Goal: Task Accomplishment & Management: Use online tool/utility

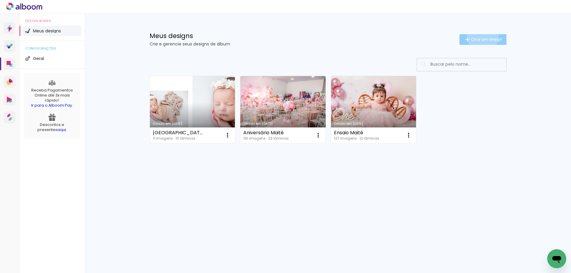
click at [482, 36] on paper-button "Criar um design" at bounding box center [483, 39] width 47 height 11
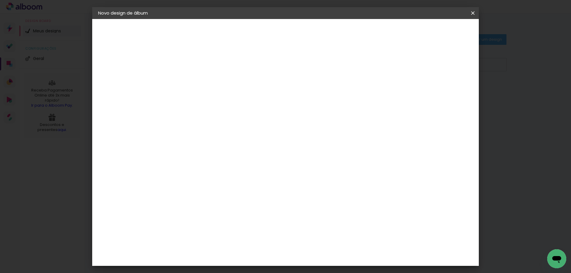
click at [196, 81] on input at bounding box center [196, 79] width 0 height 9
type input "B"
type input "[PERSON_NAME]"
type paper-input "[PERSON_NAME]"
click at [0, 0] on slot "Avançar" at bounding box center [0, 0] width 0 height 0
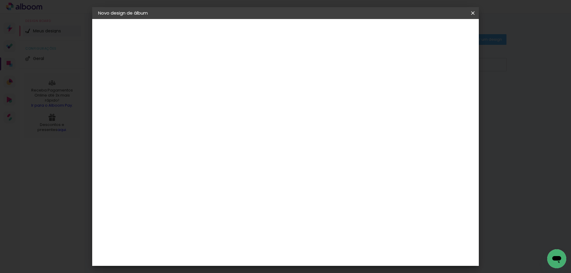
scroll to position [446, 0]
click at [213, 174] on div "Evidence" at bounding box center [202, 176] width 21 height 5
click at [213, 234] on div "Evidence" at bounding box center [202, 236] width 21 height 5
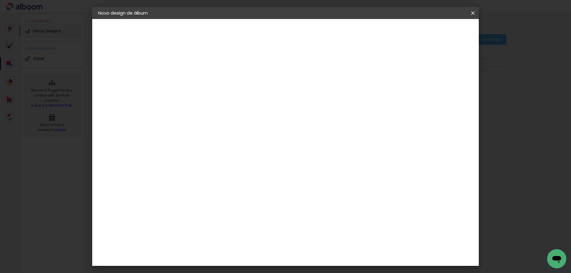
scroll to position [0, 0]
click at [241, 115] on input at bounding box center [211, 113] width 60 height 7
click at [213, 174] on div "Evidence" at bounding box center [202, 176] width 21 height 5
click at [0, 0] on slot "Avançar" at bounding box center [0, 0] width 0 height 0
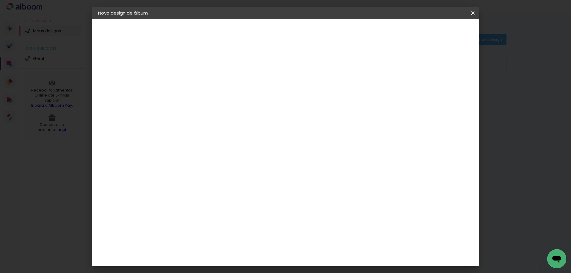
click at [219, 99] on input "text" at bounding box center [207, 103] width 23 height 9
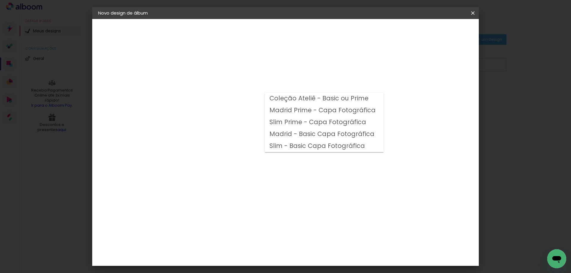
click at [313, 141] on paper-item "Slim - Basic Capa Fotográfica" at bounding box center [324, 146] width 119 height 12
type input "Slim - Basic Capa Fotográfica"
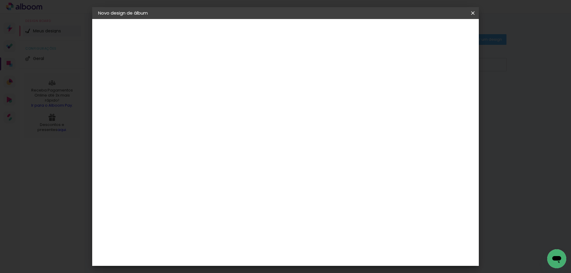
scroll to position [57, 0]
click at [236, 191] on span "25 × 25" at bounding box center [222, 199] width 28 height 16
click at [0, 0] on slot "Avançar" at bounding box center [0, 0] width 0 height 0
click at [402, 65] on div at bounding box center [399, 64] width 5 height 5
type paper-checkbox "on"
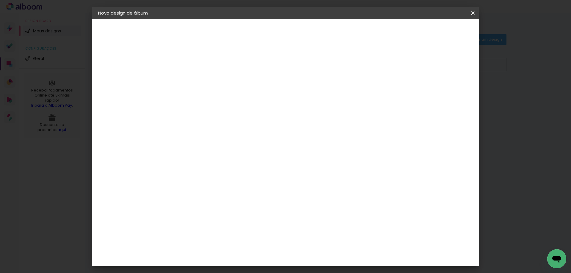
click at [402, 65] on div at bounding box center [399, 64] width 5 height 5
click at [436, 30] on span "Iniciar design" at bounding box center [422, 31] width 27 height 4
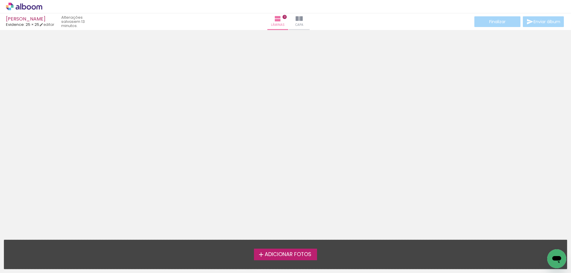
click at [293, 255] on span "Adicionar Fotos" at bounding box center [288, 254] width 47 height 5
click at [0, 0] on input "file" at bounding box center [0, 0] width 0 height 0
click at [293, 256] on span "Adicionar Fotos" at bounding box center [288, 254] width 47 height 5
click at [0, 0] on input "file" at bounding box center [0, 0] width 0 height 0
click at [269, 258] on span "Adicionar Fotos" at bounding box center [288, 254] width 47 height 5
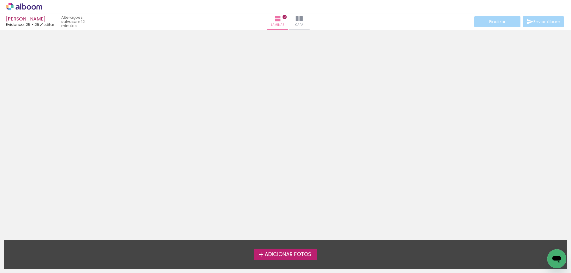
click at [0, 0] on input "file" at bounding box center [0, 0] width 0 height 0
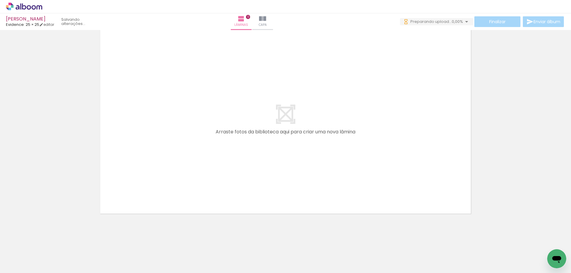
scroll to position [0, 220]
click at [277, 254] on div at bounding box center [272, 254] width 29 height 20
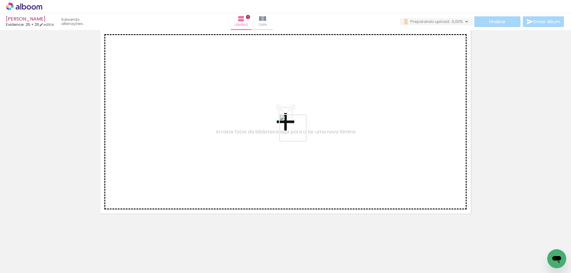
scroll to position [0, 0]
drag, startPoint x: 304, startPoint y: 256, endPoint x: 293, endPoint y: 130, distance: 126.4
click at [296, 128] on quentale-workspace at bounding box center [285, 136] width 571 height 273
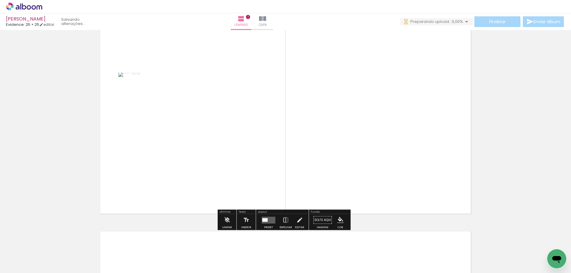
scroll to position [8, 0]
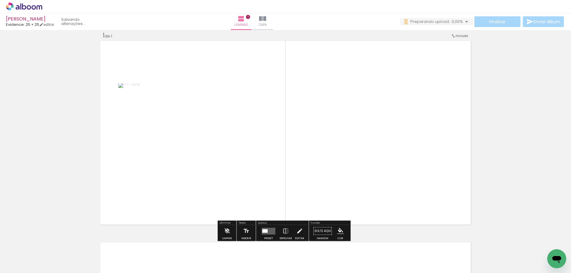
drag, startPoint x: 277, startPoint y: 258, endPoint x: 354, endPoint y: 153, distance: 129.7
click at [354, 153] on quentale-workspace at bounding box center [285, 136] width 571 height 273
click at [185, 112] on quentale-photo at bounding box center [197, 133] width 176 height 118
click at [206, 126] on quentale-photo at bounding box center [197, 133] width 176 height 118
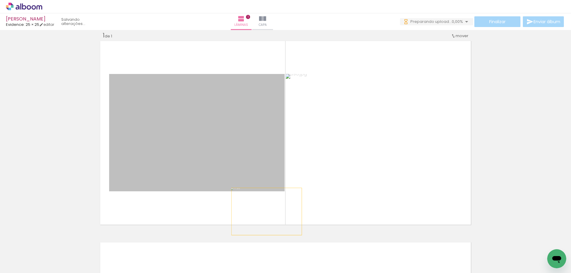
drag, startPoint x: 263, startPoint y: 98, endPoint x: 279, endPoint y: 256, distance: 158.8
click at [279, 256] on quentale-workspace at bounding box center [285, 136] width 571 height 273
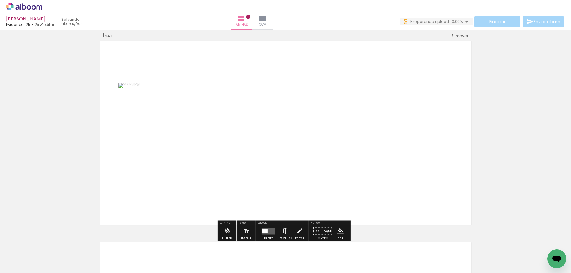
click at [215, 138] on quentale-photo at bounding box center [192, 133] width 148 height 99
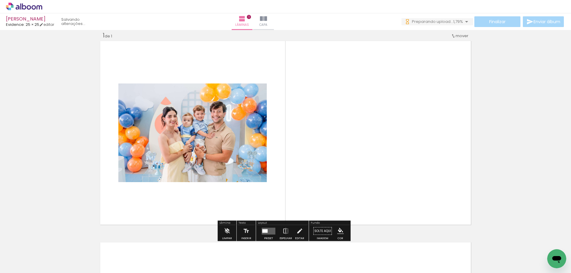
click at [238, 209] on quentale-layouter at bounding box center [286, 133] width 374 height 187
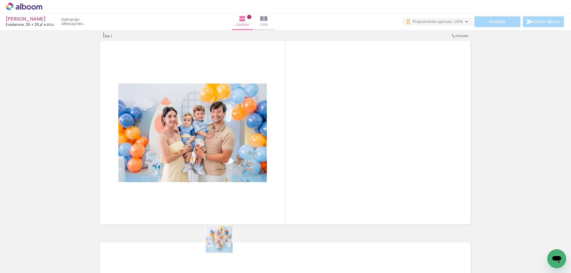
drag, startPoint x: 211, startPoint y: 256, endPoint x: 332, endPoint y: 155, distance: 157.7
click at [332, 155] on quentale-workspace at bounding box center [285, 136] width 571 height 273
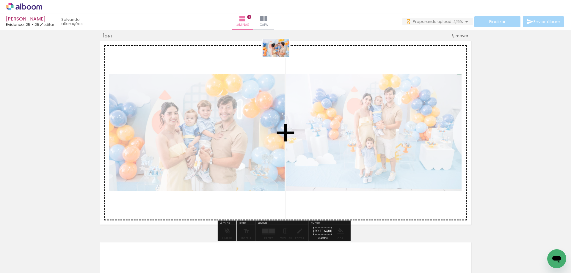
drag, startPoint x: 445, startPoint y: 255, endPoint x: 281, endPoint y: 57, distance: 257.6
click at [281, 57] on quentale-workspace at bounding box center [285, 136] width 571 height 273
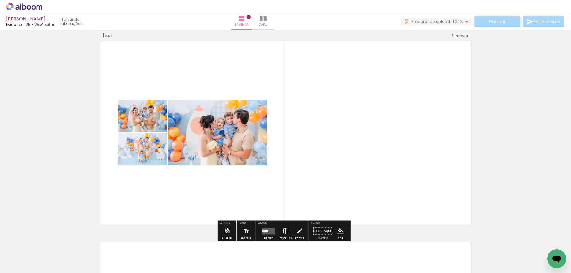
scroll to position [0, 0]
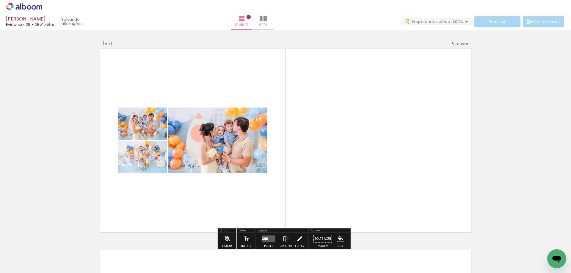
click at [459, 44] on span "mover" at bounding box center [462, 44] width 13 height 6
click at [443, 43] on span "Posição atual:" at bounding box center [440, 43] width 27 height 10
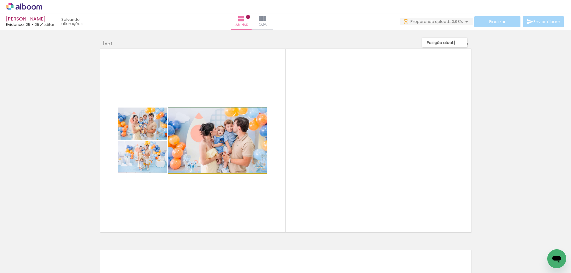
click at [239, 135] on quentale-photo at bounding box center [217, 141] width 99 height 66
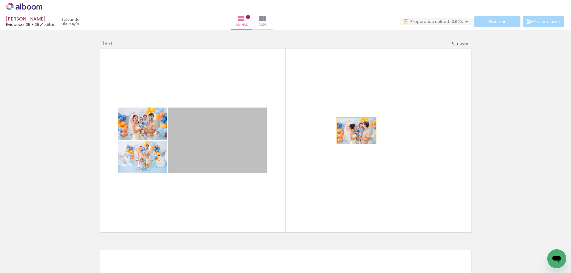
drag, startPoint x: 247, startPoint y: 170, endPoint x: 362, endPoint y: 100, distance: 135.1
click at [362, 100] on quentale-layouter at bounding box center [286, 140] width 374 height 187
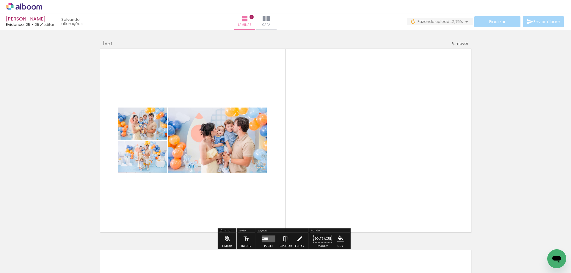
click at [200, 117] on div at bounding box center [193, 114] width 23 height 10
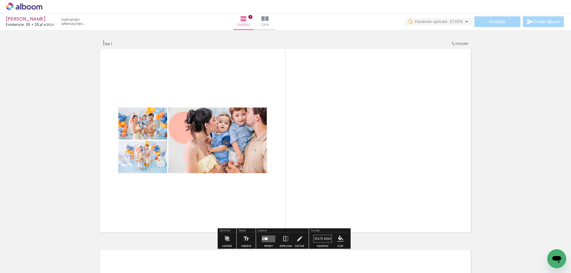
click at [220, 83] on quentale-layouter at bounding box center [286, 140] width 374 height 187
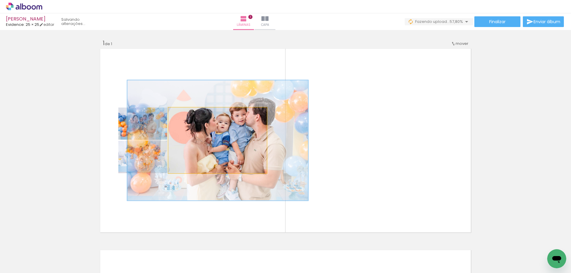
click at [224, 134] on quentale-photo at bounding box center [217, 141] width 99 height 66
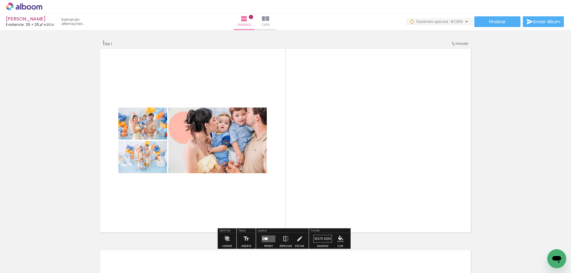
click at [77, 180] on div "Inserir lâmina 1 de 1" at bounding box center [285, 234] width 571 height 404
click at [284, 231] on div "Layout" at bounding box center [282, 232] width 51 height 4
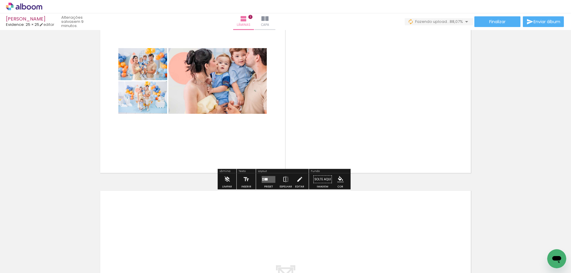
click at [265, 183] on div at bounding box center [269, 180] width 16 height 12
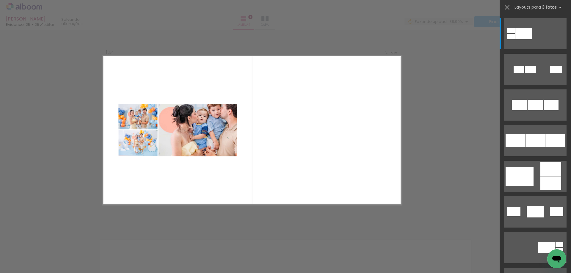
scroll to position [8, 0]
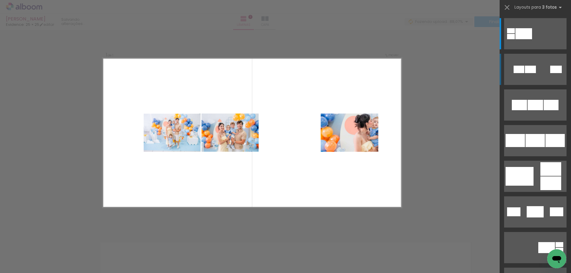
click at [528, 63] on quentale-layouter at bounding box center [535, 69] width 62 height 31
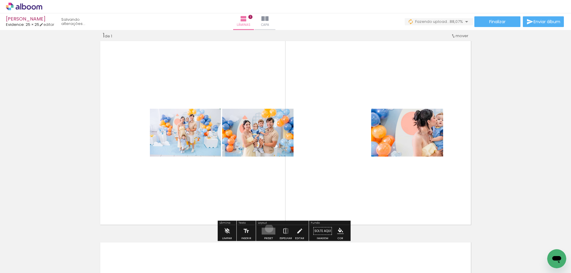
click at [268, 229] on quentale-layouter at bounding box center [269, 231] width 14 height 7
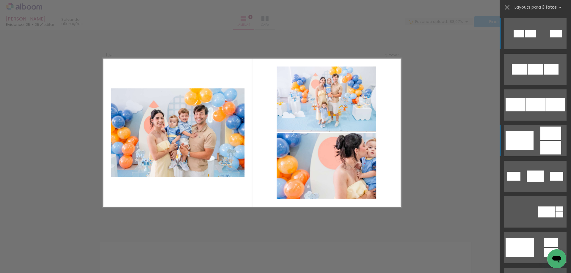
click at [531, 137] on div at bounding box center [520, 141] width 28 height 19
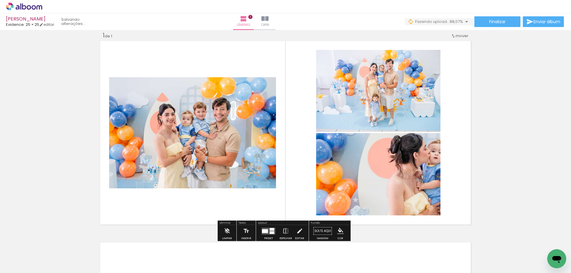
click at [411, 175] on quentale-photo at bounding box center [378, 174] width 124 height 82
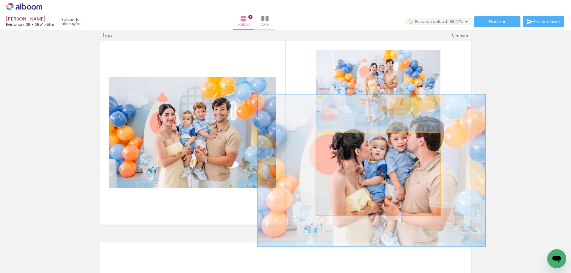
drag, startPoint x: 411, startPoint y: 175, endPoint x: 353, endPoint y: 171, distance: 58.5
click at [346, 141] on div at bounding box center [350, 140] width 10 height 10
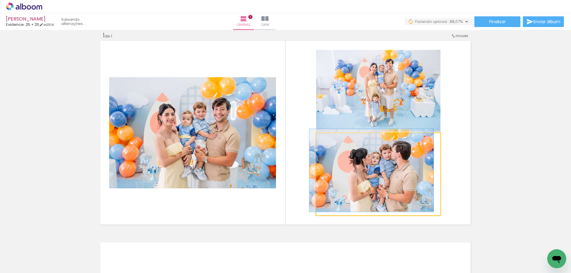
drag, startPoint x: 346, startPoint y: 141, endPoint x: 319, endPoint y: 140, distance: 27.1
type paper-slider "100"
click at [319, 140] on div at bounding box center [338, 139] width 41 height 9
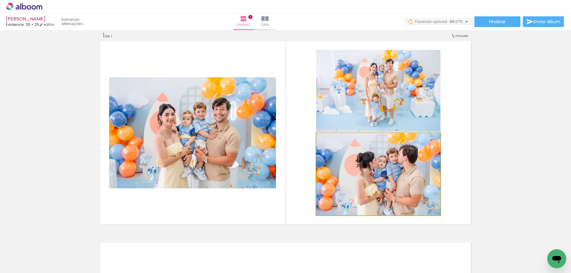
drag, startPoint x: 405, startPoint y: 155, endPoint x: 410, endPoint y: 155, distance: 4.8
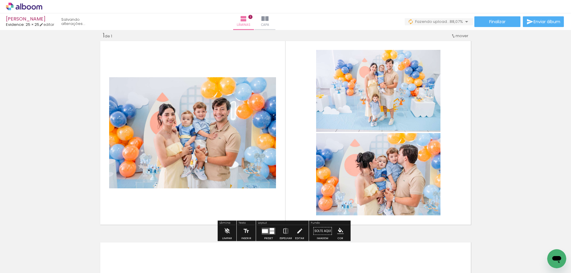
click at [506, 127] on div "Inserir lâmina 1 de 1" at bounding box center [285, 226] width 571 height 404
click at [408, 97] on quentale-photo at bounding box center [378, 91] width 124 height 82
click at [123, 104] on quentale-photo at bounding box center [192, 132] width 167 height 111
click at [504, 123] on div "Inserir lâmina 1 de 1" at bounding box center [285, 226] width 571 height 404
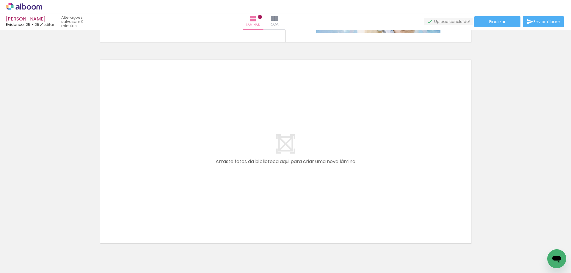
scroll to position [0, 478]
click at [275, 257] on div at bounding box center [281, 254] width 29 height 20
click at [320, 257] on div at bounding box center [314, 254] width 29 height 20
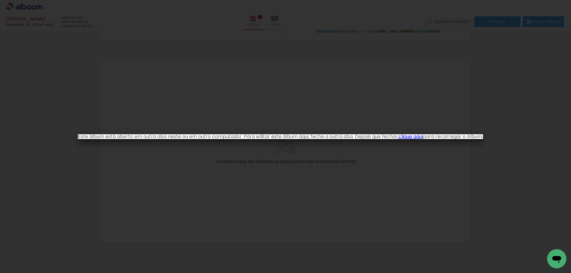
click at [422, 137] on link "clique aqui" at bounding box center [411, 136] width 24 height 7
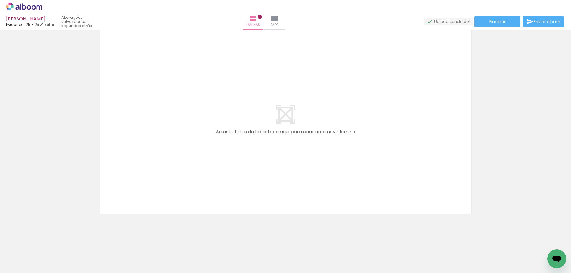
scroll to position [0, 725]
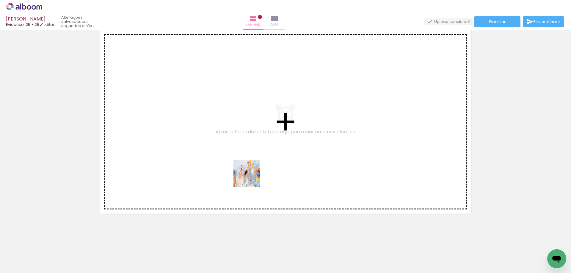
drag, startPoint x: 172, startPoint y: 256, endPoint x: 261, endPoint y: 169, distance: 124.0
click at [261, 170] on quentale-workspace at bounding box center [285, 136] width 571 height 273
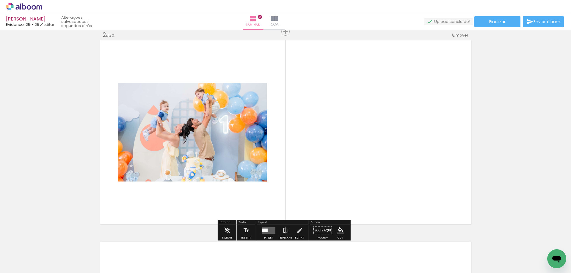
scroll to position [209, 0]
click at [269, 230] on quentale-layouter at bounding box center [269, 231] width 14 height 7
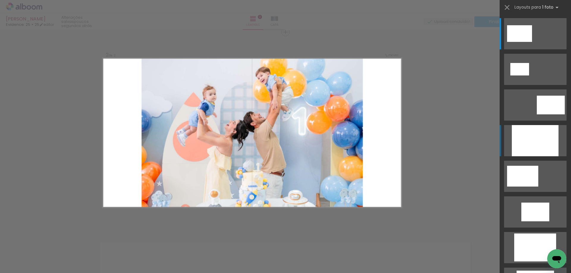
click at [536, 147] on div at bounding box center [535, 140] width 47 height 31
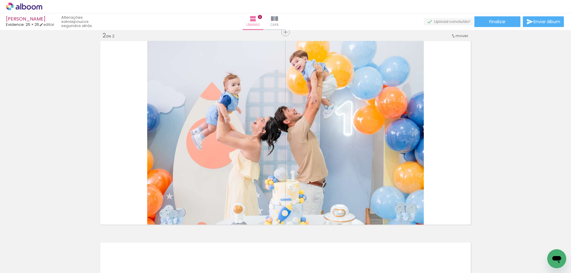
scroll to position [0, 829]
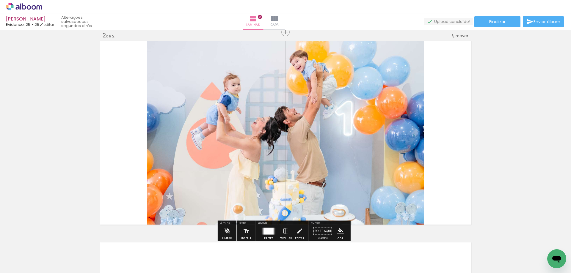
click at [279, 190] on quentale-photo at bounding box center [285, 133] width 277 height 187
click at [273, 227] on div at bounding box center [269, 232] width 16 height 12
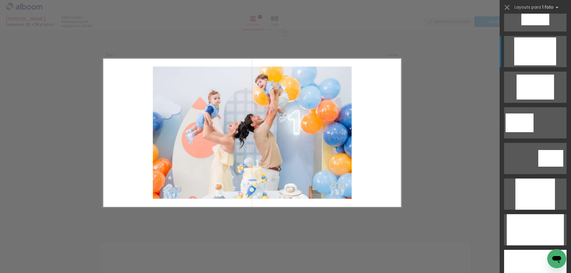
scroll to position [256, 0]
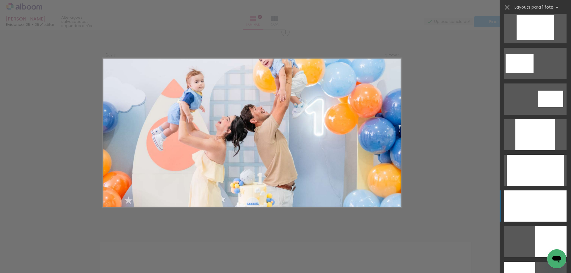
click at [536, 197] on div at bounding box center [535, 206] width 62 height 31
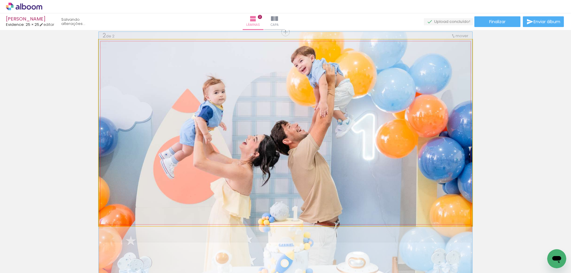
drag, startPoint x: 359, startPoint y: 128, endPoint x: 355, endPoint y: 151, distance: 23.9
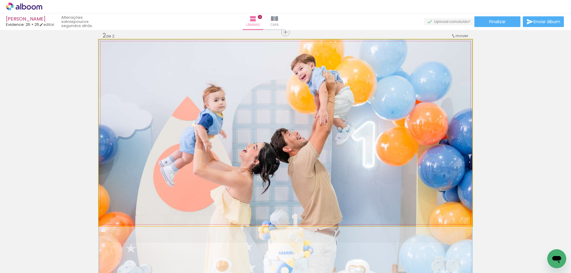
drag, startPoint x: 355, startPoint y: 150, endPoint x: 354, endPoint y: 162, distance: 11.6
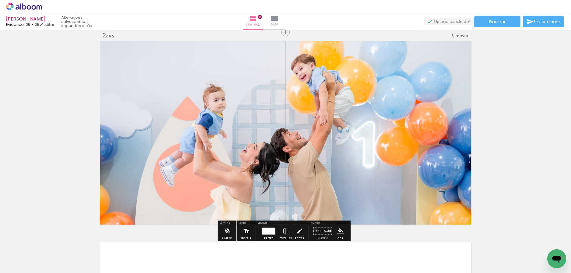
click at [500, 134] on div "Inserir lâmina 1 de 2 Inserir lâmina 2 de 2" at bounding box center [285, 126] width 571 height 606
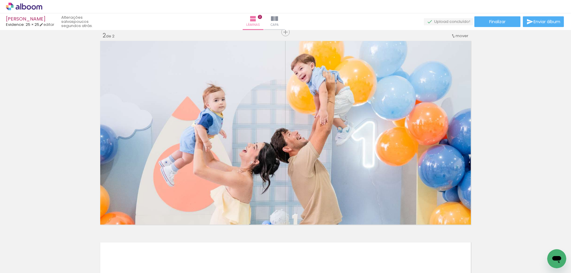
click at [510, 118] on div "Inserir lâmina 1 de 2 Inserir lâmina 2 de 2" at bounding box center [285, 126] width 571 height 606
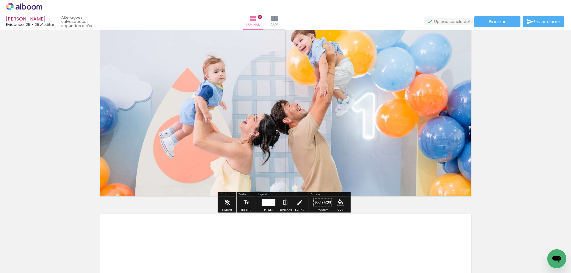
scroll to position [179, 0]
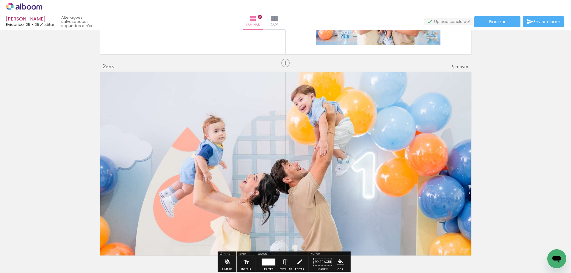
click at [313, 94] on quentale-photo at bounding box center [286, 164] width 374 height 187
click at [218, 132] on quentale-photo at bounding box center [286, 164] width 374 height 187
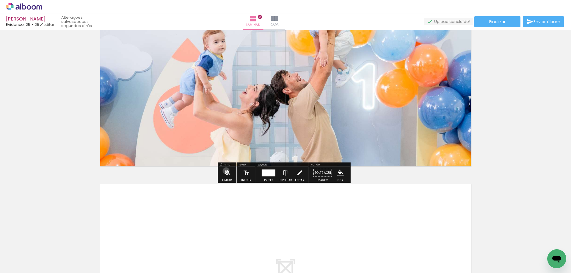
click at [226, 171] on iron-icon at bounding box center [227, 173] width 7 height 12
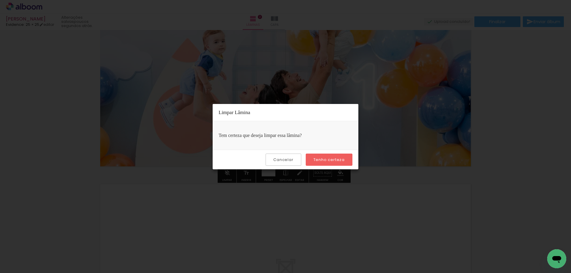
click at [0, 0] on slot "Tenho certeza" at bounding box center [0, 0] width 0 height 0
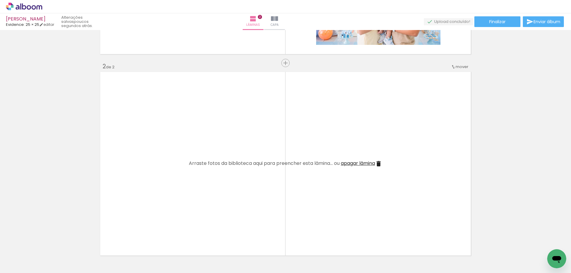
scroll to position [208, 0]
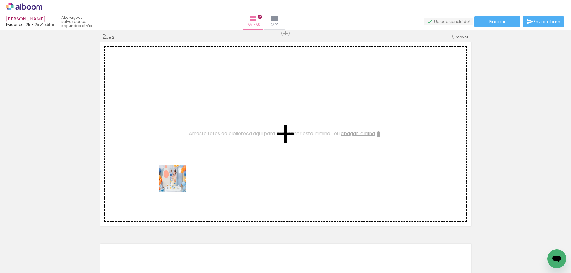
drag, startPoint x: 142, startPoint y: 256, endPoint x: 177, endPoint y: 183, distance: 81.2
click at [177, 183] on quentale-workspace at bounding box center [285, 136] width 571 height 273
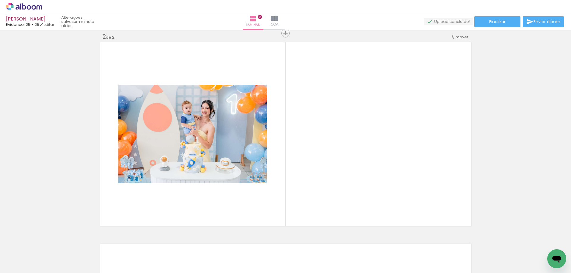
scroll to position [0, 1249]
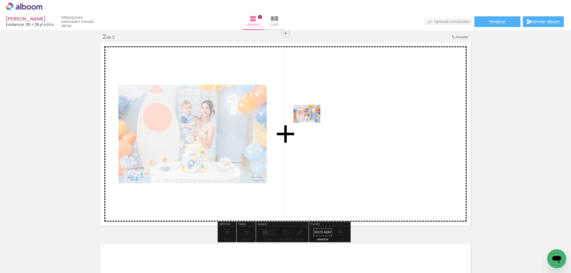
drag, startPoint x: 209, startPoint y: 255, endPoint x: 312, endPoint y: 123, distance: 167.6
click at [312, 123] on quentale-workspace at bounding box center [285, 136] width 571 height 273
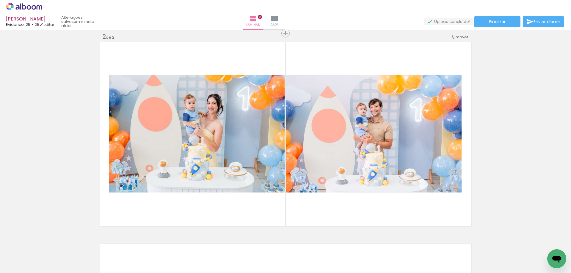
scroll to position [0, 856]
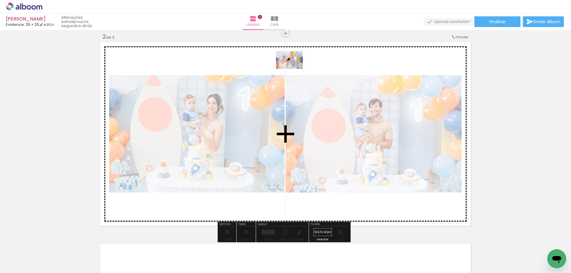
drag, startPoint x: 73, startPoint y: 257, endPoint x: 293, endPoint y: 69, distance: 289.8
click at [293, 69] on quentale-workspace at bounding box center [285, 136] width 571 height 273
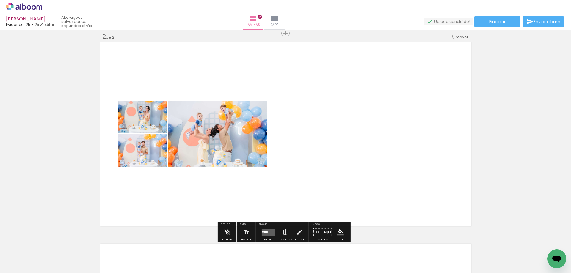
scroll to position [238, 0]
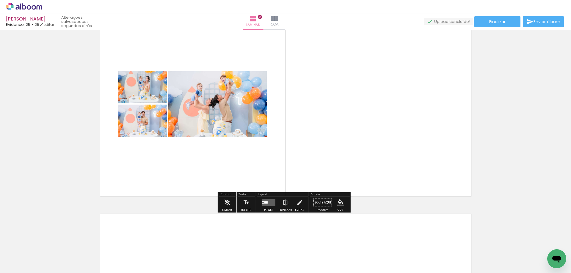
click at [269, 200] on quentale-layouter at bounding box center [269, 202] width 14 height 7
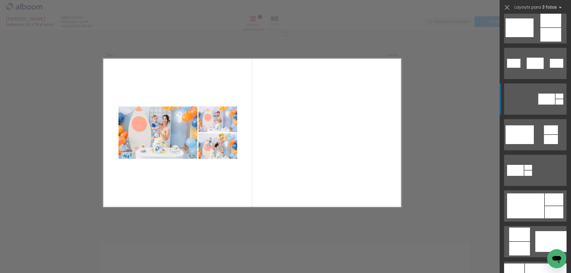
scroll to position [208, 0]
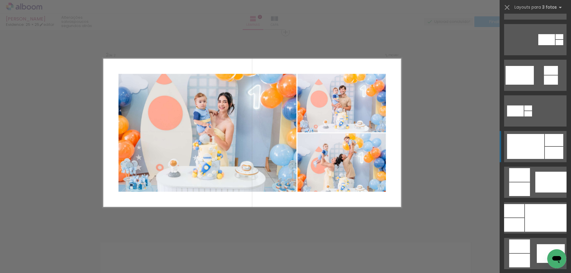
click at [534, 153] on div at bounding box center [525, 146] width 37 height 25
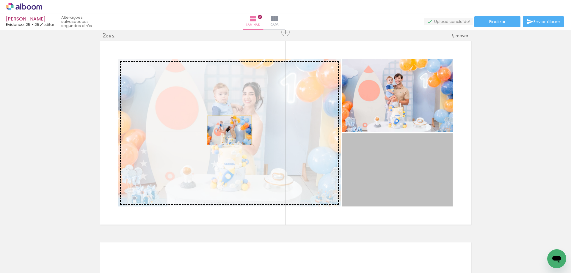
click at [0, 0] on slot at bounding box center [0, 0] width 0 height 0
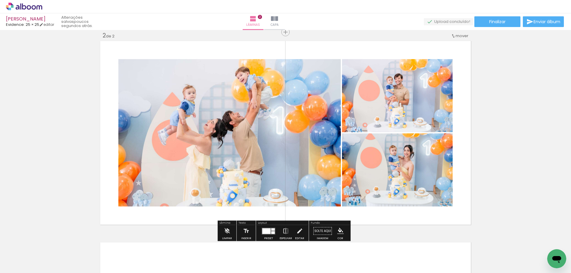
click at [487, 143] on div "Inserir lâmina 1 de 2 Inserir lâmina 2 de 2" at bounding box center [285, 126] width 571 height 606
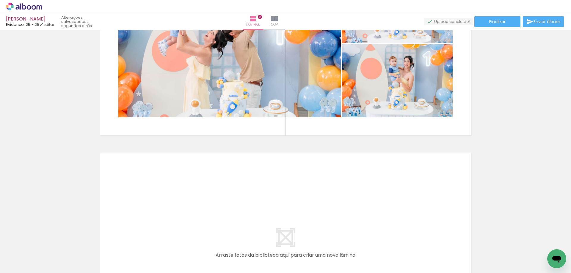
scroll to position [0, 1392]
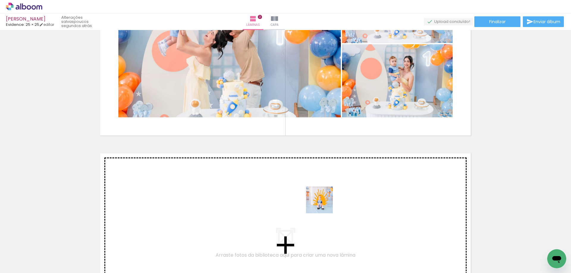
drag, startPoint x: 335, startPoint y: 258, endPoint x: 323, endPoint y: 202, distance: 56.8
click at [323, 202] on quentale-workspace at bounding box center [285, 136] width 571 height 273
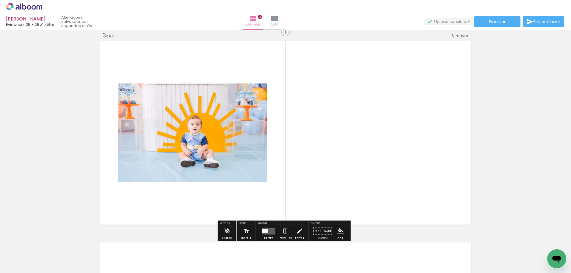
scroll to position [471, 0]
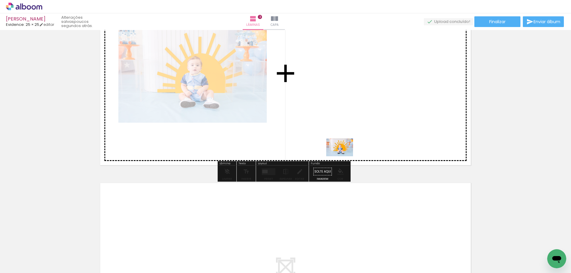
drag, startPoint x: 367, startPoint y: 257, endPoint x: 342, endPoint y: 138, distance: 121.0
click at [336, 130] on quentale-workspace at bounding box center [285, 136] width 571 height 273
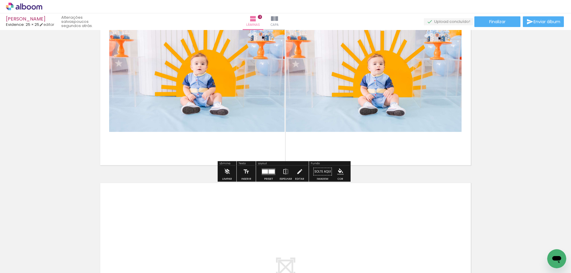
scroll to position [411, 0]
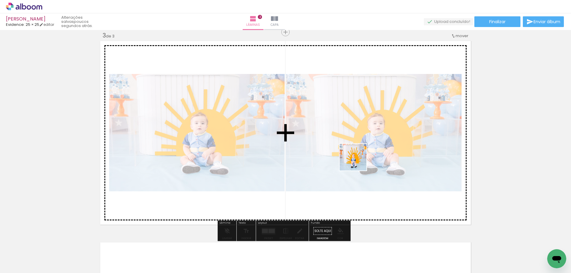
drag, startPoint x: 387, startPoint y: 217, endPoint x: 358, endPoint y: 162, distance: 62.3
click at [358, 162] on quentale-workspace at bounding box center [285, 136] width 571 height 273
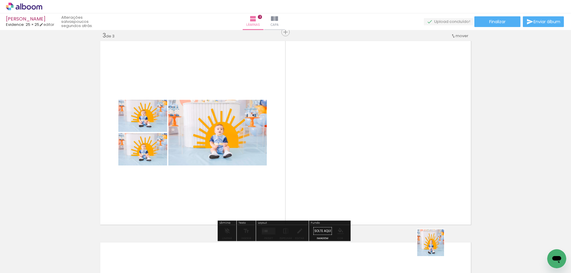
drag, startPoint x: 435, startPoint y: 248, endPoint x: 392, endPoint y: 149, distance: 107.9
click at [393, 149] on quentale-workspace at bounding box center [285, 136] width 571 height 273
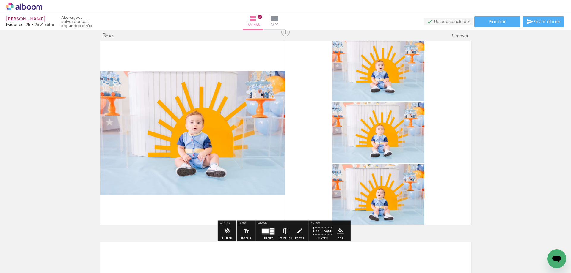
click at [161, 103] on quentale-photo at bounding box center [192, 133] width 187 height 124
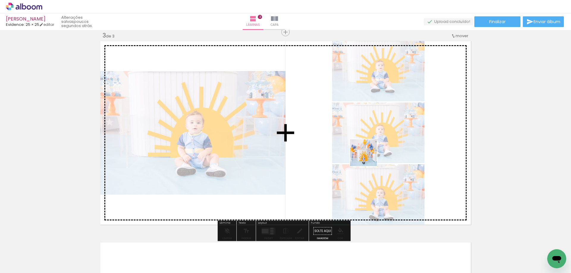
drag, startPoint x: 471, startPoint y: 259, endPoint x: 368, endPoint y: 157, distance: 144.6
click at [368, 157] on quentale-workspace at bounding box center [285, 136] width 571 height 273
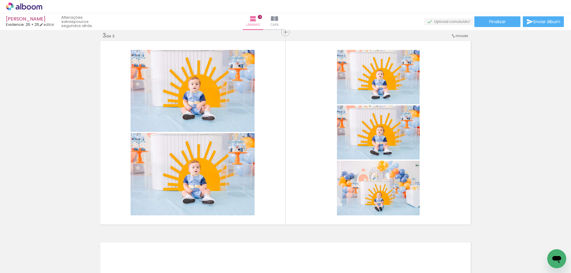
scroll to position [0, 1569]
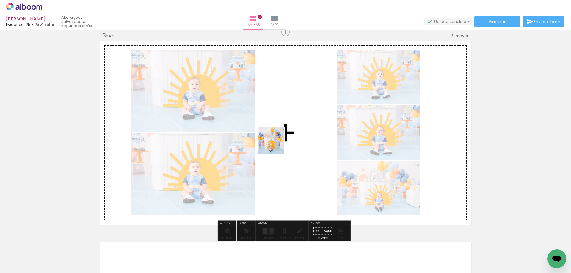
drag, startPoint x: 329, startPoint y: 251, endPoint x: 275, endPoint y: 141, distance: 123.5
click at [275, 141] on quentale-workspace at bounding box center [285, 136] width 571 height 273
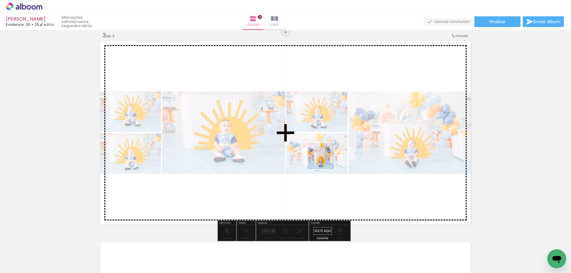
drag, startPoint x: 361, startPoint y: 256, endPoint x: 314, endPoint y: 131, distance: 133.3
click at [314, 131] on quentale-workspace at bounding box center [285, 136] width 571 height 273
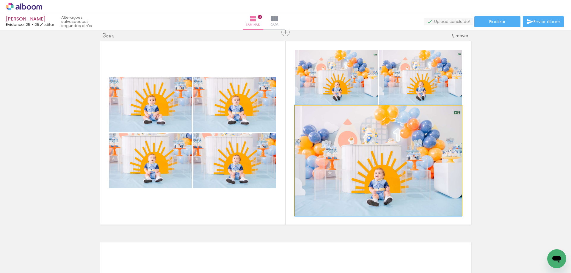
click at [364, 167] on quentale-photo at bounding box center [378, 161] width 167 height 110
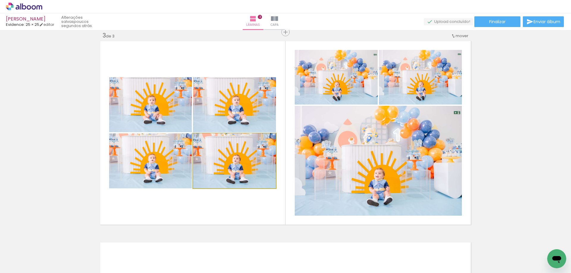
click at [255, 151] on quentale-photo at bounding box center [234, 161] width 83 height 55
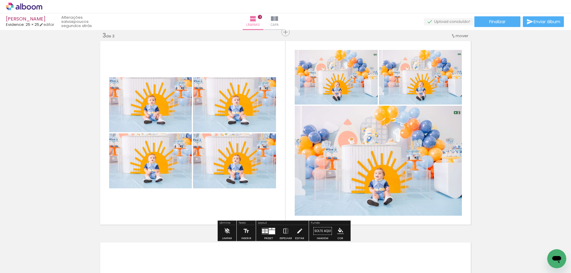
click at [244, 164] on quentale-photo at bounding box center [234, 161] width 83 height 55
click at [185, 157] on quentale-photo at bounding box center [150, 161] width 83 height 55
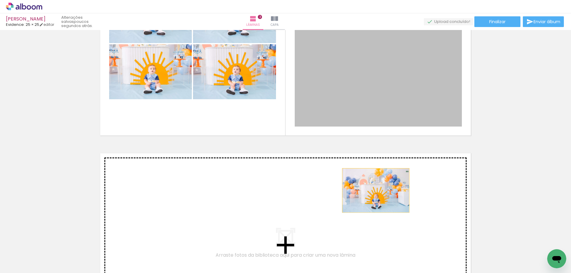
drag, startPoint x: 394, startPoint y: 89, endPoint x: 374, endPoint y: 191, distance: 104.1
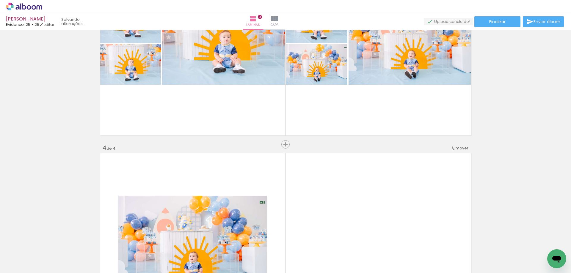
scroll to position [613, 0]
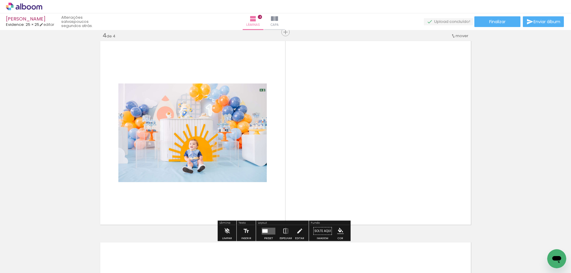
click at [296, 79] on quentale-layouter at bounding box center [286, 133] width 374 height 187
click at [280, 62] on quentale-layouter at bounding box center [286, 133] width 374 height 187
click at [268, 232] on quentale-layouter at bounding box center [269, 231] width 14 height 7
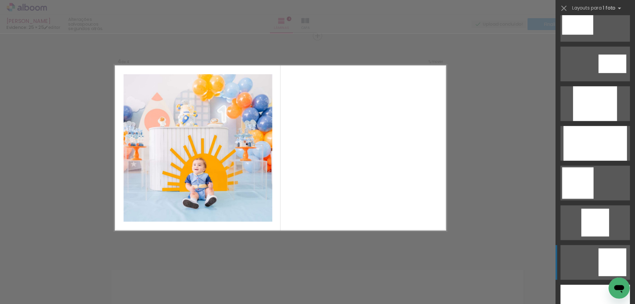
scroll to position [357, 0]
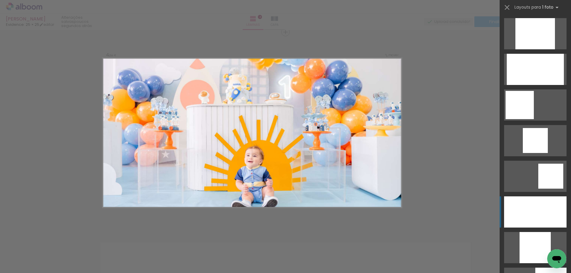
click at [540, 204] on div at bounding box center [535, 212] width 62 height 31
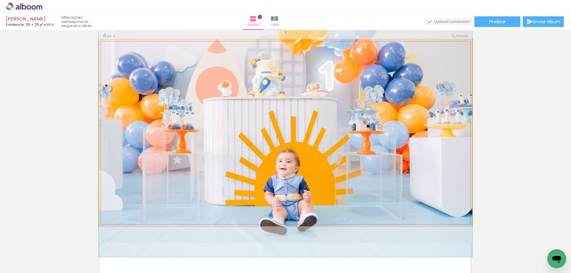
click at [368, 160] on quentale-photo at bounding box center [286, 133] width 374 height 187
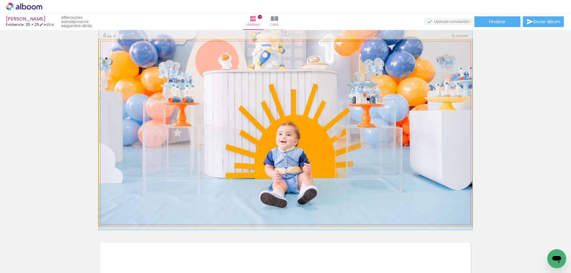
drag, startPoint x: 345, startPoint y: 159, endPoint x: 363, endPoint y: 132, distance: 32.3
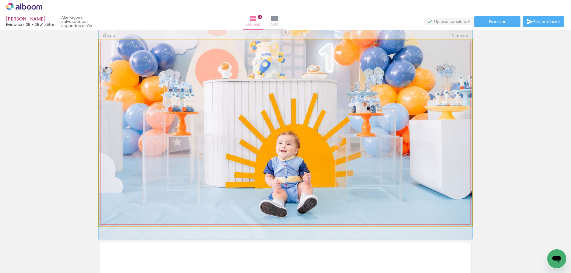
drag, startPoint x: 363, startPoint y: 132, endPoint x: 362, endPoint y: 141, distance: 9.3
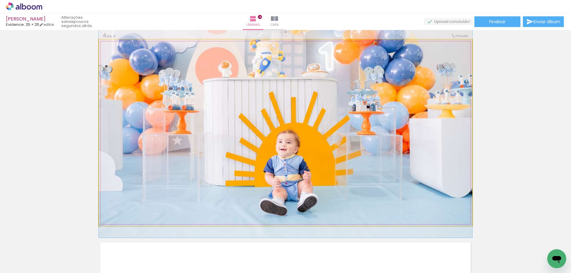
drag, startPoint x: 401, startPoint y: 111, endPoint x: 424, endPoint y: 110, distance: 22.7
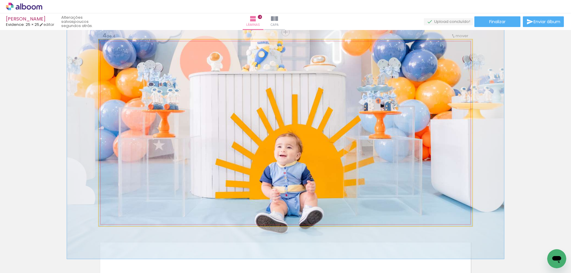
drag, startPoint x: 111, startPoint y: 46, endPoint x: 114, endPoint y: 46, distance: 3.3
click at [114, 46] on div at bounding box center [116, 45] width 5 height 5
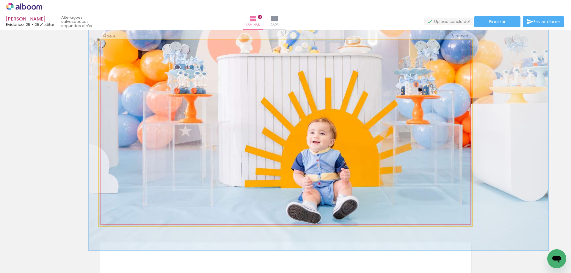
drag, startPoint x: 182, startPoint y: 97, endPoint x: 213, endPoint y: 83, distance: 34.8
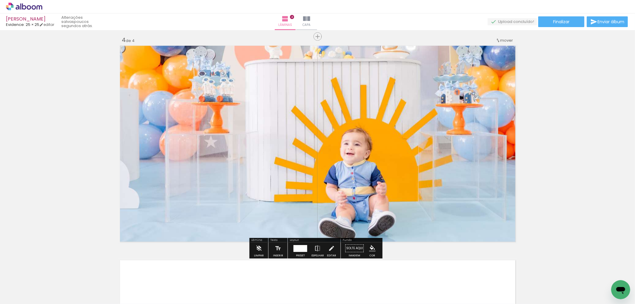
scroll to position [613, 0]
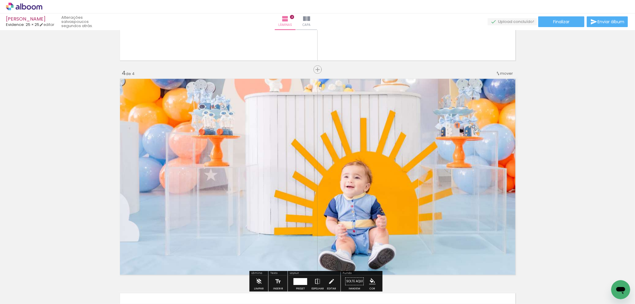
click at [457, 145] on quentale-photo at bounding box center [317, 176] width 399 height 199
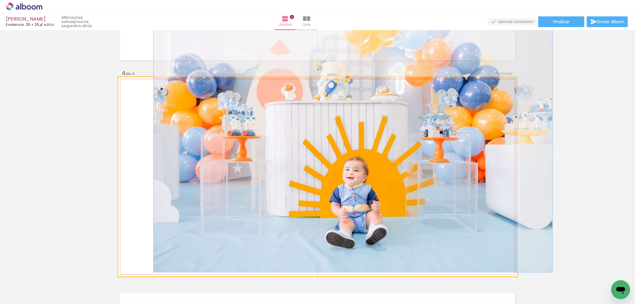
drag, startPoint x: 135, startPoint y: 85, endPoint x: 128, endPoint y: 85, distance: 6.2
click at [128, 85] on div at bounding box center [132, 84] width 10 height 10
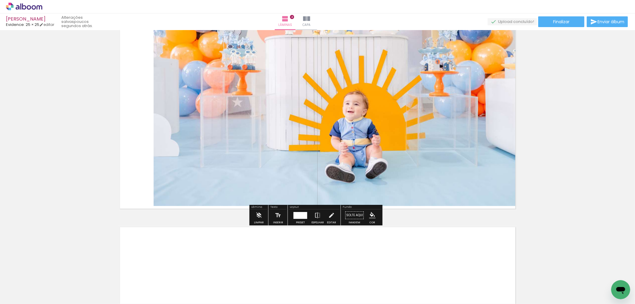
scroll to position [646, 0]
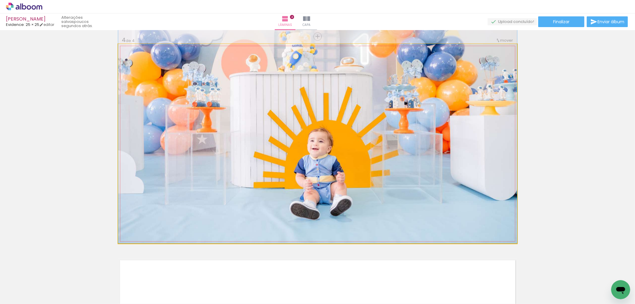
drag, startPoint x: 398, startPoint y: 136, endPoint x: 380, endPoint y: 134, distance: 18.3
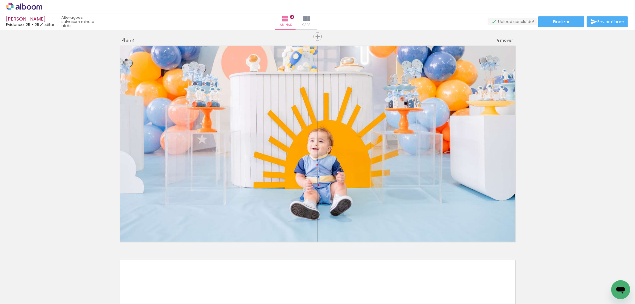
scroll to position [0, 1527]
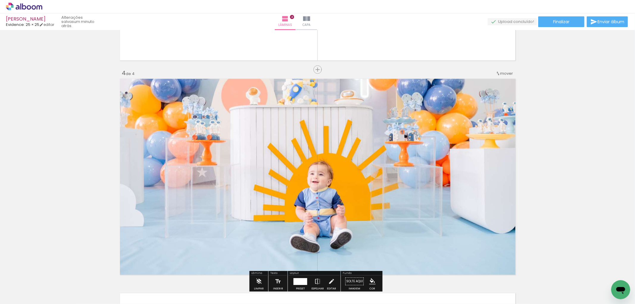
scroll to position [679, 0]
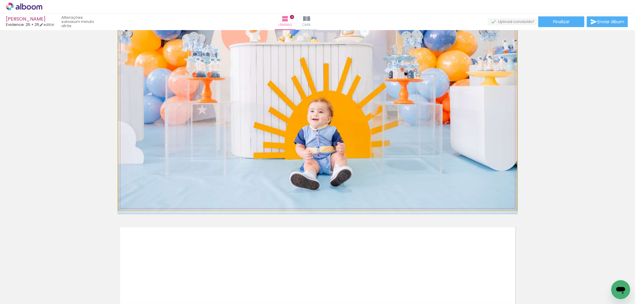
drag, startPoint x: 374, startPoint y: 127, endPoint x: 420, endPoint y: 131, distance: 46.6
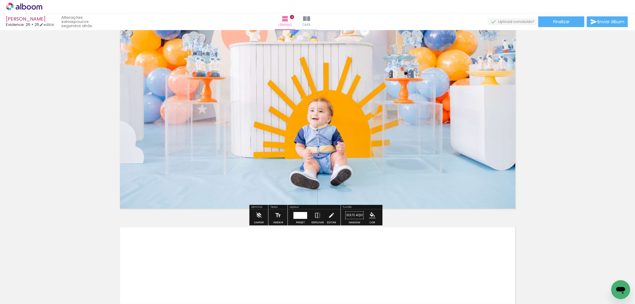
scroll to position [646, 0]
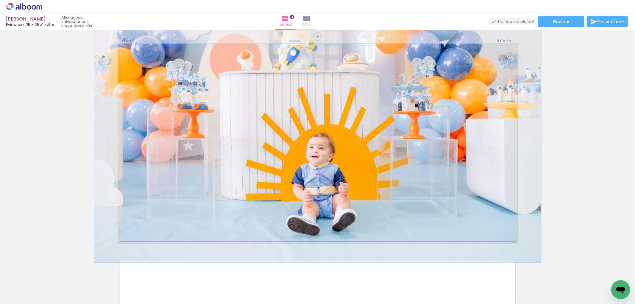
drag, startPoint x: 129, startPoint y: 51, endPoint x: 134, endPoint y: 50, distance: 4.8
click at [133, 50] on div at bounding box center [134, 50] width 5 height 5
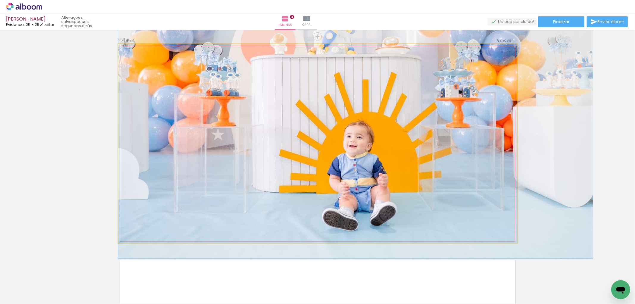
drag, startPoint x: 279, startPoint y: 126, endPoint x: 332, endPoint y: 113, distance: 54.9
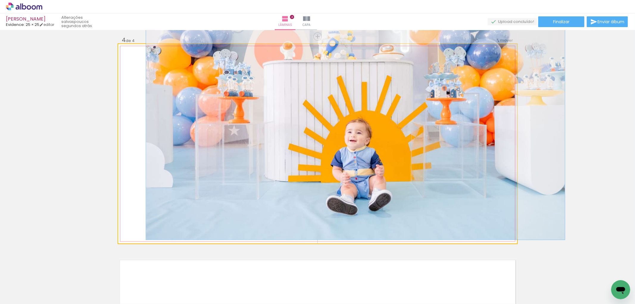
drag, startPoint x: 135, startPoint y: 52, endPoint x: 132, endPoint y: 52, distance: 3.3
click at [132, 52] on div at bounding box center [133, 51] width 10 height 10
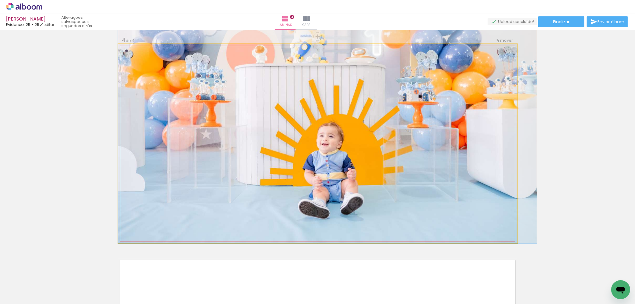
drag, startPoint x: 236, startPoint y: 108, endPoint x: 227, endPoint y: 108, distance: 9.2
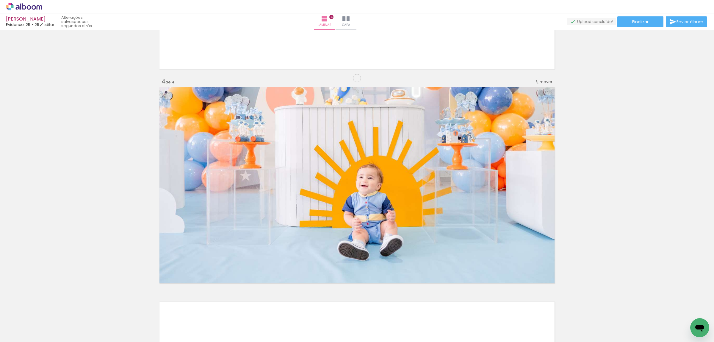
scroll to position [642, 0]
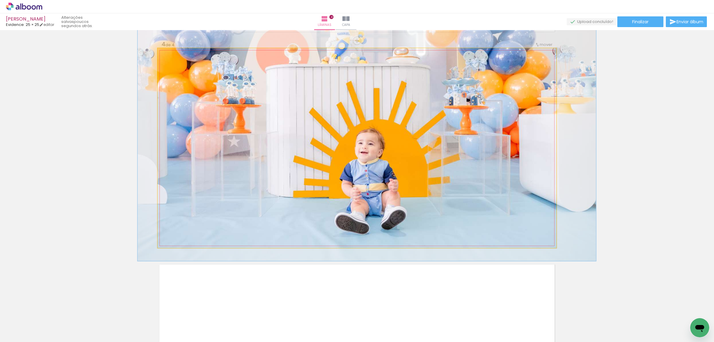
type paper-slider "115"
click at [174, 54] on div at bounding box center [176, 55] width 10 height 10
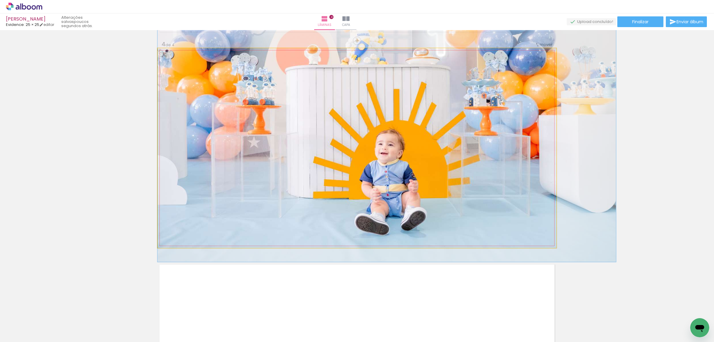
drag, startPoint x: 274, startPoint y: 129, endPoint x: 313, endPoint y: 129, distance: 39.3
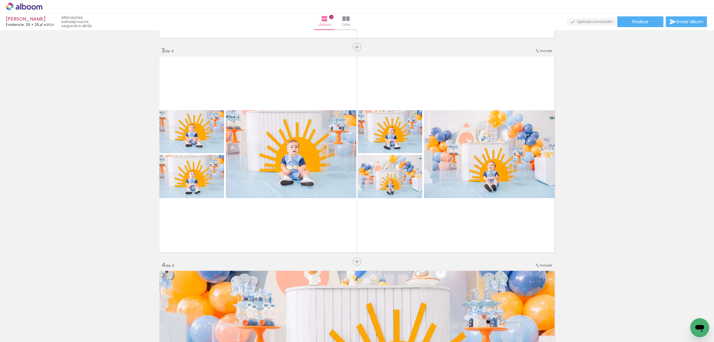
scroll to position [384, 0]
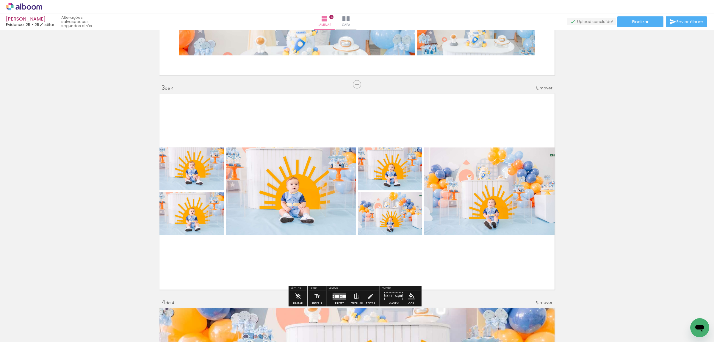
click at [445, 126] on quentale-layouter at bounding box center [357, 191] width 399 height 199
click at [300, 131] on quentale-layouter at bounding box center [357, 191] width 399 height 199
click at [345, 258] on quentale-layouter at bounding box center [357, 191] width 399 height 199
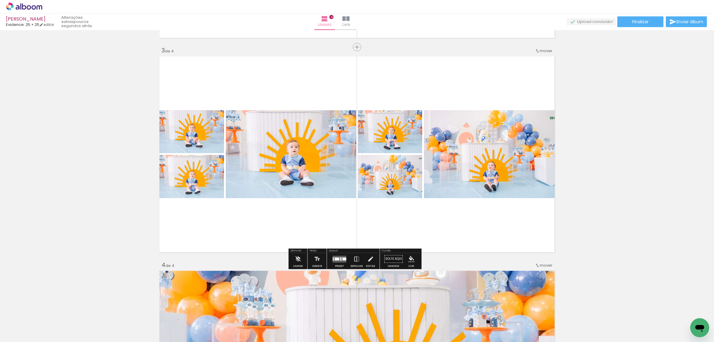
scroll to position [459, 0]
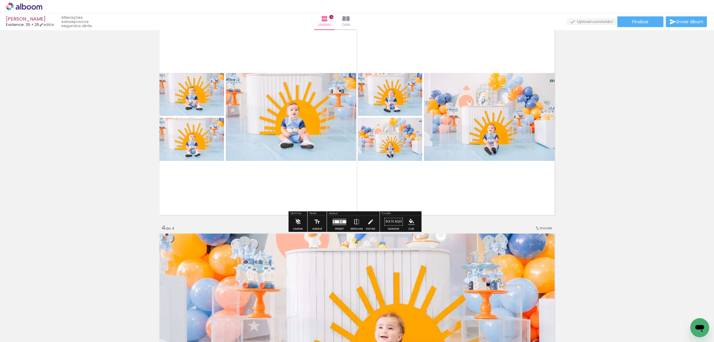
click at [296, 222] on iron-icon at bounding box center [298, 221] width 7 height 12
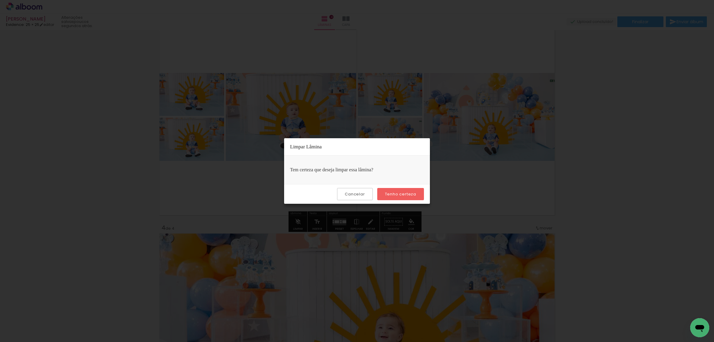
click at [0, 0] on slot "Tenho certeza" at bounding box center [0, 0] width 0 height 0
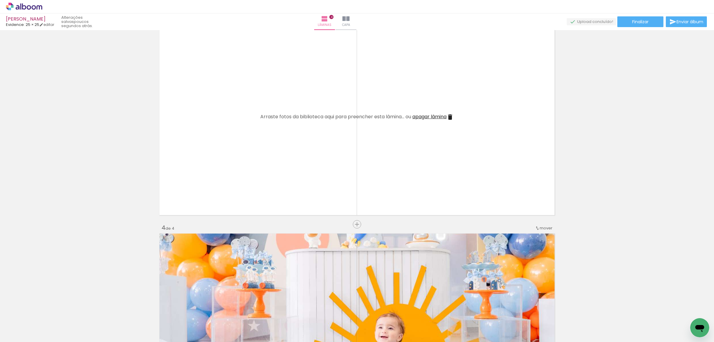
scroll to position [496, 0]
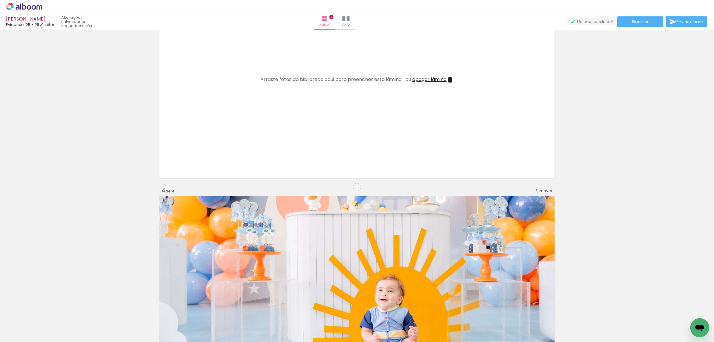
click at [545, 192] on span "mover" at bounding box center [546, 191] width 13 height 6
click at [529, 207] on span "3" at bounding box center [529, 209] width 3 height 10
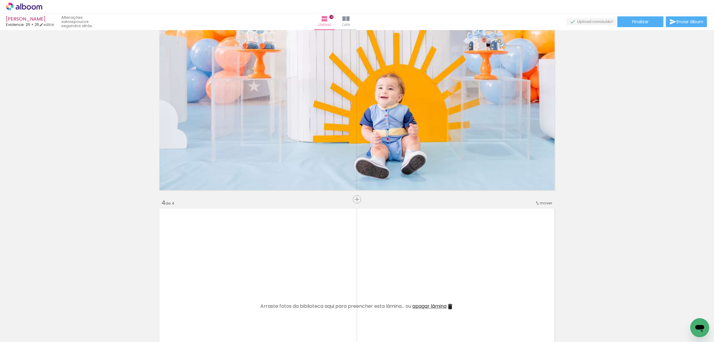
scroll to position [446, 0]
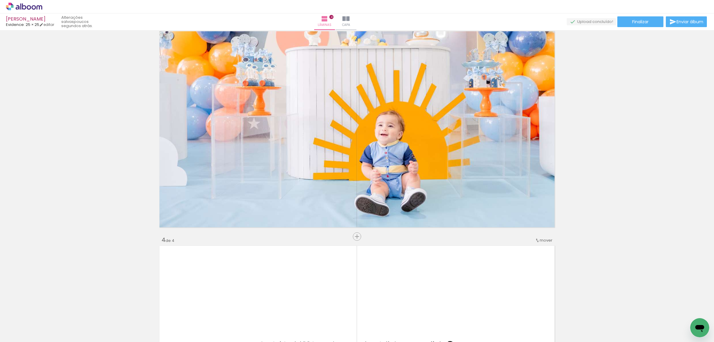
click at [571, 273] on div at bounding box center [632, 321] width 20 height 29
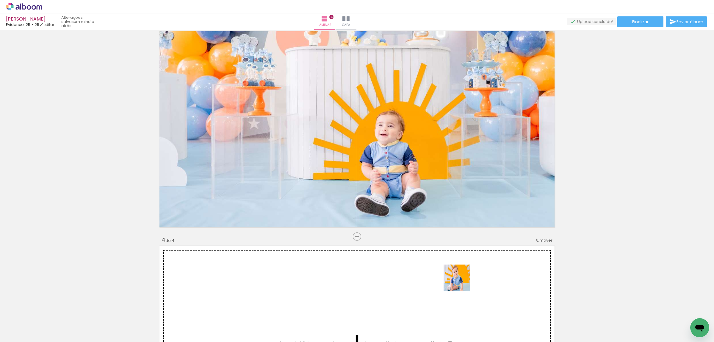
drag, startPoint x: 538, startPoint y: 322, endPoint x: 462, endPoint y: 282, distance: 86.4
click at [462, 273] on quentale-workspace at bounding box center [357, 171] width 714 height 342
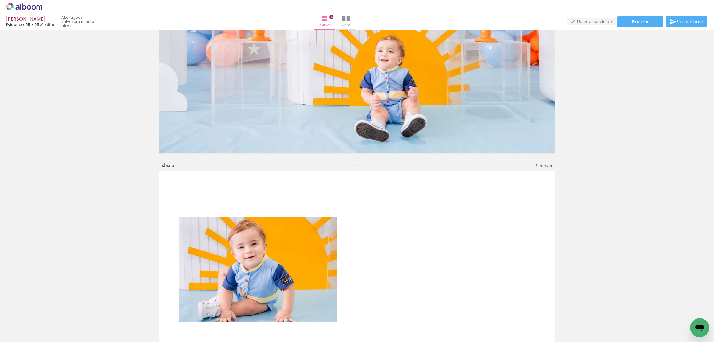
scroll to position [595, 0]
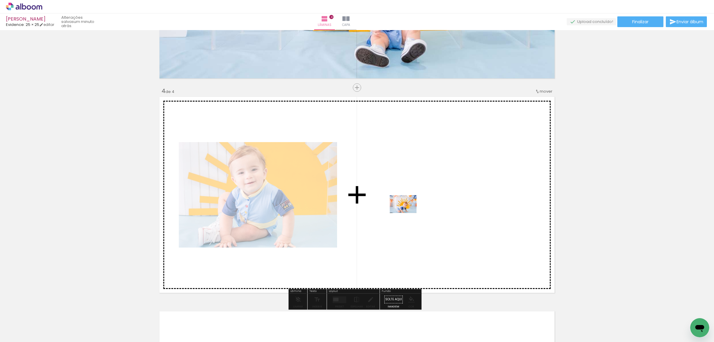
drag, startPoint x: 640, startPoint y: 325, endPoint x: 408, endPoint y: 213, distance: 258.2
click at [408, 213] on quentale-workspace at bounding box center [357, 171] width 714 height 342
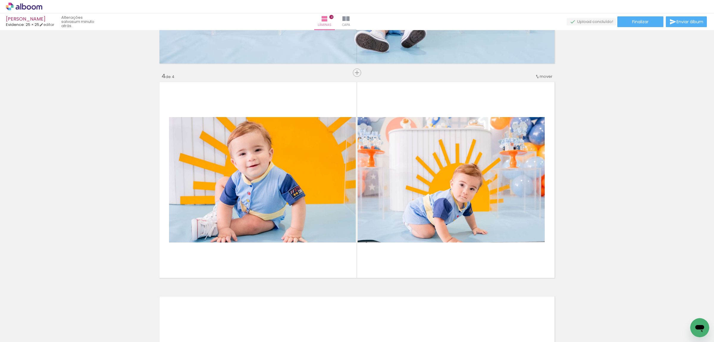
scroll to position [625, 0]
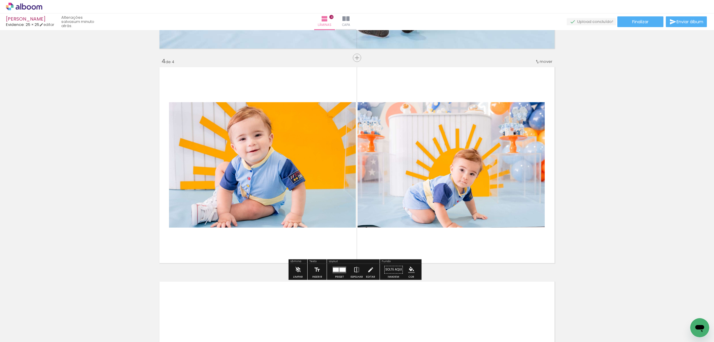
click at [521, 239] on quentale-layouter at bounding box center [357, 164] width 399 height 199
click at [340, 269] on div at bounding box center [343, 269] width 6 height 4
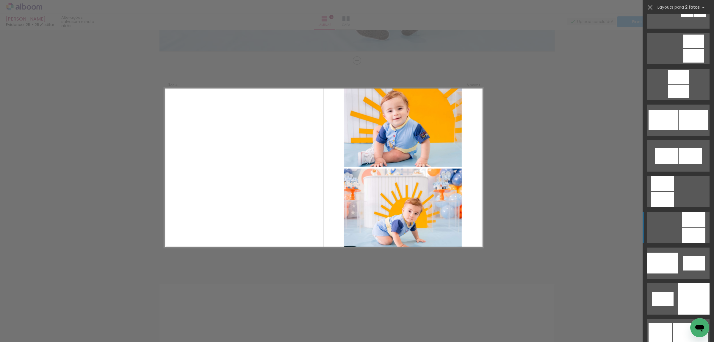
scroll to position [632, 0]
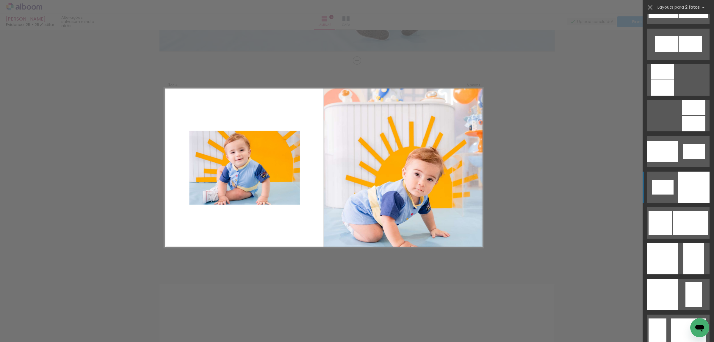
click at [571, 192] on div at bounding box center [693, 186] width 31 height 31
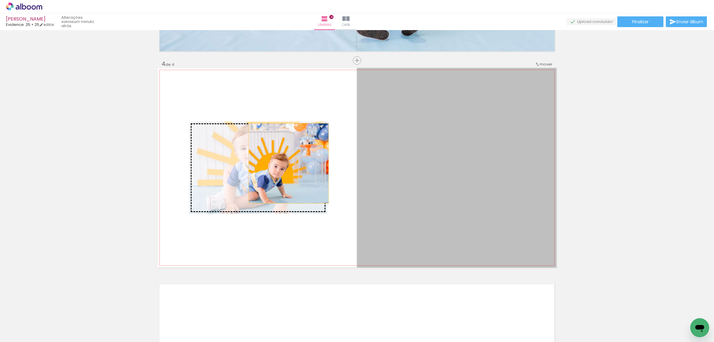
drag, startPoint x: 472, startPoint y: 175, endPoint x: 270, endPoint y: 158, distance: 202.2
click at [0, 0] on slot at bounding box center [0, 0] width 0 height 0
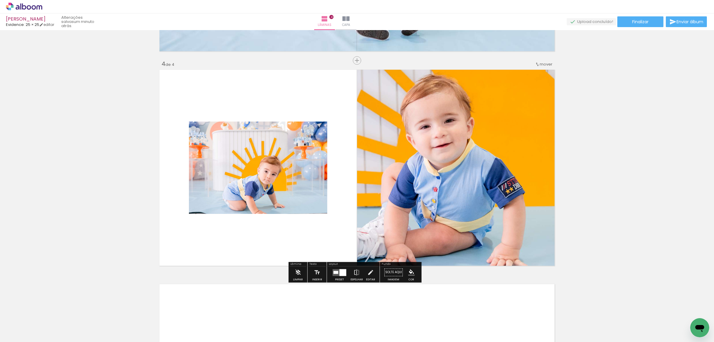
click at [548, 141] on quentale-photo at bounding box center [456, 167] width 199 height 199
drag, startPoint x: 622, startPoint y: 155, endPoint x: 593, endPoint y: 160, distance: 29.5
click at [406, 157] on quentale-photo at bounding box center [456, 167] width 199 height 199
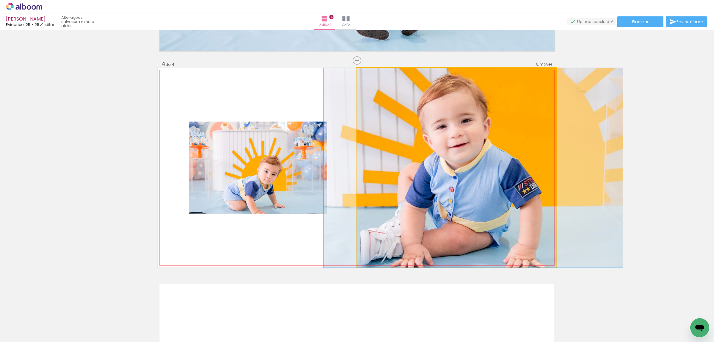
drag, startPoint x: 425, startPoint y: 161, endPoint x: 441, endPoint y: 131, distance: 34.1
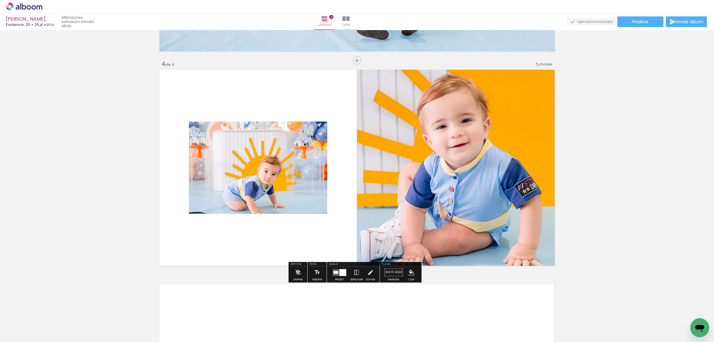
drag, startPoint x: 635, startPoint y: 216, endPoint x: 635, endPoint y: 213, distance: 3.0
click at [278, 164] on quentale-photo at bounding box center [258, 167] width 138 height 92
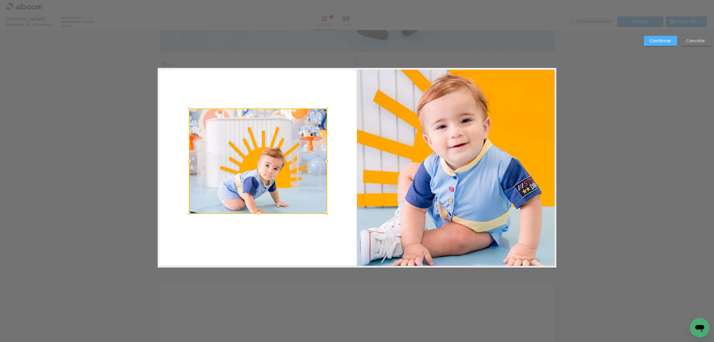
drag, startPoint x: 256, startPoint y: 118, endPoint x: 258, endPoint y: 105, distance: 13.3
click at [258, 105] on div at bounding box center [258, 108] width 12 height 12
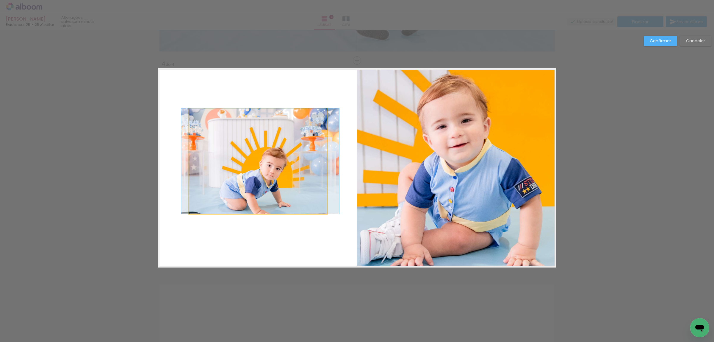
drag, startPoint x: 260, startPoint y: 142, endPoint x: 262, endPoint y: 164, distance: 22.1
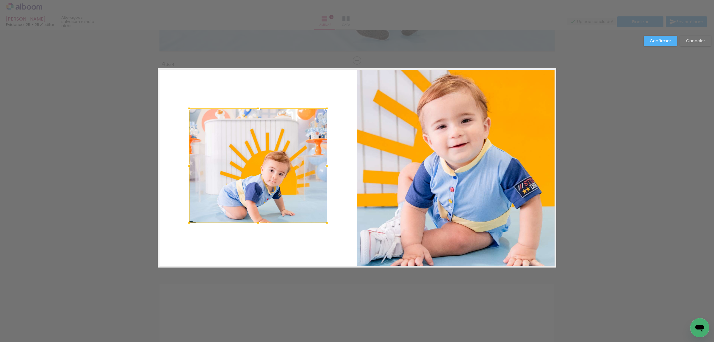
drag, startPoint x: 255, startPoint y: 213, endPoint x: 254, endPoint y: 222, distance: 9.3
click at [254, 222] on div at bounding box center [258, 223] width 12 height 12
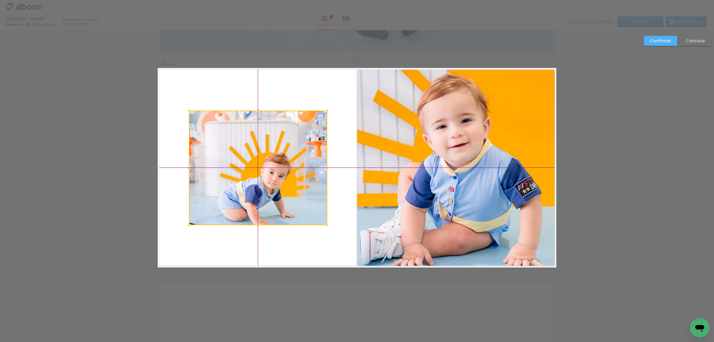
drag, startPoint x: 258, startPoint y: 203, endPoint x: 253, endPoint y: 202, distance: 4.9
click at [253, 202] on div at bounding box center [258, 167] width 138 height 115
click at [551, 201] on quentale-photo at bounding box center [456, 167] width 199 height 199
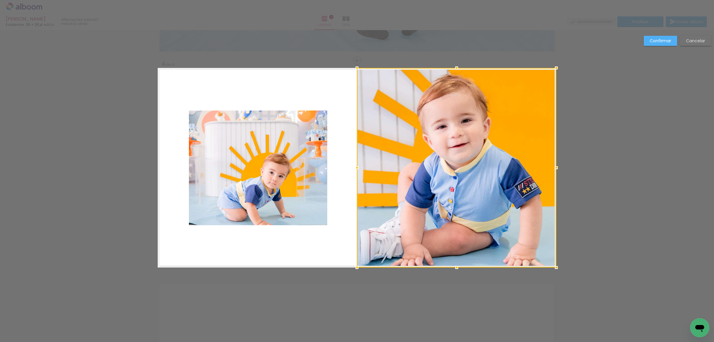
click at [337, 242] on quentale-layouter at bounding box center [357, 167] width 399 height 199
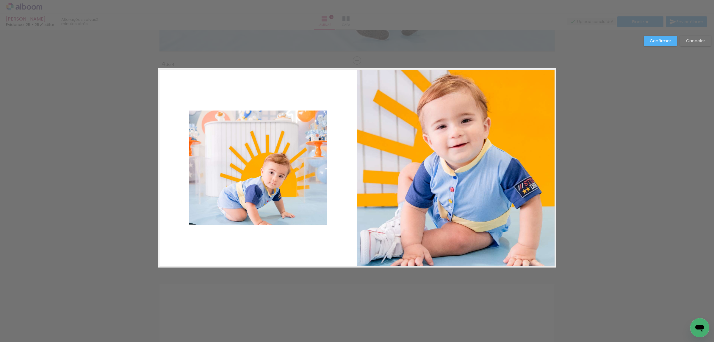
click at [0, 0] on slot "Confirmar" at bounding box center [0, 0] width 0 height 0
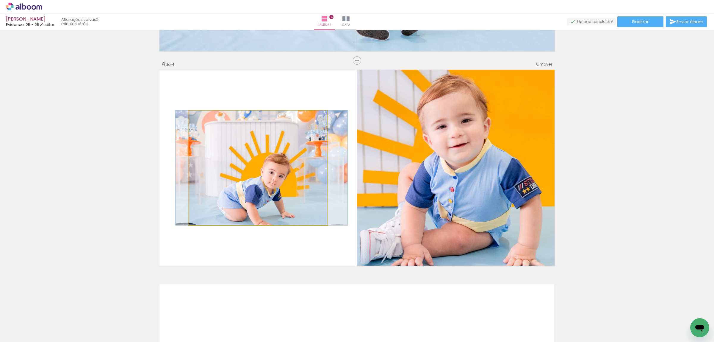
click at [272, 178] on quentale-photo at bounding box center [258, 167] width 138 height 115
drag, startPoint x: 272, startPoint y: 178, endPoint x: 271, endPoint y: 182, distance: 3.8
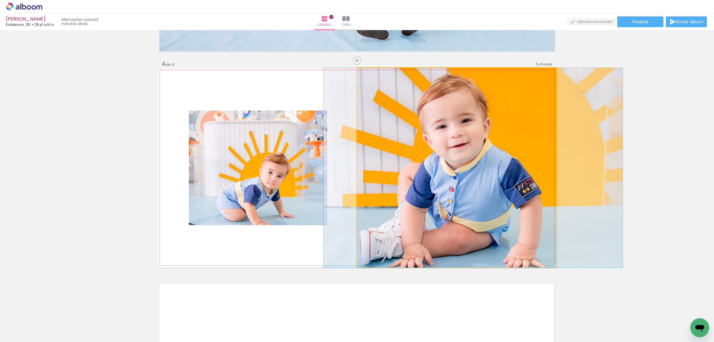
click at [484, 165] on quentale-photo at bounding box center [456, 167] width 199 height 199
click at [473, 165] on quentale-photo at bounding box center [456, 167] width 199 height 199
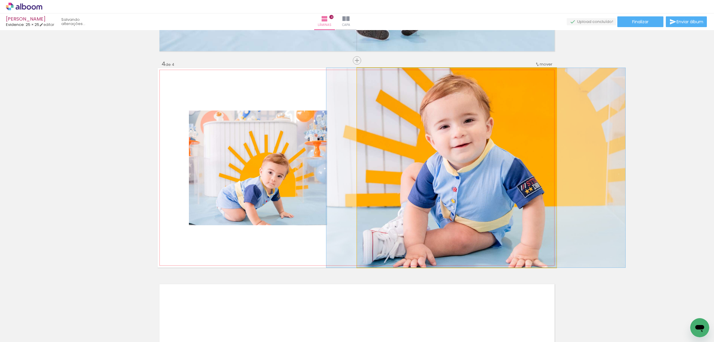
drag, startPoint x: 473, startPoint y: 165, endPoint x: 476, endPoint y: 154, distance: 11.3
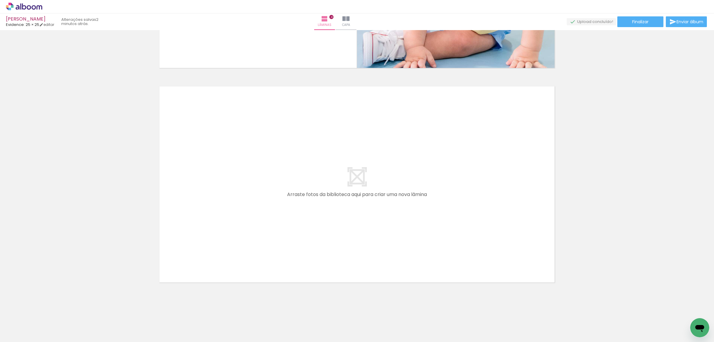
scroll to position [0, 2213]
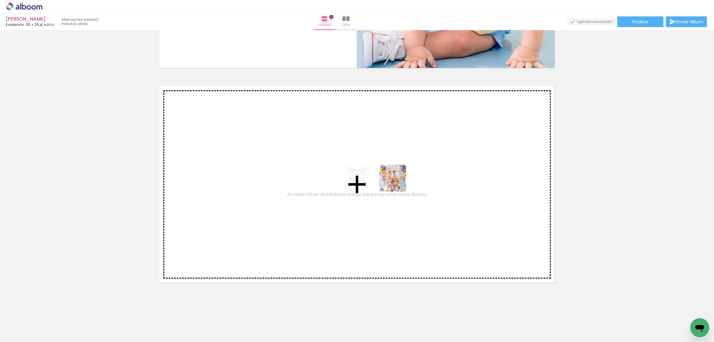
drag, startPoint x: 416, startPoint y: 324, endPoint x: 397, endPoint y: 180, distance: 145.6
click at [397, 180] on quentale-workspace at bounding box center [357, 171] width 714 height 342
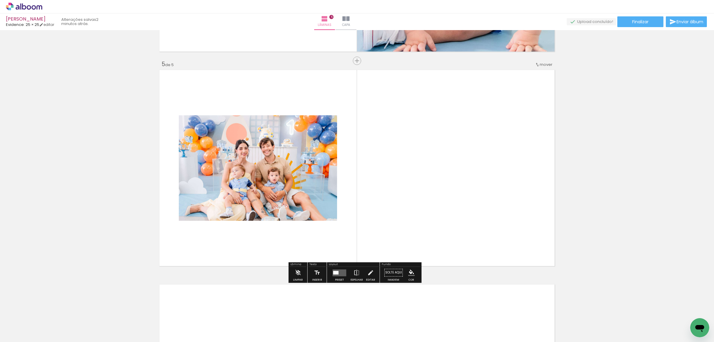
scroll to position [837, 0]
click at [338, 273] on quentale-layouter at bounding box center [340, 272] width 14 height 7
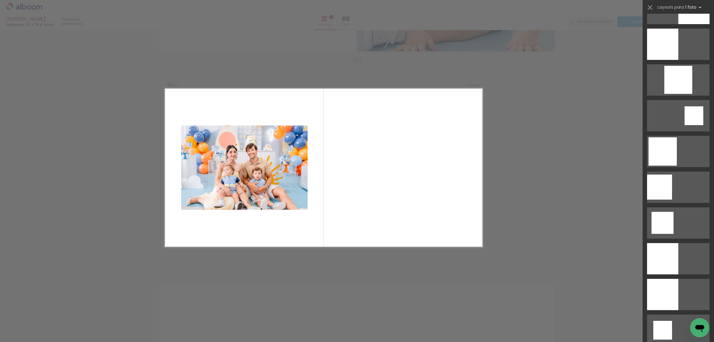
scroll to position [0, 0]
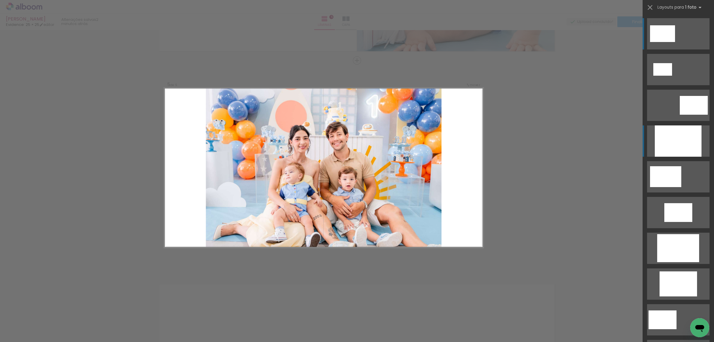
click at [571, 149] on div at bounding box center [678, 140] width 47 height 31
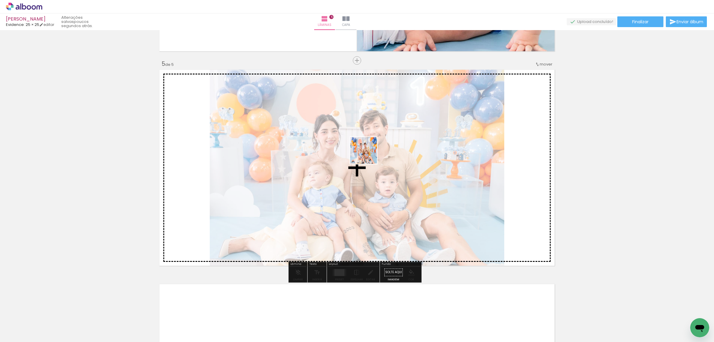
drag, startPoint x: 443, startPoint y: 325, endPoint x: 368, endPoint y: 153, distance: 187.0
click at [368, 153] on quentale-workspace at bounding box center [357, 171] width 714 height 342
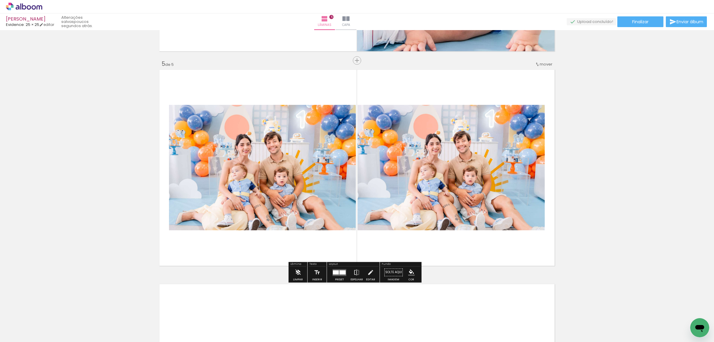
click at [300, 273] on iron-icon at bounding box center [298, 272] width 7 height 12
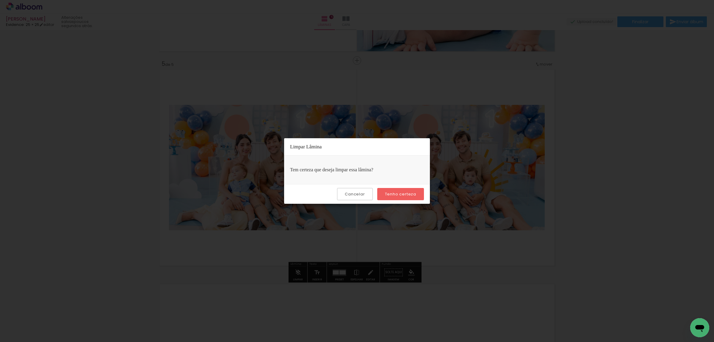
drag, startPoint x: 390, startPoint y: 193, endPoint x: 427, endPoint y: 235, distance: 55.9
click at [0, 0] on slot "Tenho certeza" at bounding box center [0, 0] width 0 height 0
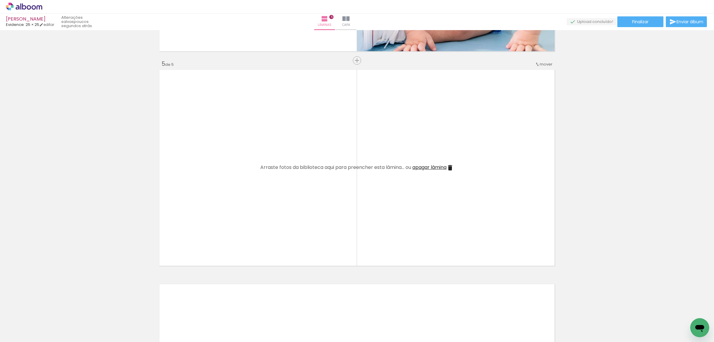
click at [449, 273] on div at bounding box center [445, 322] width 29 height 20
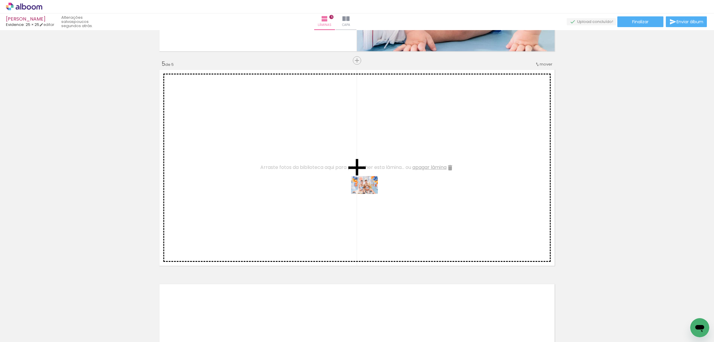
drag, startPoint x: 447, startPoint y: 328, endPoint x: 368, endPoint y: 192, distance: 156.5
click at [368, 192] on quentale-workspace at bounding box center [357, 171] width 714 height 342
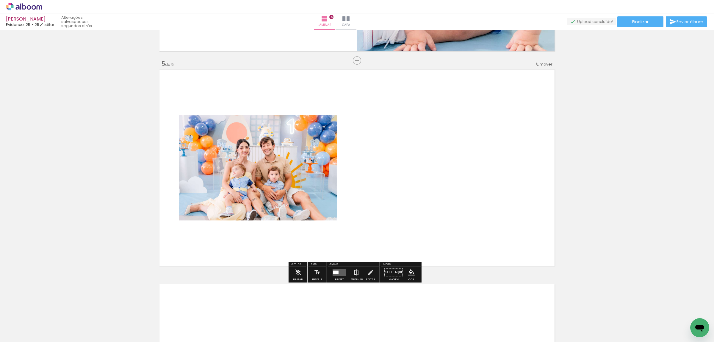
scroll to position [851, 0]
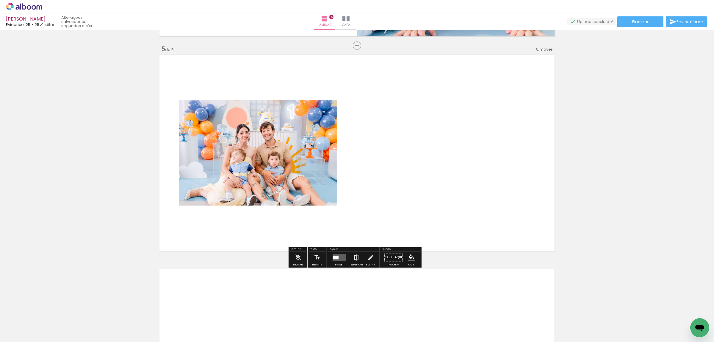
drag, startPoint x: 341, startPoint y: 262, endPoint x: 365, endPoint y: 253, distance: 25.5
click at [341, 262] on div at bounding box center [340, 257] width 16 height 12
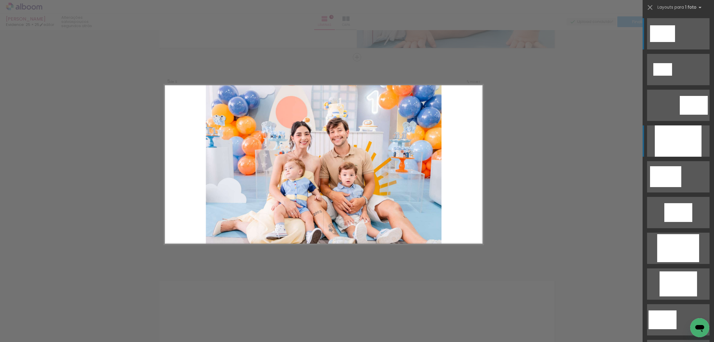
scroll to position [837, 0]
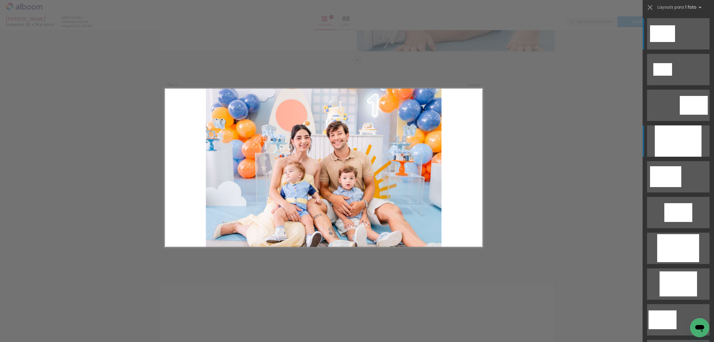
click at [571, 145] on div at bounding box center [678, 140] width 47 height 31
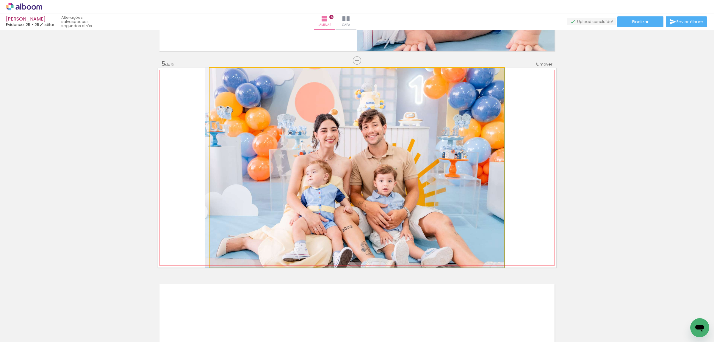
drag, startPoint x: 336, startPoint y: 179, endPoint x: 331, endPoint y: 170, distance: 11.3
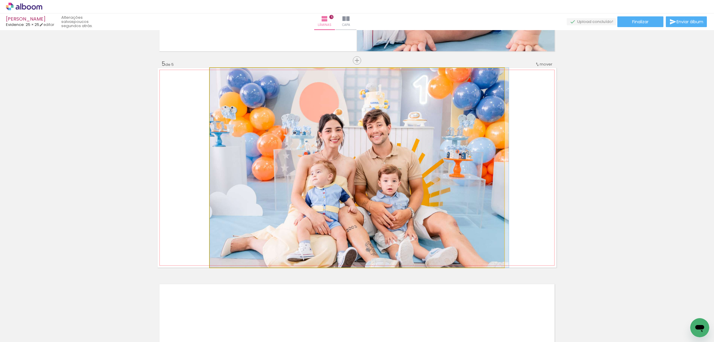
drag, startPoint x: 331, startPoint y: 170, endPoint x: 338, endPoint y: 170, distance: 7.1
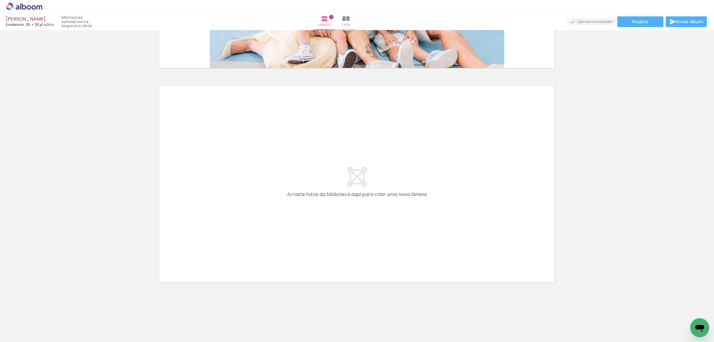
scroll to position [0, 2330]
click at [500, 273] on div at bounding box center [496, 321] width 20 height 29
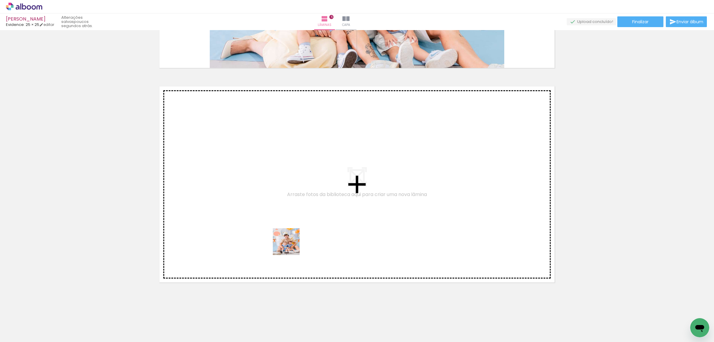
drag, startPoint x: 202, startPoint y: 328, endPoint x: 292, endPoint y: 245, distance: 123.2
click at [292, 245] on quentale-workspace at bounding box center [357, 171] width 714 height 342
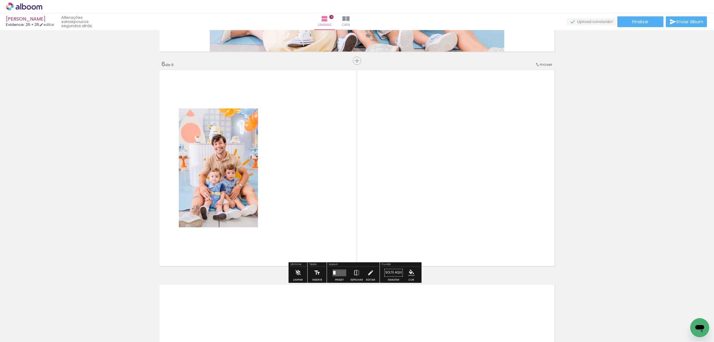
scroll to position [1051, 0]
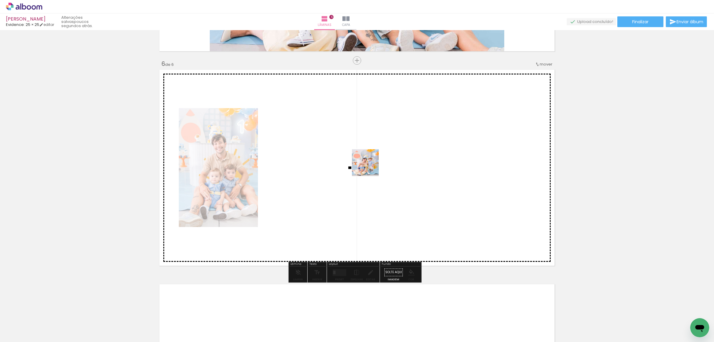
drag, startPoint x: 499, startPoint y: 328, endPoint x: 369, endPoint y: 168, distance: 205.7
click at [369, 167] on quentale-workspace at bounding box center [357, 171] width 714 height 342
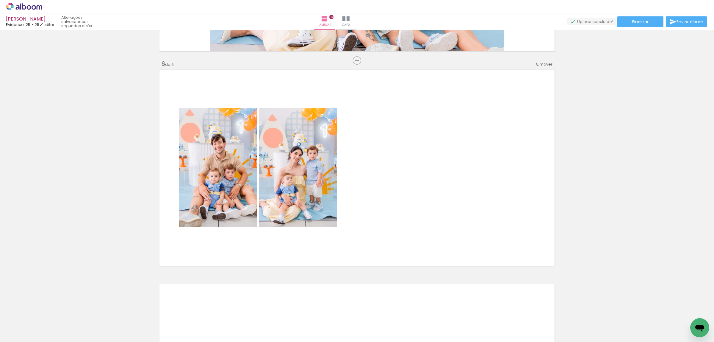
scroll to position [0, 2508]
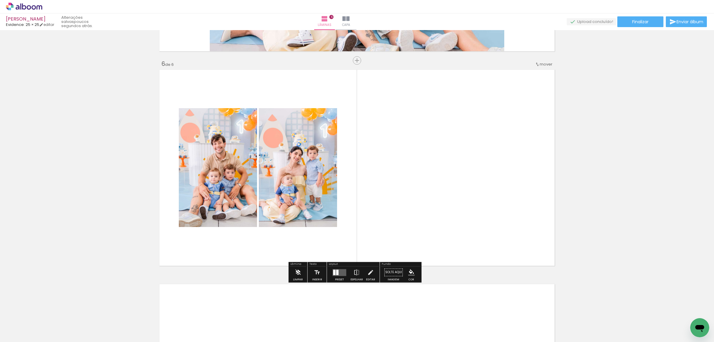
click at [298, 273] on iron-icon at bounding box center [298, 272] width 7 height 12
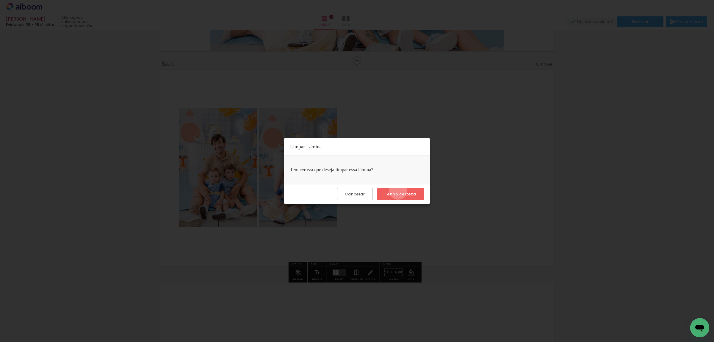
click at [399, 190] on paper-button "Tenho certeza" at bounding box center [400, 194] width 47 height 12
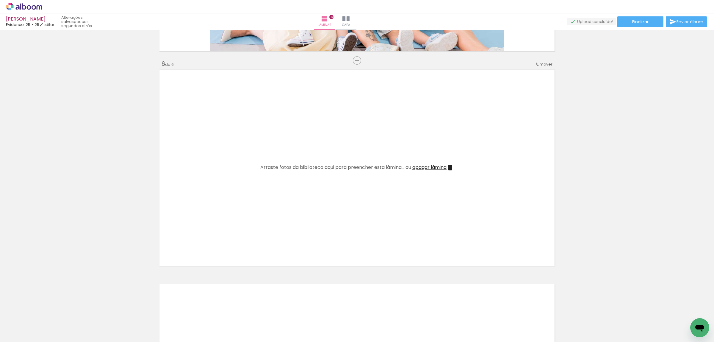
scroll to position [0, 2643]
click at [548, 273] on div at bounding box center [550, 321] width 20 height 29
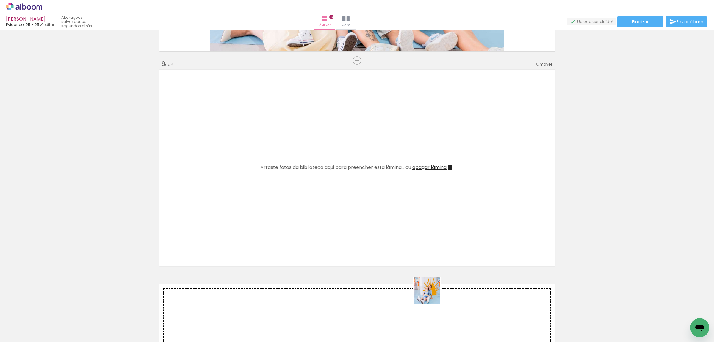
drag, startPoint x: 461, startPoint y: 324, endPoint x: 309, endPoint y: 187, distance: 204.6
click at [309, 187] on quentale-workspace at bounding box center [357, 171] width 714 height 342
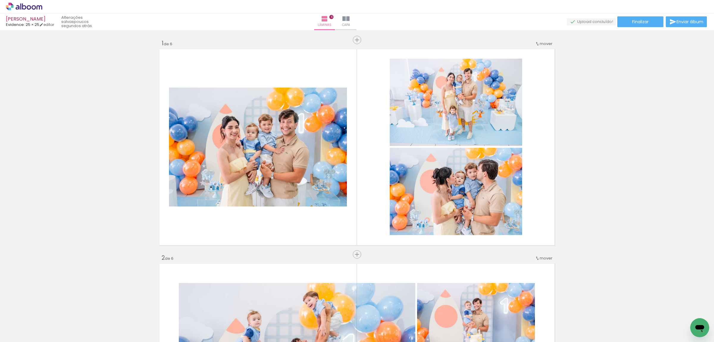
scroll to position [0, 2969]
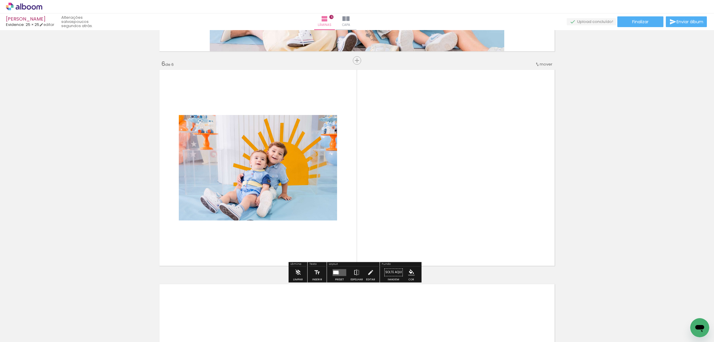
click at [336, 273] on div at bounding box center [335, 272] width 5 height 4
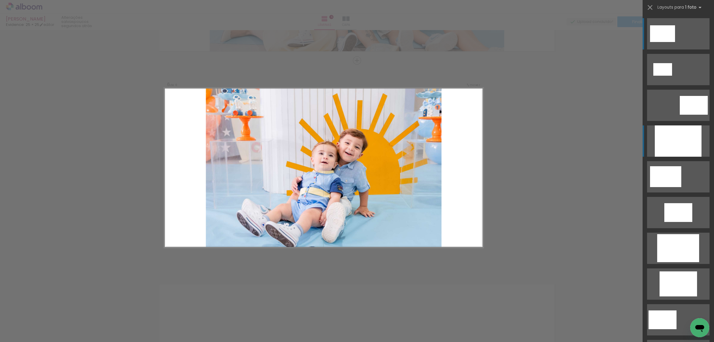
click at [665, 137] on div at bounding box center [678, 140] width 47 height 31
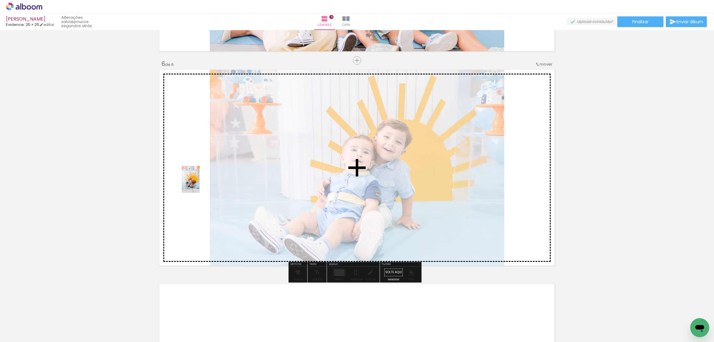
drag, startPoint x: 127, startPoint y: 322, endPoint x: 199, endPoint y: 182, distance: 157.3
click at [199, 182] on quentale-workspace at bounding box center [357, 171] width 714 height 342
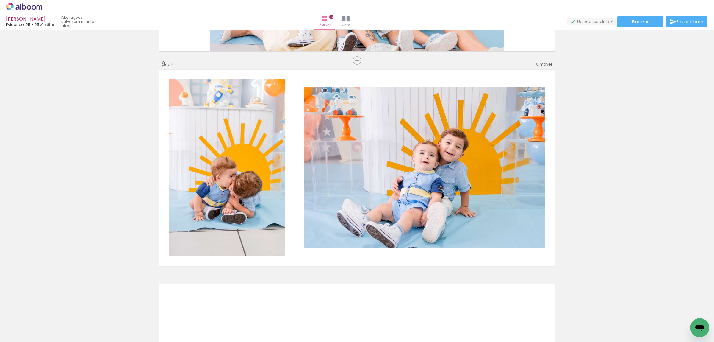
scroll to position [1066, 0]
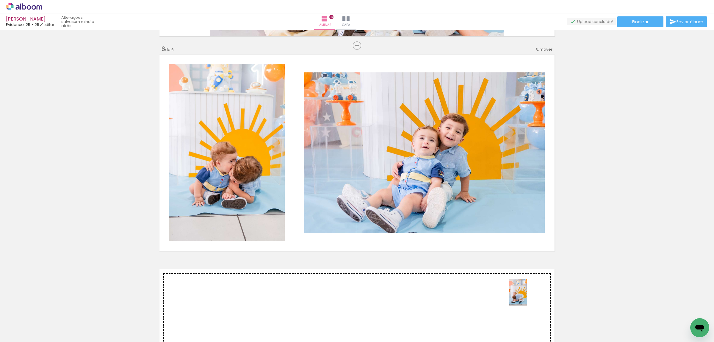
drag, startPoint x: 87, startPoint y: 322, endPoint x: 455, endPoint y: 356, distance: 369.4
click at [455, 341] on html "link( href="../../bower_components/polymer/polymer.html" rel="import" ) picture…" at bounding box center [357, 171] width 714 height 342
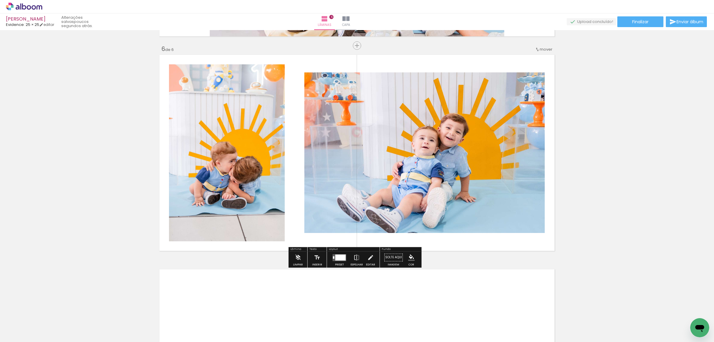
click at [386, 326] on div at bounding box center [390, 322] width 29 height 20
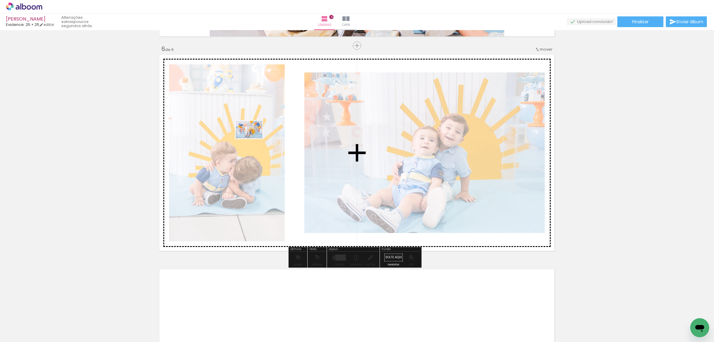
drag, startPoint x: 394, startPoint y: 322, endPoint x: 254, endPoint y: 138, distance: 231.6
click at [254, 138] on quentale-workspace at bounding box center [357, 171] width 714 height 342
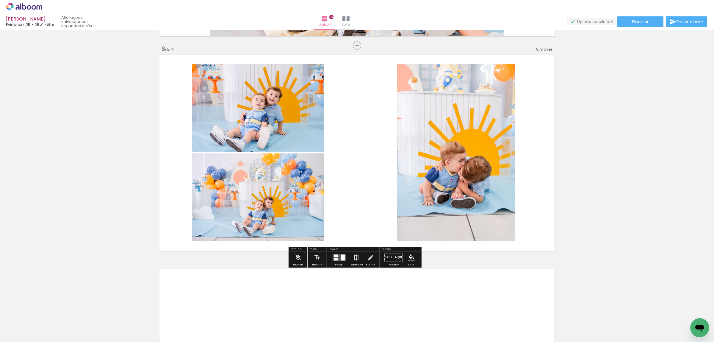
click at [435, 150] on quentale-photo at bounding box center [456, 152] width 118 height 176
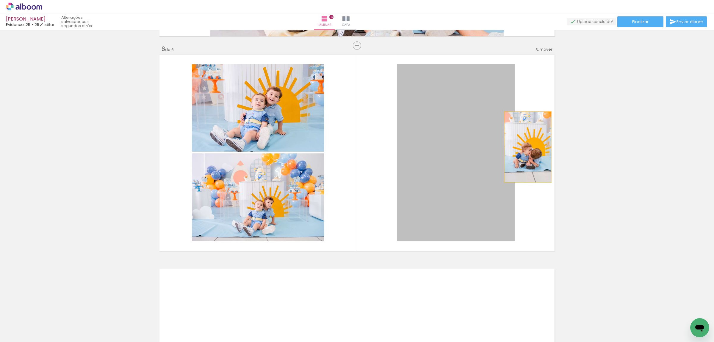
drag, startPoint x: 496, startPoint y: 143, endPoint x: 505, endPoint y: 148, distance: 9.9
click at [520, 148] on quentale-layouter at bounding box center [357, 152] width 399 height 199
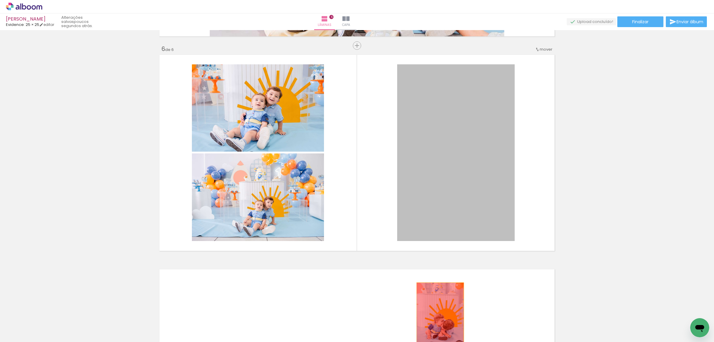
drag, startPoint x: 484, startPoint y: 148, endPoint x: 434, endPoint y: 323, distance: 182.3
click at [434, 323] on quentale-workspace at bounding box center [357, 171] width 714 height 342
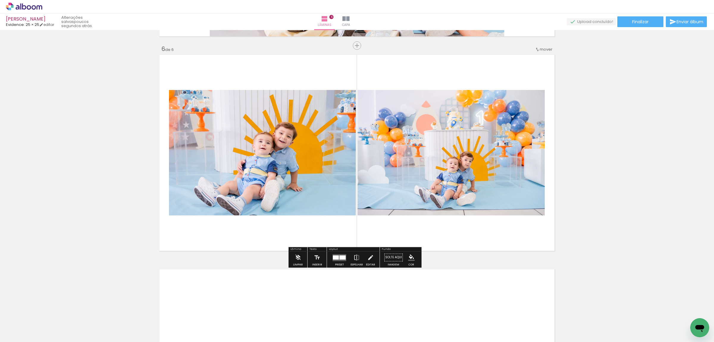
scroll to position [1081, 0]
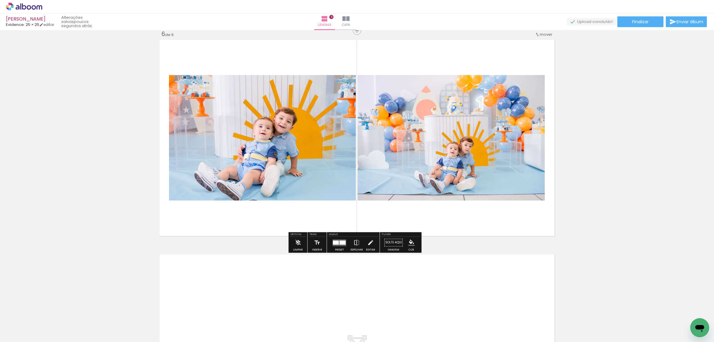
click at [520, 213] on quentale-layouter at bounding box center [357, 137] width 399 height 199
click at [341, 247] on div at bounding box center [340, 242] width 16 height 12
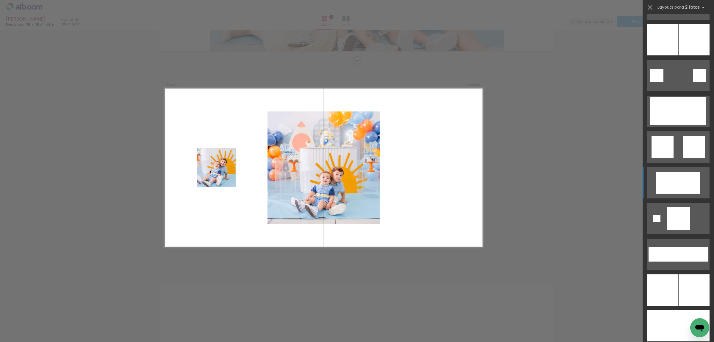
scroll to position [1860, 0]
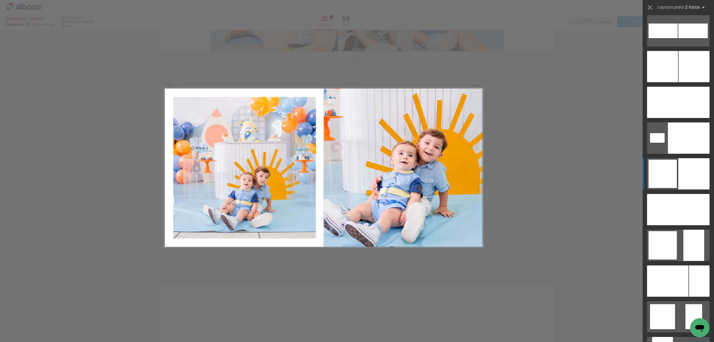
click at [678, 176] on div at bounding box center [693, 173] width 31 height 31
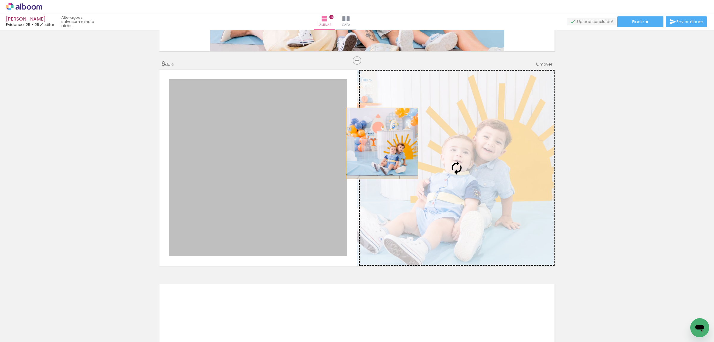
drag, startPoint x: 321, startPoint y: 139, endPoint x: 379, endPoint y: 143, distance: 58.8
click at [0, 0] on slot at bounding box center [0, 0] width 0 height 0
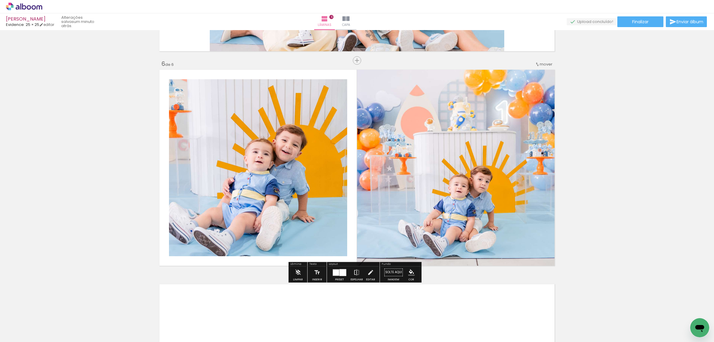
click at [234, 190] on quentale-photo at bounding box center [258, 167] width 178 height 177
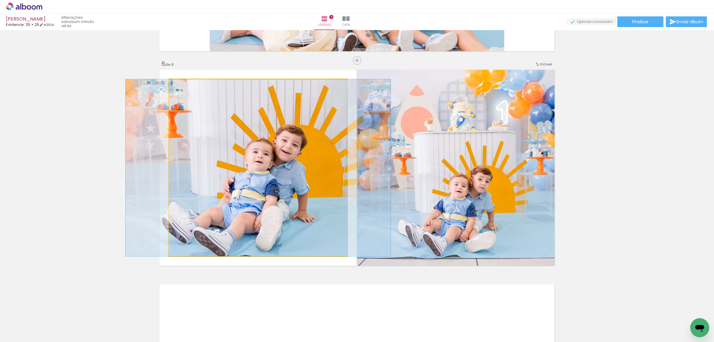
click at [249, 188] on quentale-photo at bounding box center [258, 167] width 178 height 177
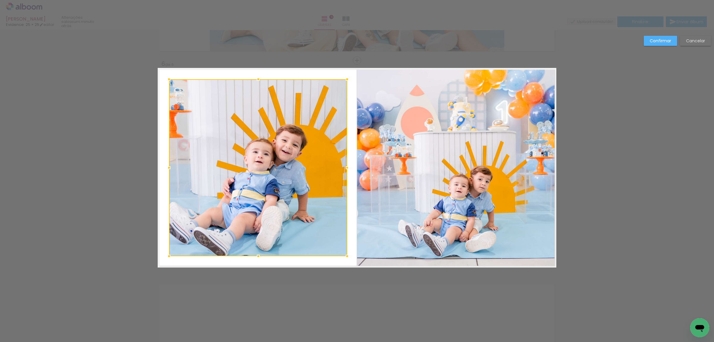
click at [249, 188] on div at bounding box center [258, 167] width 178 height 177
click at [348, 75] on div at bounding box center [347, 79] width 12 height 12
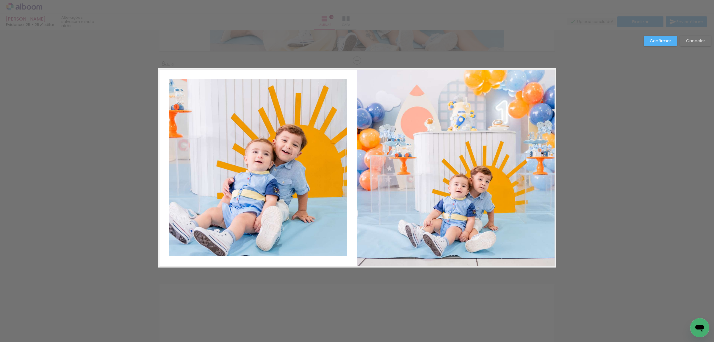
click at [348, 75] on quentale-layouter at bounding box center [357, 167] width 399 height 199
click at [0, 0] on slot "Confirmar" at bounding box center [0, 0] width 0 height 0
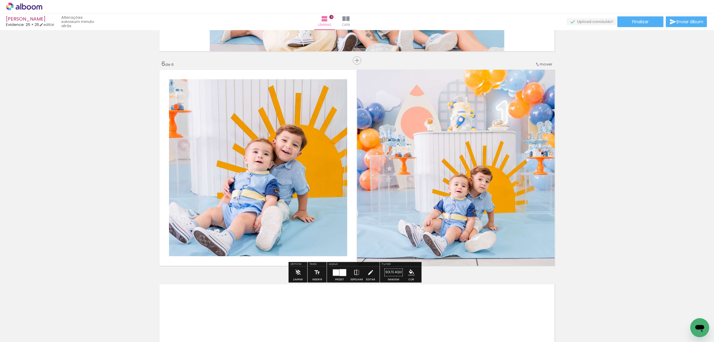
click at [276, 158] on quentale-photo at bounding box center [258, 167] width 178 height 177
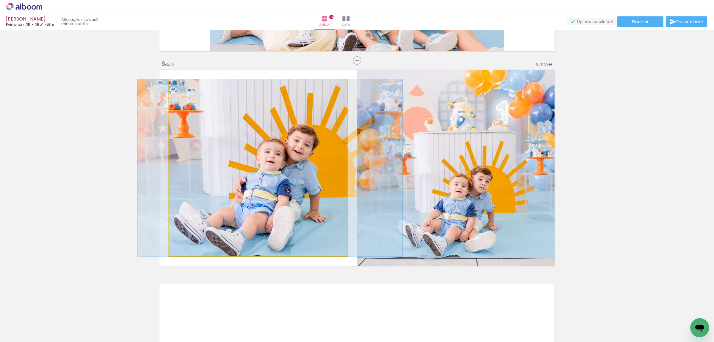
drag, startPoint x: 272, startPoint y: 159, endPoint x: 284, endPoint y: 160, distance: 11.9
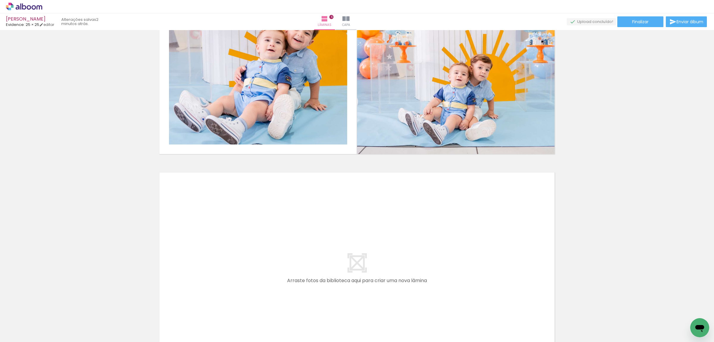
scroll to position [1237, 0]
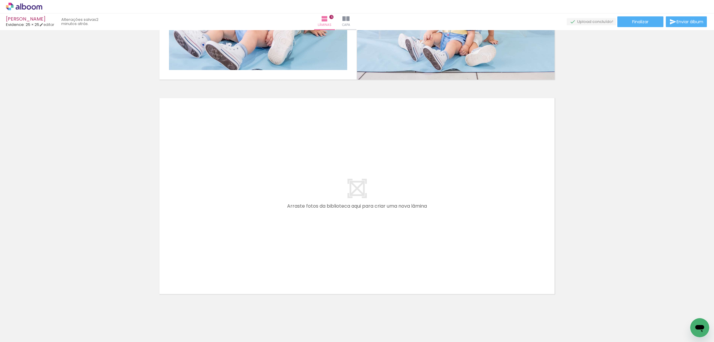
drag, startPoint x: 659, startPoint y: 326, endPoint x: 365, endPoint y: 196, distance: 321.3
click at [365, 196] on quentale-workspace at bounding box center [357, 171] width 714 height 342
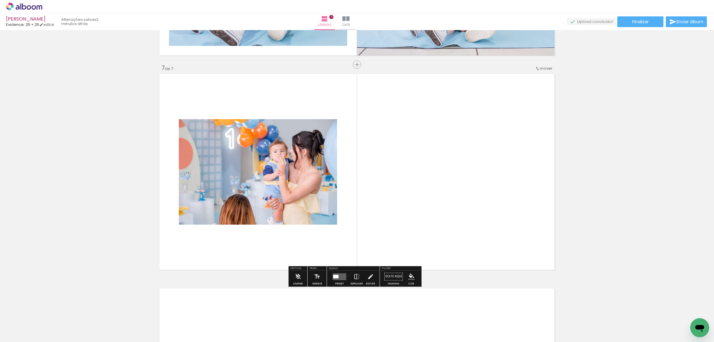
scroll to position [1265, 0]
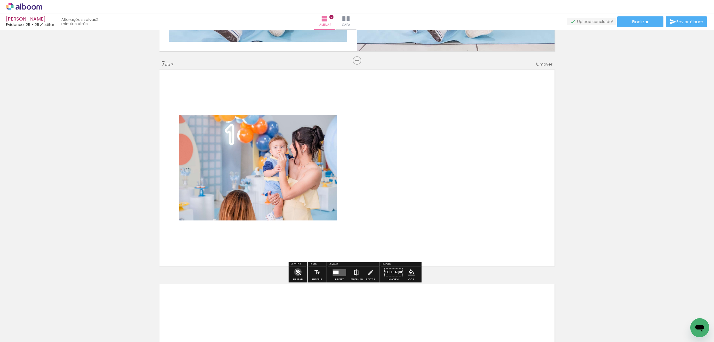
click at [297, 272] on iron-icon at bounding box center [298, 272] width 7 height 12
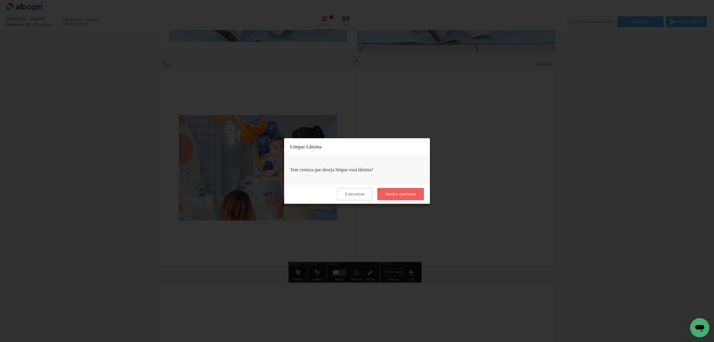
click at [0, 0] on slot "Tenho certeza" at bounding box center [0, 0] width 0 height 0
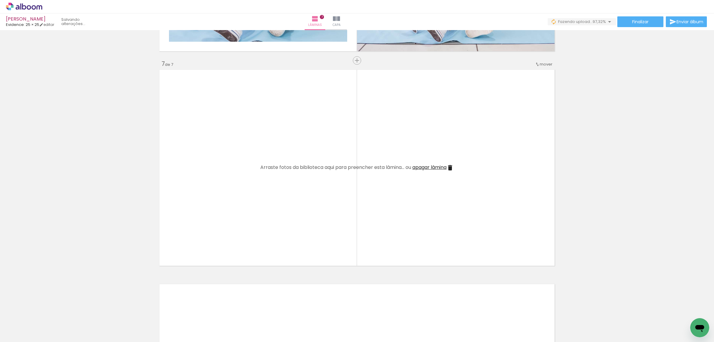
scroll to position [0, 3069]
click at [655, 319] on div at bounding box center [656, 322] width 29 height 20
click at [630, 322] on div at bounding box center [623, 322] width 29 height 20
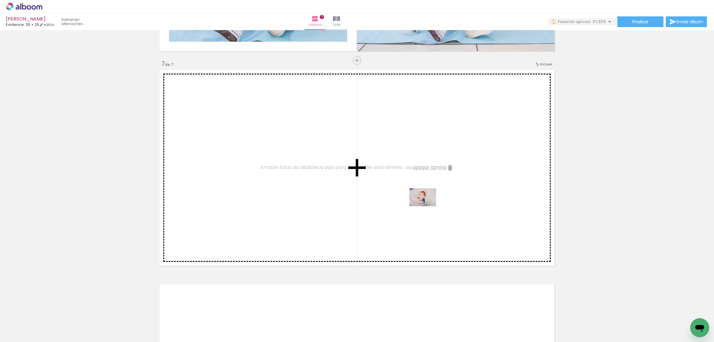
drag, startPoint x: 627, startPoint y: 328, endPoint x: 427, endPoint y: 206, distance: 233.8
click at [427, 206] on quentale-workspace at bounding box center [357, 171] width 714 height 342
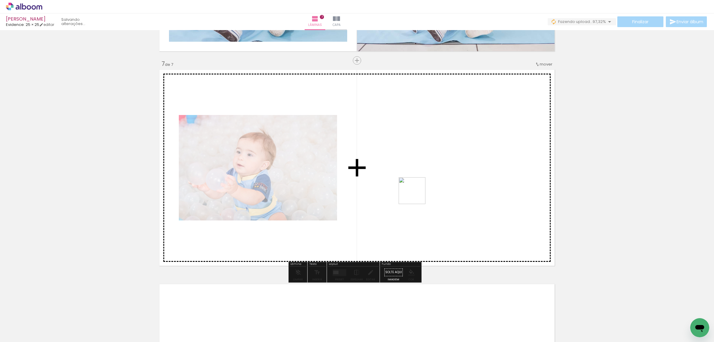
drag, startPoint x: 661, startPoint y: 329, endPoint x: 417, endPoint y: 195, distance: 278.3
click at [417, 195] on quentale-workspace at bounding box center [357, 171] width 714 height 342
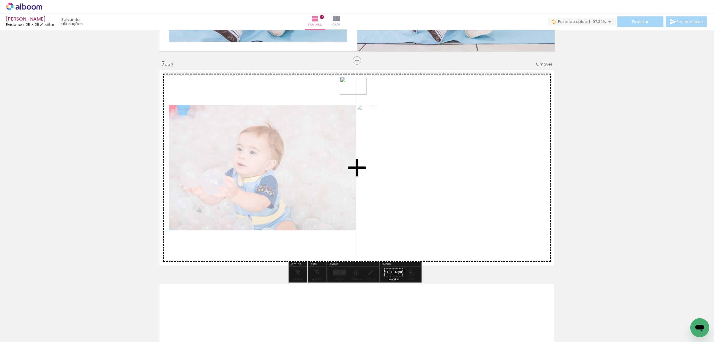
drag, startPoint x: 688, startPoint y: 327, endPoint x: 358, endPoint y: 95, distance: 403.7
click at [358, 95] on quentale-workspace at bounding box center [357, 171] width 714 height 342
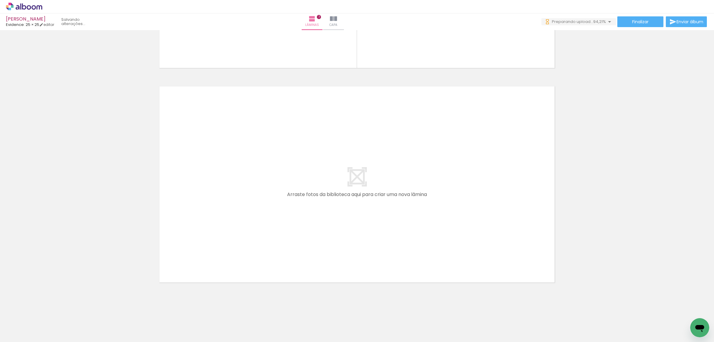
scroll to position [0, 3540]
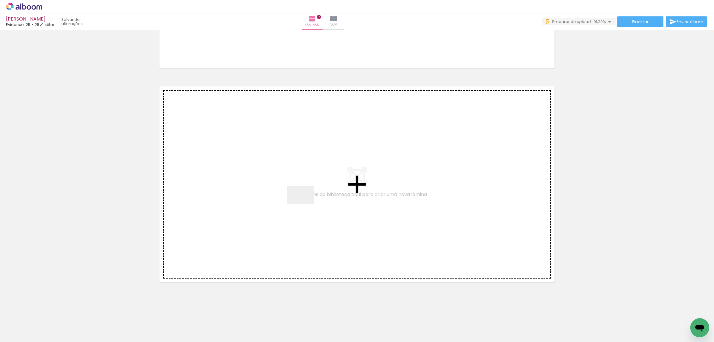
drag, startPoint x: 305, startPoint y: 207, endPoint x: 305, endPoint y: 204, distance: 3.3
click at [305, 204] on quentale-workspace at bounding box center [357, 171] width 714 height 342
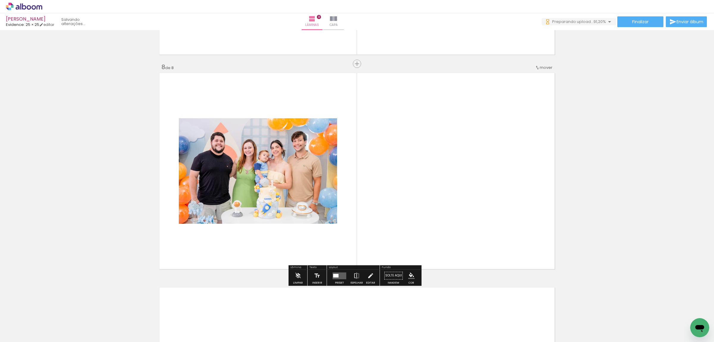
scroll to position [1479, 0]
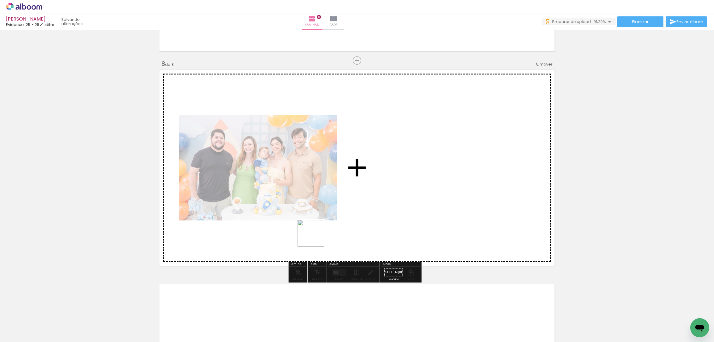
click at [315, 237] on quentale-workspace at bounding box center [357, 171] width 714 height 342
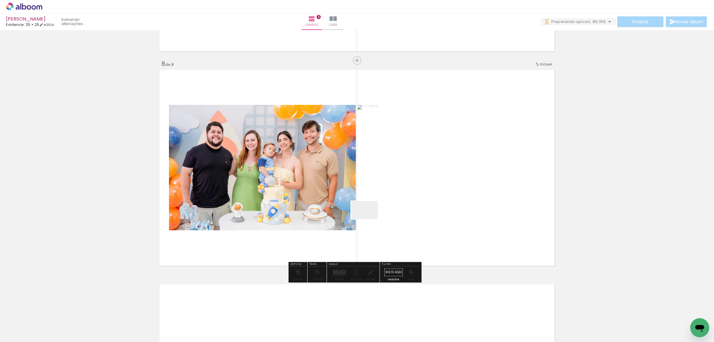
drag, startPoint x: 386, startPoint y: 320, endPoint x: 405, endPoint y: 264, distance: 59.4
click at [368, 218] on quentale-workspace at bounding box center [357, 171] width 714 height 342
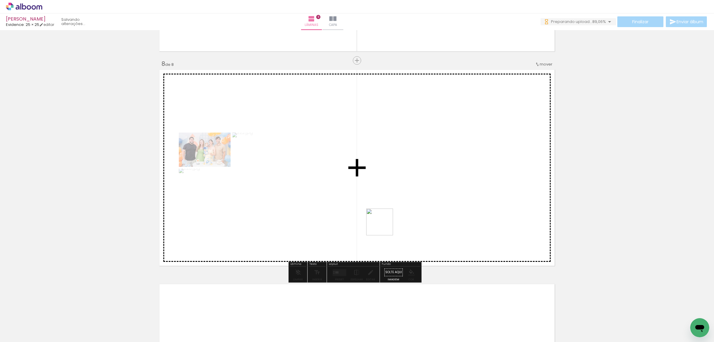
drag, startPoint x: 389, startPoint y: 254, endPoint x: 384, endPoint y: 226, distance: 28.1
click at [384, 226] on quentale-workspace at bounding box center [357, 171] width 714 height 342
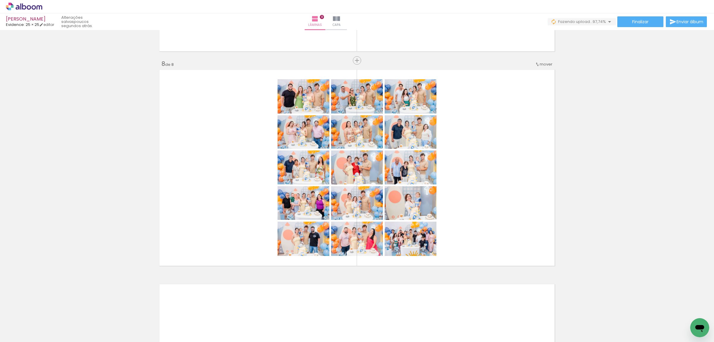
scroll to position [0, 3769]
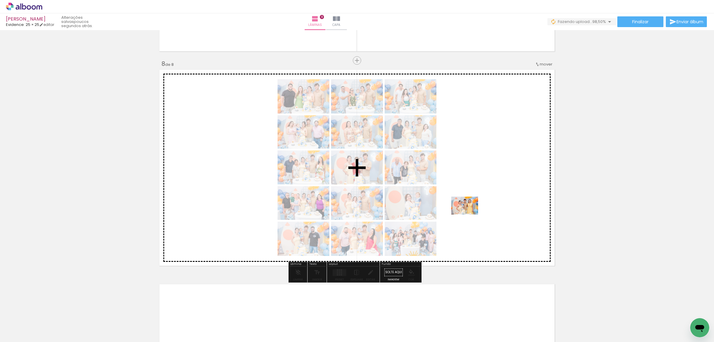
drag, startPoint x: 632, startPoint y: 328, endPoint x: 469, endPoint y: 214, distance: 198.5
click at [469, 214] on quentale-workspace at bounding box center [357, 171] width 714 height 342
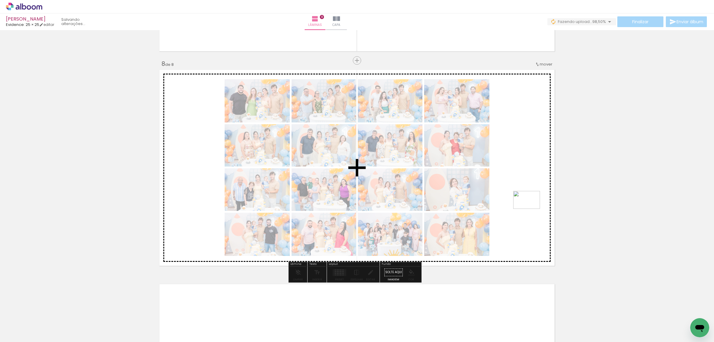
drag, startPoint x: 658, startPoint y: 324, endPoint x: 531, endPoint y: 209, distance: 171.5
click at [531, 209] on quentale-workspace at bounding box center [357, 171] width 714 height 342
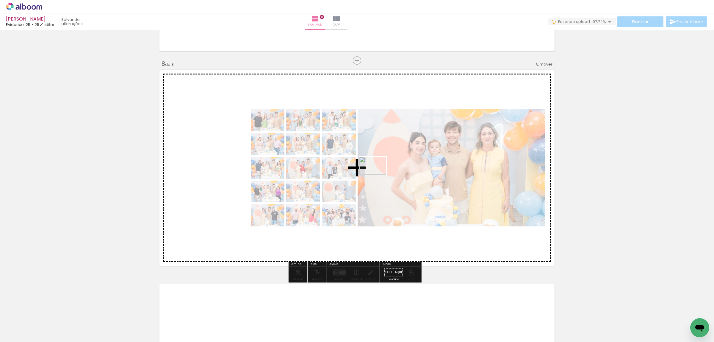
drag, startPoint x: 664, startPoint y: 311, endPoint x: 377, endPoint y: 174, distance: 317.6
click at [377, 174] on quentale-workspace at bounding box center [357, 171] width 714 height 342
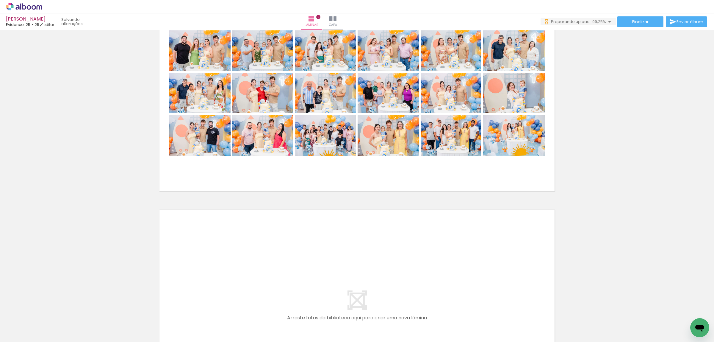
scroll to position [0, 3802]
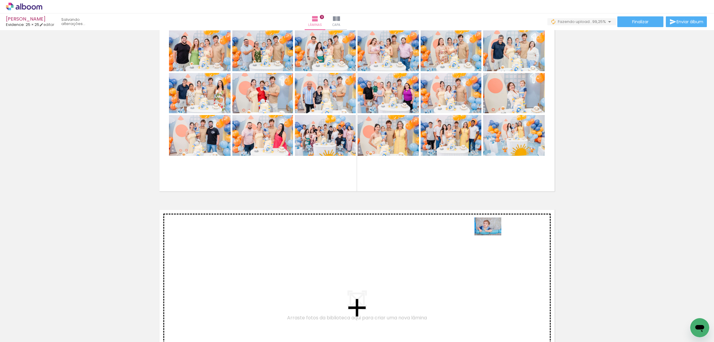
drag, startPoint x: 687, startPoint y: 324, endPoint x: 428, endPoint y: 226, distance: 277.7
click at [428, 226] on quentale-workspace at bounding box center [357, 171] width 714 height 342
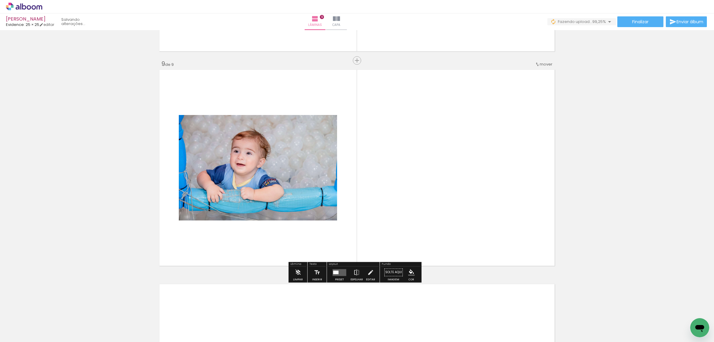
scroll to position [1731, 0]
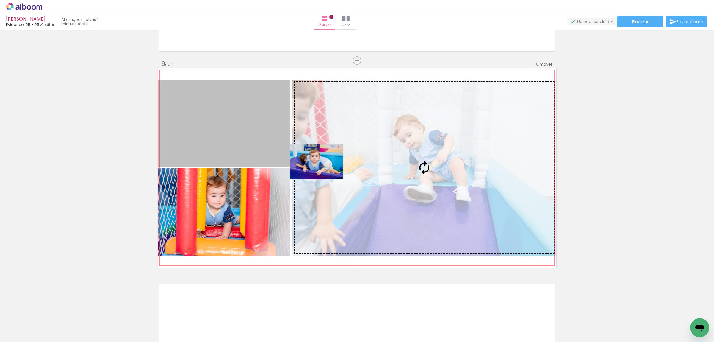
drag, startPoint x: 197, startPoint y: 140, endPoint x: 312, endPoint y: 167, distance: 118.7
click at [0, 0] on slot at bounding box center [0, 0] width 0 height 0
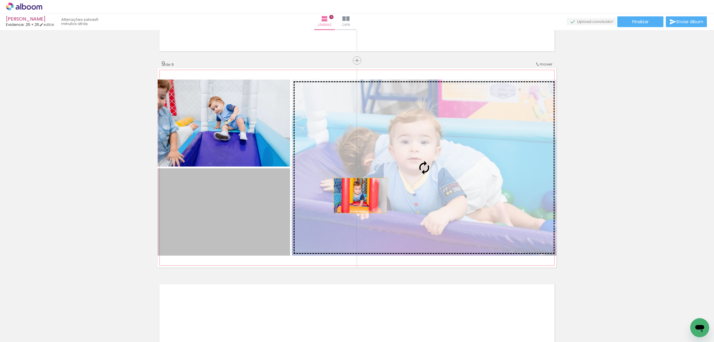
drag, startPoint x: 233, startPoint y: 192, endPoint x: 358, endPoint y: 195, distance: 124.7
click at [0, 0] on slot at bounding box center [0, 0] width 0 height 0
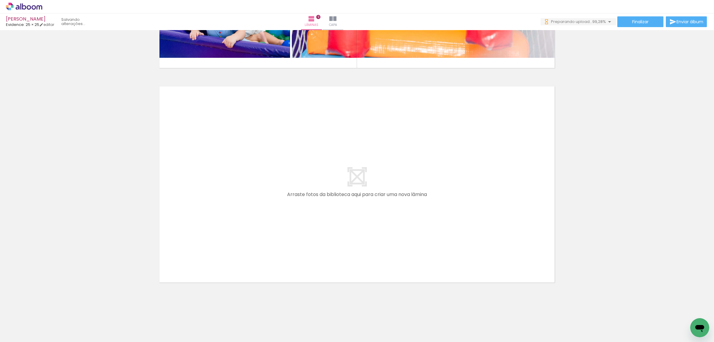
scroll to position [0, 4003]
click at [684, 325] on div at bounding box center [689, 322] width 29 height 20
drag, startPoint x: 659, startPoint y: 326, endPoint x: 663, endPoint y: 335, distance: 9.7
click at [663, 332] on div at bounding box center [656, 322] width 29 height 20
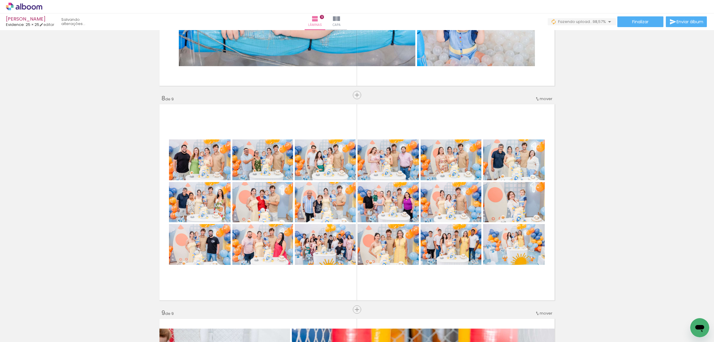
scroll to position [1519, 0]
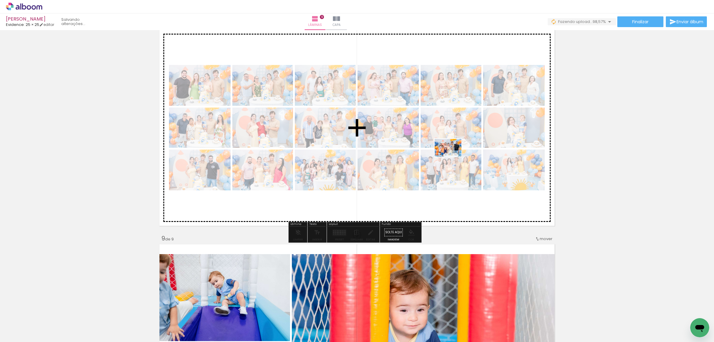
drag, startPoint x: 662, startPoint y: 325, endPoint x: 453, endPoint y: 157, distance: 269.0
click at [453, 157] on quentale-workspace at bounding box center [357, 171] width 714 height 342
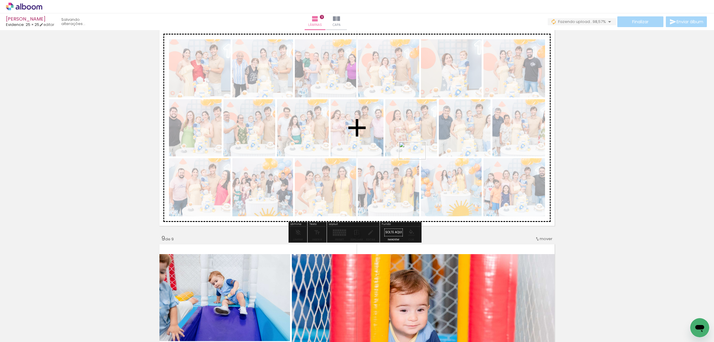
drag, startPoint x: 688, startPoint y: 330, endPoint x: 417, endPoint y: 160, distance: 320.2
click at [417, 160] on quentale-workspace at bounding box center [357, 171] width 714 height 342
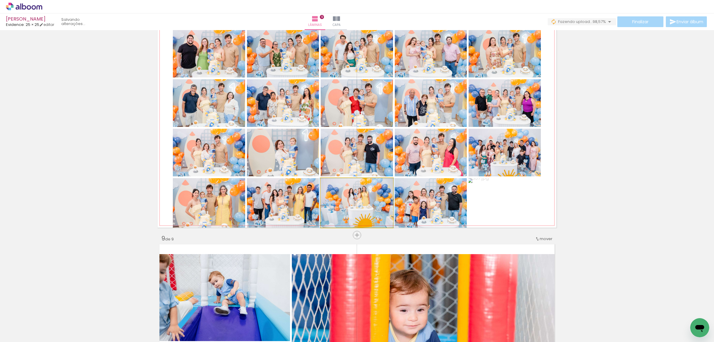
click at [361, 198] on quentale-photo at bounding box center [357, 202] width 72 height 49
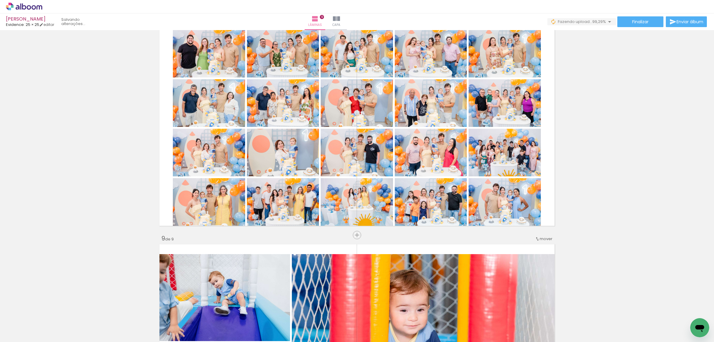
scroll to position [0, 4036]
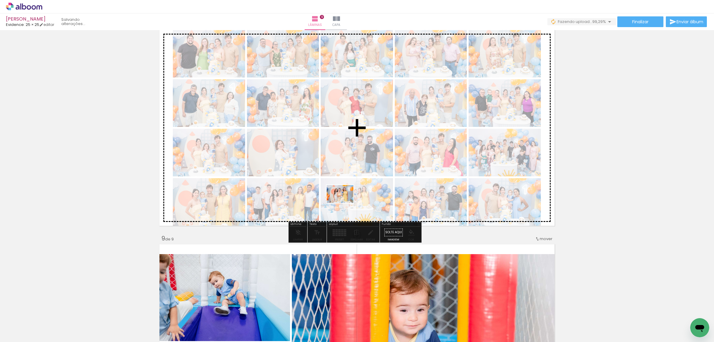
drag, startPoint x: 685, startPoint y: 326, endPoint x: 345, endPoint y: 203, distance: 362.0
click at [345, 203] on quentale-workspace at bounding box center [357, 171] width 714 height 342
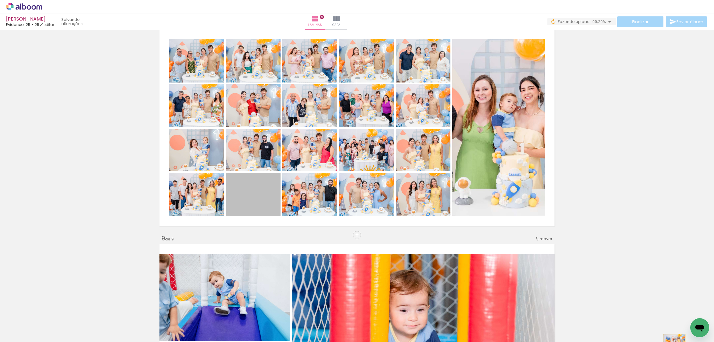
drag, startPoint x: 249, startPoint y: 198, endPoint x: 672, endPoint y: 343, distance: 446.4
click at [672, 341] on html "link( href="../../bower_components/polymer/polymer.html" rel="import" ) picture…" at bounding box center [357, 171] width 714 height 342
drag, startPoint x: 243, startPoint y: 187, endPoint x: 645, endPoint y: 318, distance: 422.4
click at [645, 318] on quentale-workspace at bounding box center [357, 171] width 714 height 342
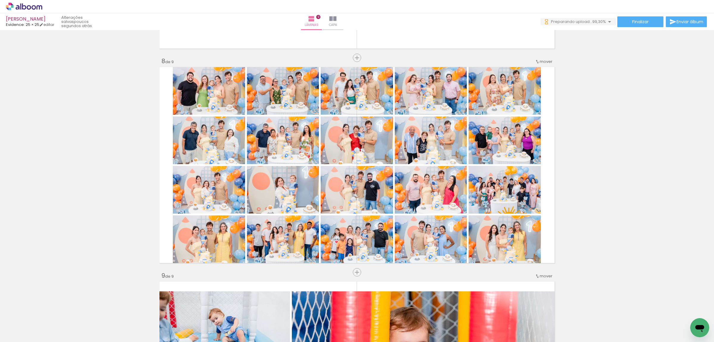
scroll to position [0, 4069]
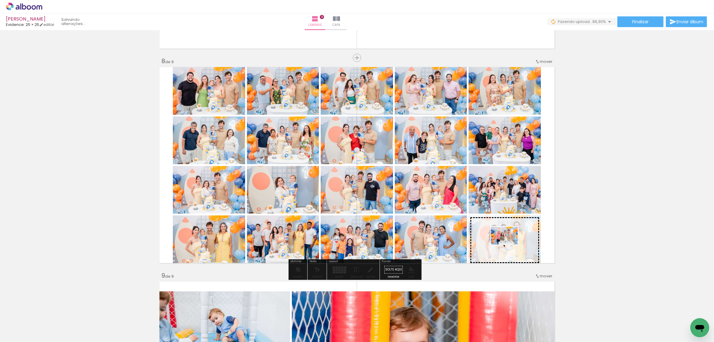
drag, startPoint x: 686, startPoint y: 321, endPoint x: 509, endPoint y: 244, distance: 193.1
click at [509, 244] on quentale-workspace at bounding box center [357, 171] width 714 height 342
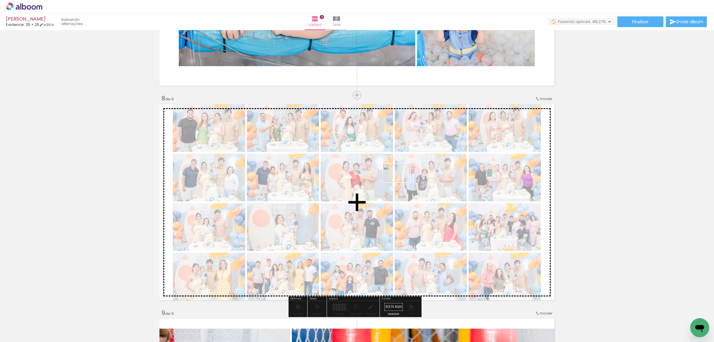
drag, startPoint x: 592, startPoint y: 327, endPoint x: 401, endPoint y: 182, distance: 240.4
click at [401, 182] on quentale-workspace at bounding box center [357, 171] width 714 height 342
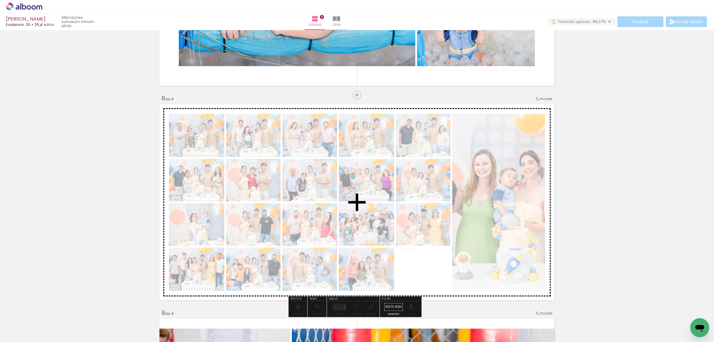
drag, startPoint x: 564, startPoint y: 290, endPoint x: 439, endPoint y: 223, distance: 141.8
click at [439, 223] on quentale-workspace at bounding box center [357, 171] width 714 height 342
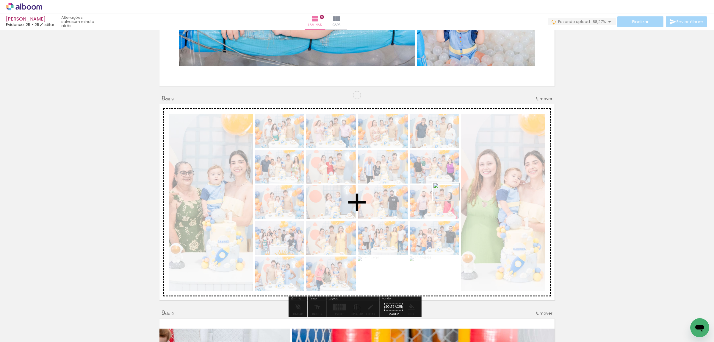
drag, startPoint x: 663, startPoint y: 324, endPoint x: 451, endPoint y: 200, distance: 245.5
click at [451, 200] on quentale-workspace at bounding box center [357, 171] width 714 height 342
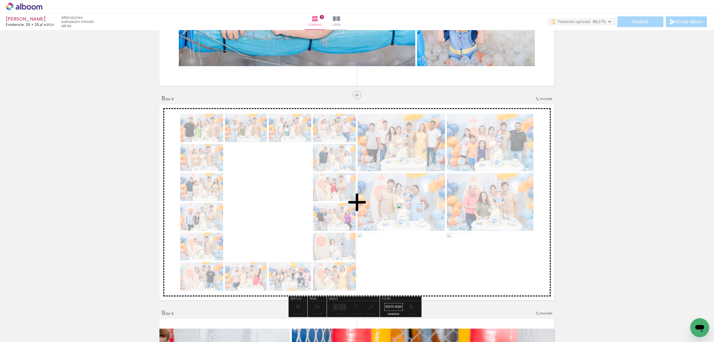
drag, startPoint x: 684, startPoint y: 329, endPoint x: 415, endPoint y: 221, distance: 290.1
click at [415, 221] on quentale-workspace at bounding box center [357, 171] width 714 height 342
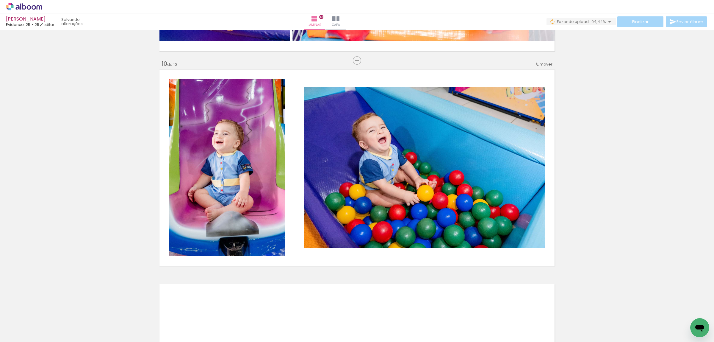
scroll to position [0, 4735]
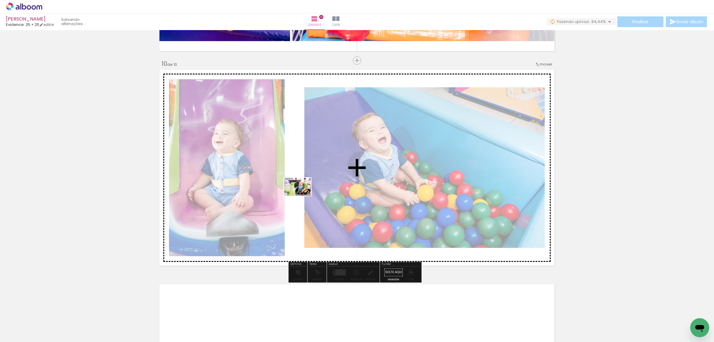
drag, startPoint x: 267, startPoint y: 270, endPoint x: 301, endPoint y: 194, distance: 83.0
click at [301, 194] on quentale-workspace at bounding box center [357, 171] width 714 height 342
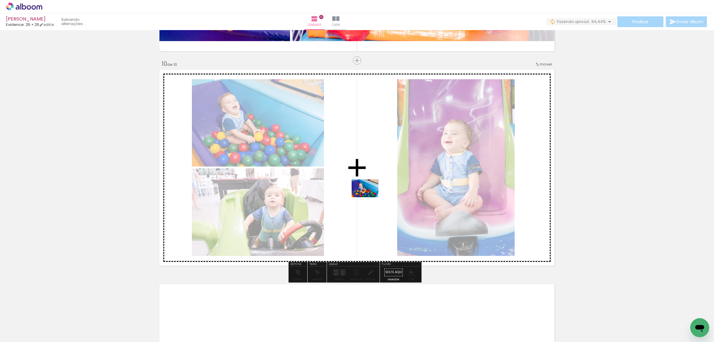
drag, startPoint x: 524, startPoint y: 329, endPoint x: 362, endPoint y: 190, distance: 213.1
click at [362, 190] on quentale-workspace at bounding box center [357, 171] width 714 height 342
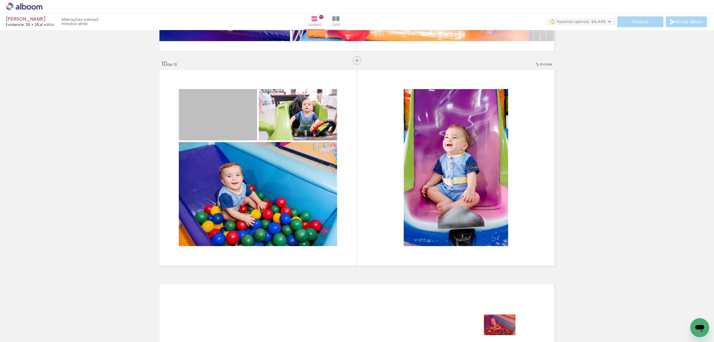
drag, startPoint x: 214, startPoint y: 110, endPoint x: 497, endPoint y: 324, distance: 355.1
click at [497, 324] on quentale-workspace at bounding box center [357, 171] width 714 height 342
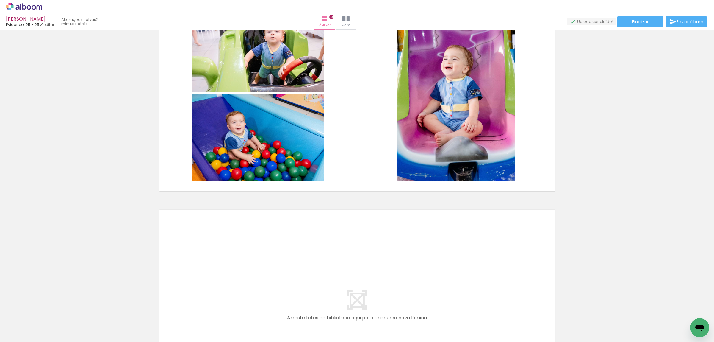
scroll to position [2019, 0]
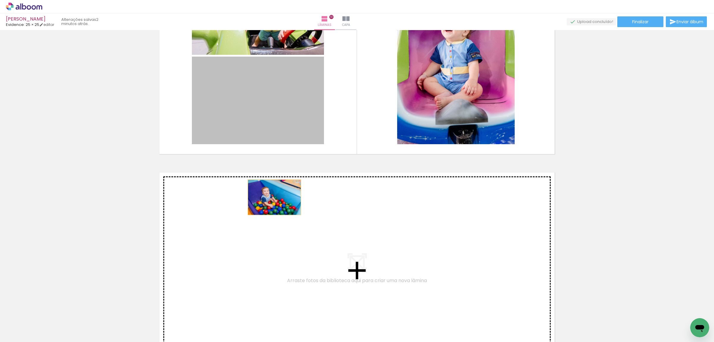
drag, startPoint x: 248, startPoint y: 109, endPoint x: 275, endPoint y: 210, distance: 105.0
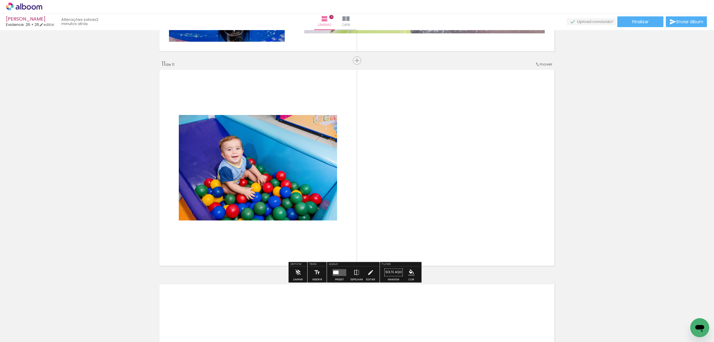
scroll to position [1936, 0]
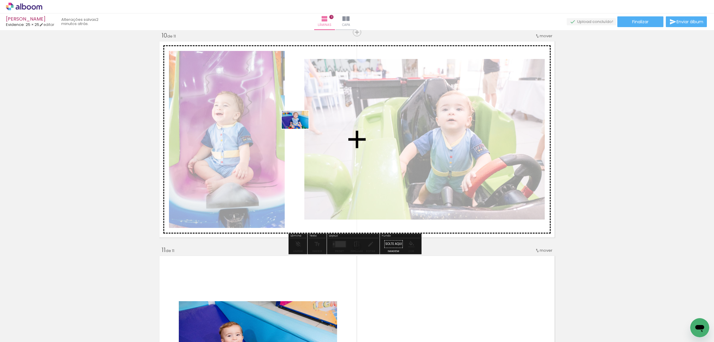
drag, startPoint x: 298, startPoint y: 325, endPoint x: 300, endPoint y: 129, distance: 196.7
click at [300, 129] on quentale-workspace at bounding box center [357, 171] width 714 height 342
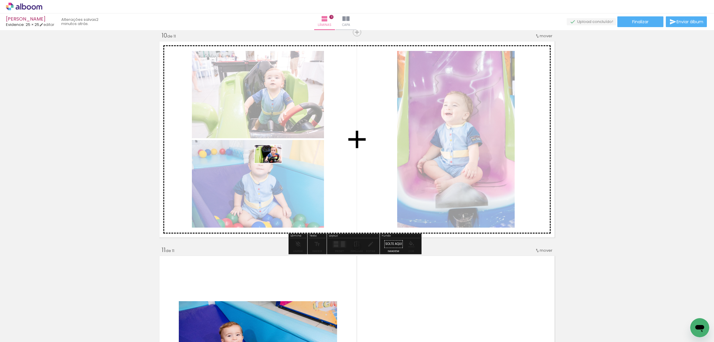
drag, startPoint x: 196, startPoint y: 325, endPoint x: 273, endPoint y: 163, distance: 179.2
click at [273, 163] on quentale-workspace at bounding box center [357, 171] width 714 height 342
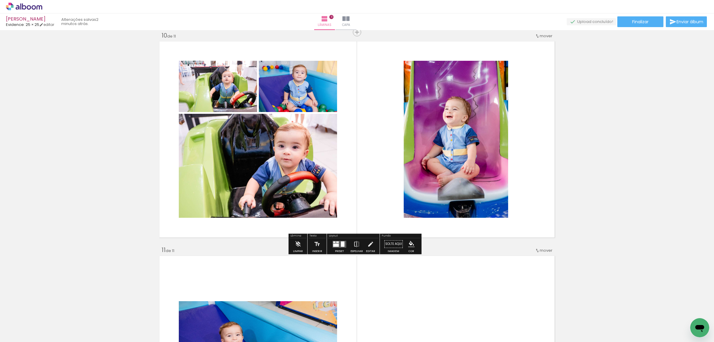
click at [291, 93] on quentale-photo at bounding box center [298, 86] width 78 height 51
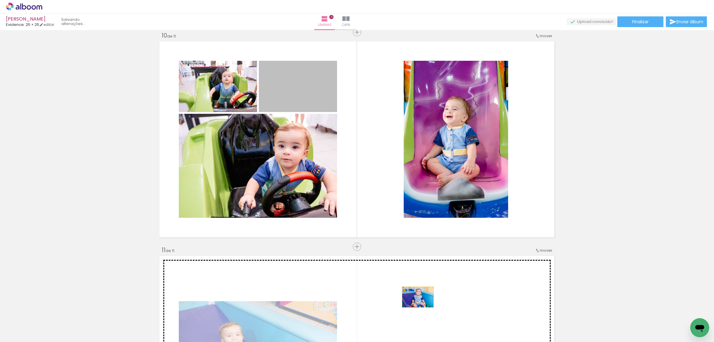
drag, startPoint x: 291, startPoint y: 93, endPoint x: 415, endPoint y: 297, distance: 238.6
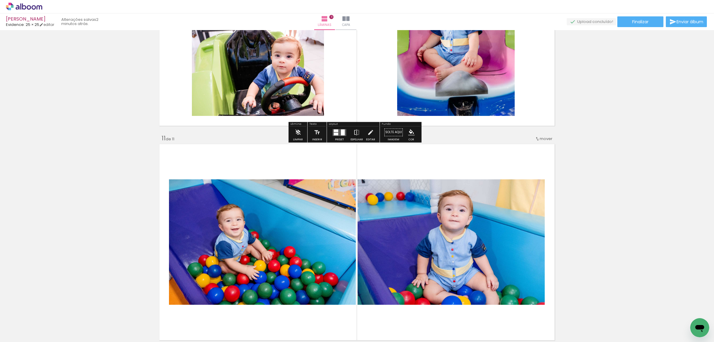
scroll to position [2122, 0]
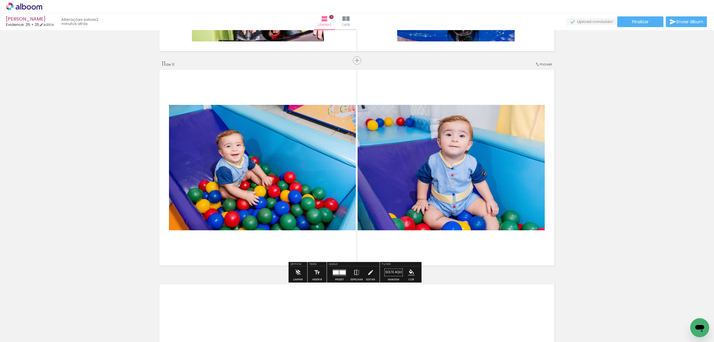
click at [481, 168] on quentale-photo at bounding box center [451, 167] width 187 height 125
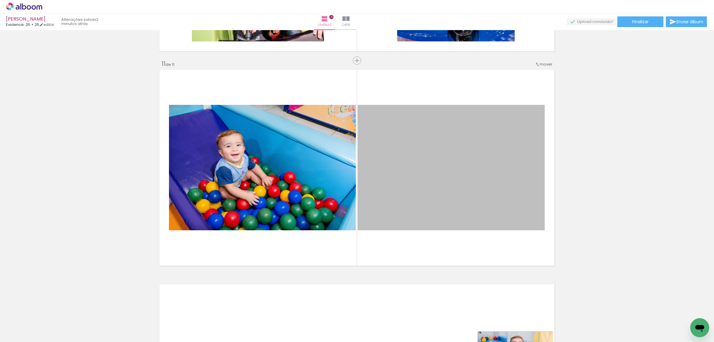
drag, startPoint x: 481, startPoint y: 168, endPoint x: 512, endPoint y: 356, distance: 190.4
click at [512, 341] on html "link( href="../../bower_components/polymer/polymer.html" rel="import" ) picture…" at bounding box center [357, 171] width 714 height 342
drag, startPoint x: 504, startPoint y: 193, endPoint x: 522, endPoint y: 336, distance: 144.3
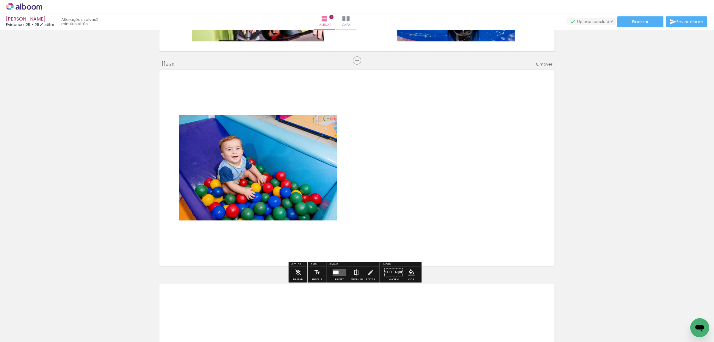
click at [380, 151] on quentale-layouter at bounding box center [357, 167] width 399 height 199
drag, startPoint x: 338, startPoint y: 272, endPoint x: 337, endPoint y: 268, distance: 4.2
click at [337, 272] on quentale-layouter at bounding box center [340, 272] width 14 height 7
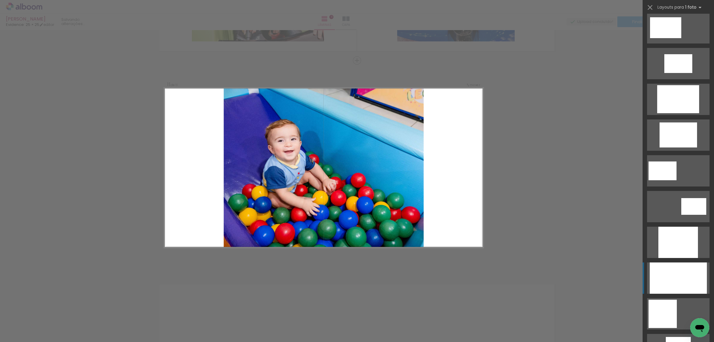
scroll to position [186, 0]
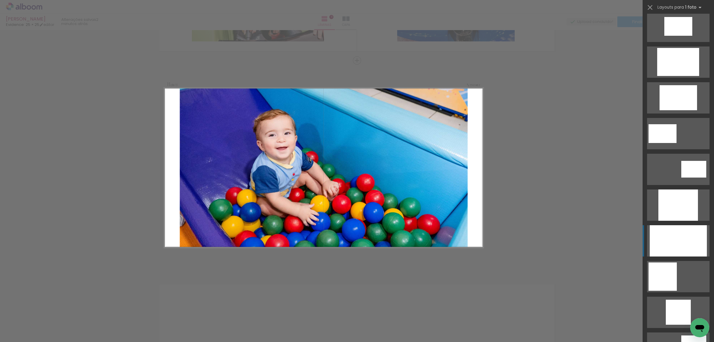
click at [664, 241] on div at bounding box center [678, 240] width 57 height 31
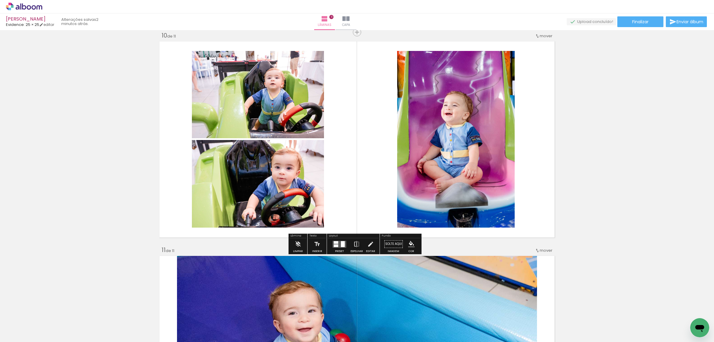
click at [474, 173] on quentale-photo at bounding box center [456, 139] width 118 height 176
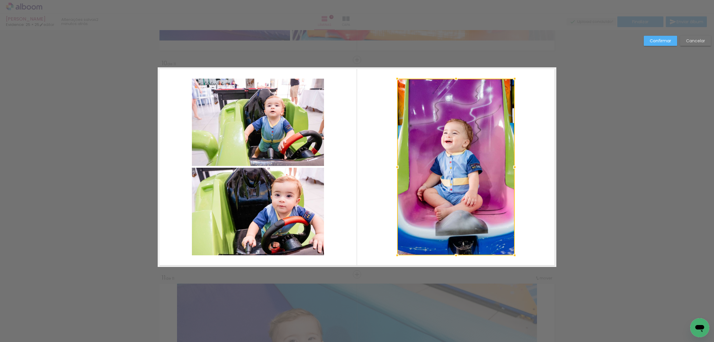
scroll to position [1908, 0]
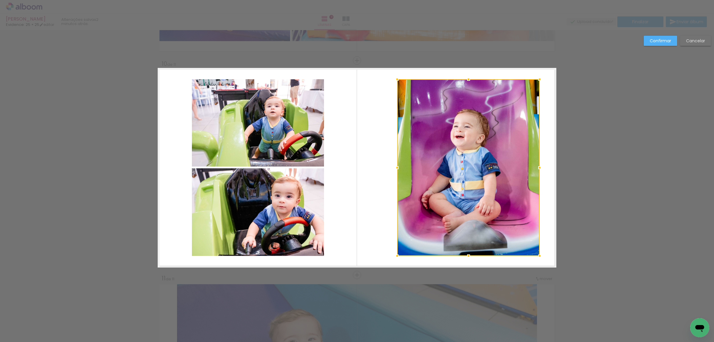
drag, startPoint x: 511, startPoint y: 166, endPoint x: 536, endPoint y: 166, distance: 25.0
click at [536, 166] on div at bounding box center [540, 168] width 12 height 12
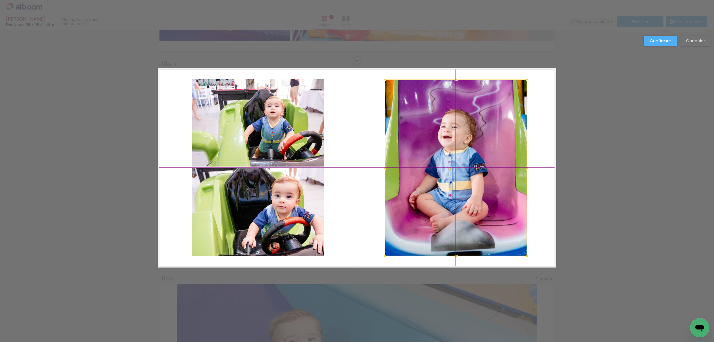
drag, startPoint x: 495, startPoint y: 162, endPoint x: 487, endPoint y: 162, distance: 8.0
click at [487, 162] on div at bounding box center [456, 167] width 143 height 176
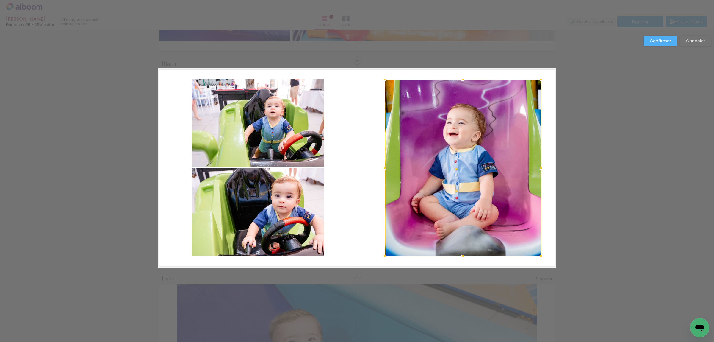
drag, startPoint x: 526, startPoint y: 168, endPoint x: 540, endPoint y: 171, distance: 14.7
click at [541, 171] on div at bounding box center [541, 168] width 12 height 12
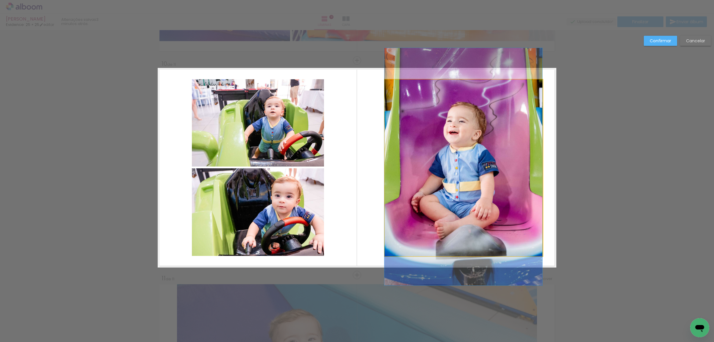
drag, startPoint x: 508, startPoint y: 173, endPoint x: 490, endPoint y: 172, distance: 17.9
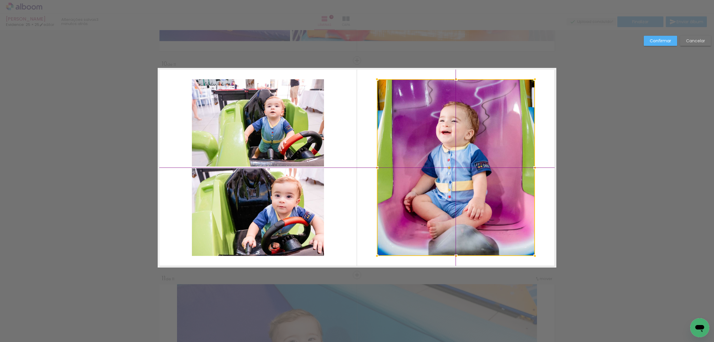
drag, startPoint x: 463, startPoint y: 169, endPoint x: 456, endPoint y: 168, distance: 6.7
click at [456, 168] on div at bounding box center [456, 167] width 158 height 176
click at [0, 0] on slot "Confirmar" at bounding box center [0, 0] width 0 height 0
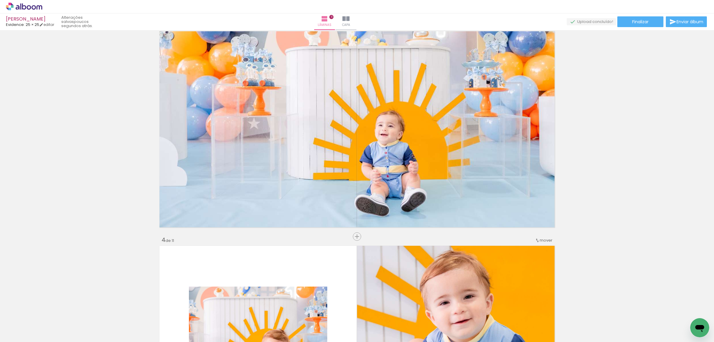
scroll to position [409, 0]
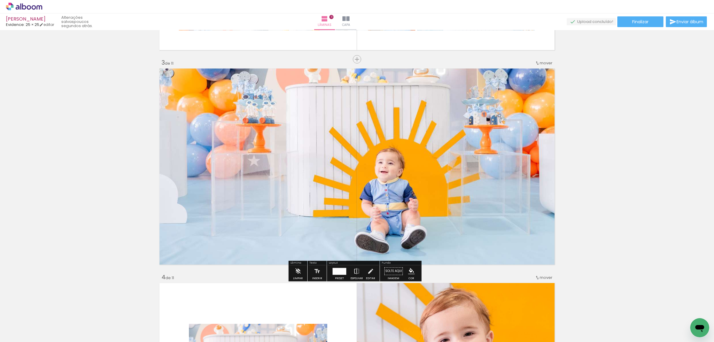
click at [340, 269] on div at bounding box center [340, 271] width 14 height 7
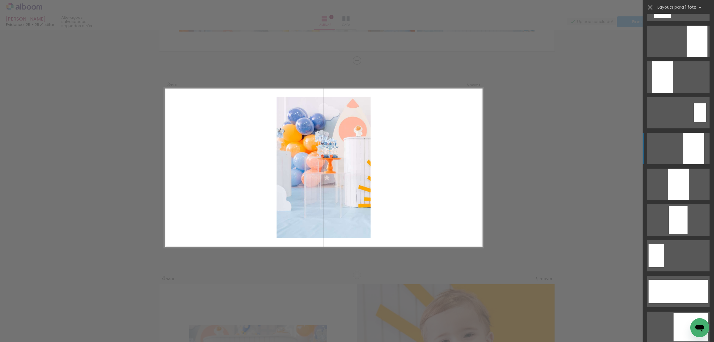
scroll to position [1428, 0]
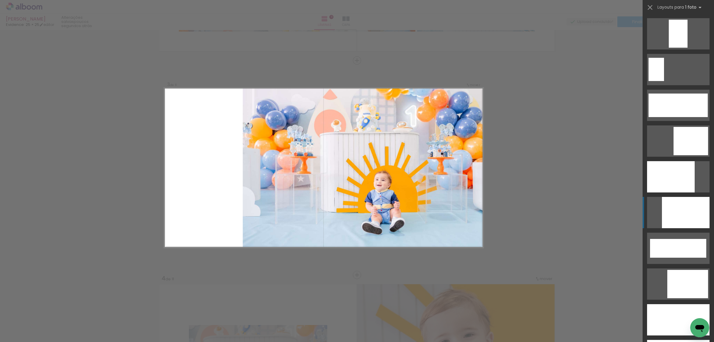
click at [681, 207] on div at bounding box center [686, 212] width 48 height 31
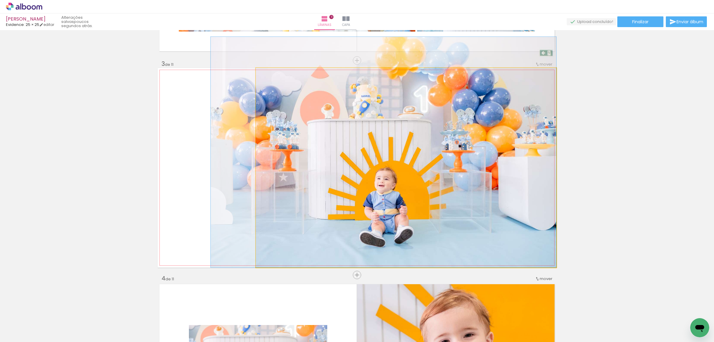
drag, startPoint x: 450, startPoint y: 198, endPoint x: 389, endPoint y: 177, distance: 64.2
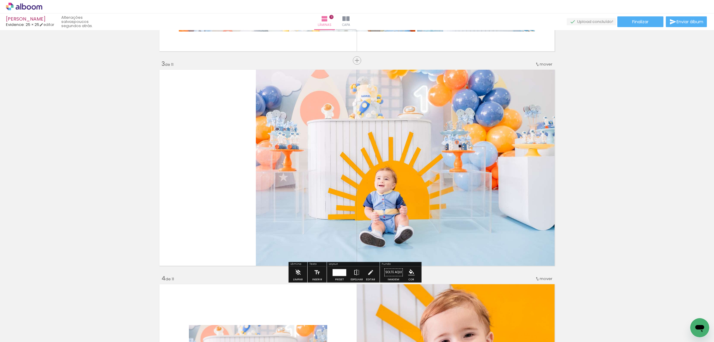
click at [334, 272] on div at bounding box center [340, 272] width 14 height 7
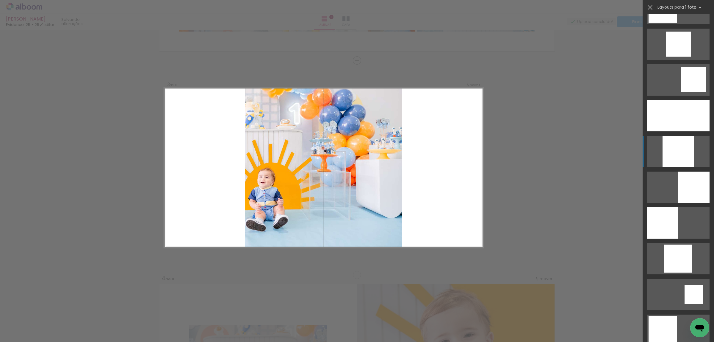
scroll to position [379, 0]
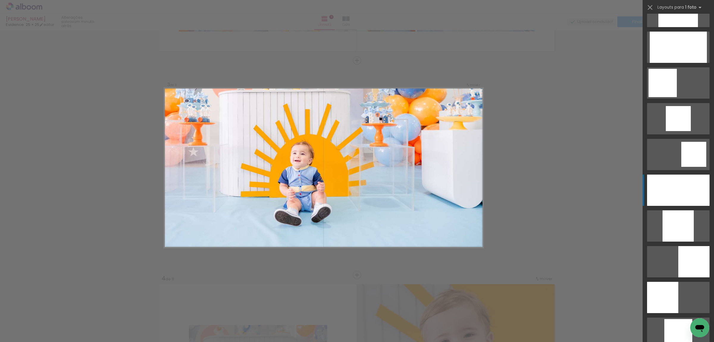
click at [685, 197] on div at bounding box center [678, 189] width 62 height 31
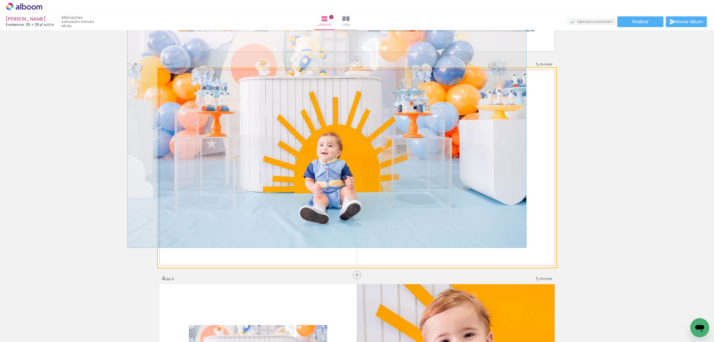
drag, startPoint x: 174, startPoint y: 74, endPoint x: 161, endPoint y: 74, distance: 13.4
click at [161, 74] on div at bounding box center [180, 74] width 41 height 9
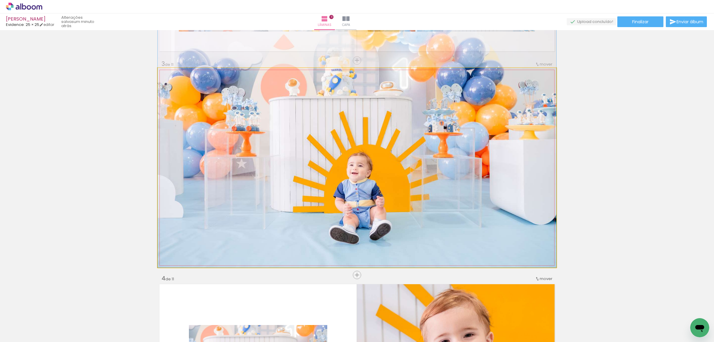
drag, startPoint x: 388, startPoint y: 165, endPoint x: 408, endPoint y: 171, distance: 20.6
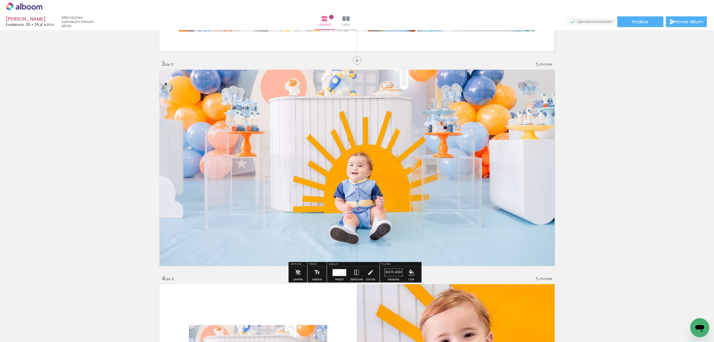
click at [161, 74] on iron-icon at bounding box center [164, 74] width 6 height 6
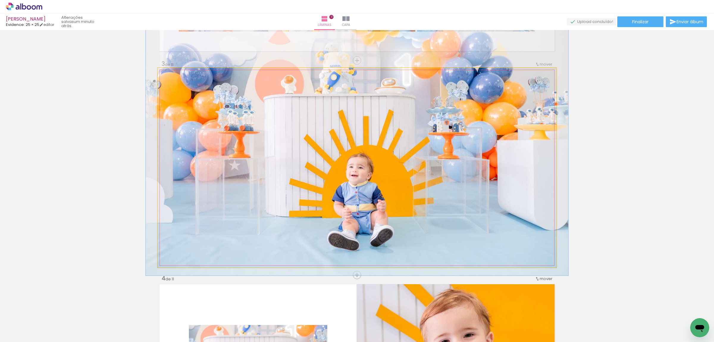
click at [168, 74] on div at bounding box center [173, 74] width 10 height 10
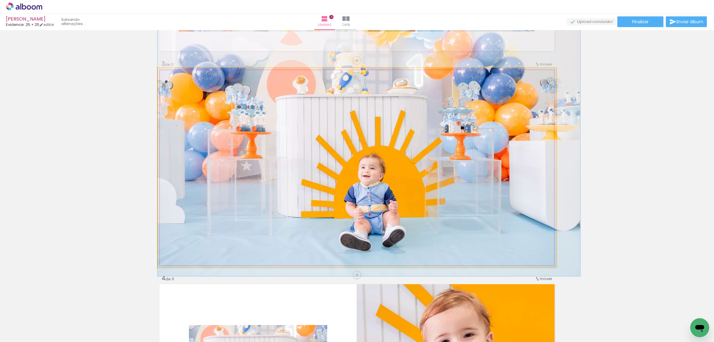
drag, startPoint x: 370, startPoint y: 185, endPoint x: 396, endPoint y: 186, distance: 25.3
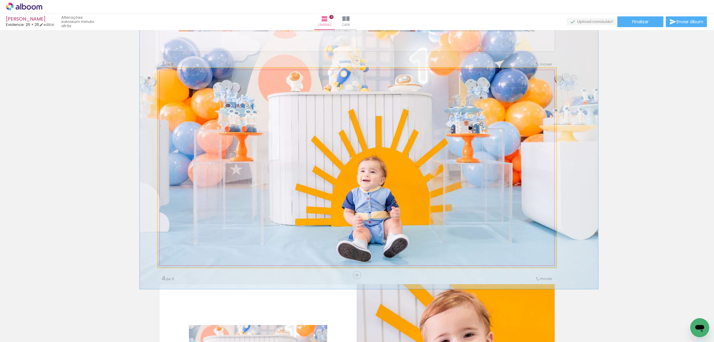
type paper-slider "115"
click at [171, 76] on div at bounding box center [176, 74] width 10 height 10
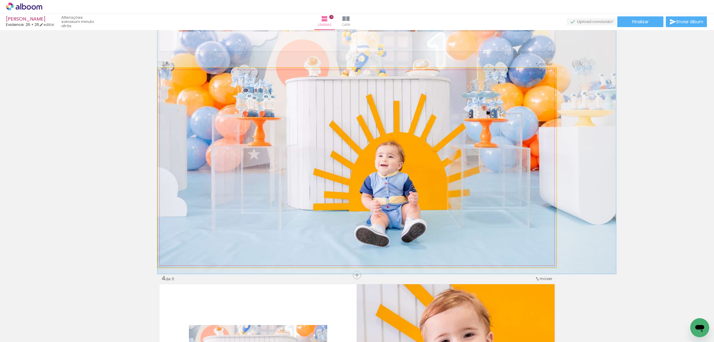
drag, startPoint x: 368, startPoint y: 168, endPoint x: 396, endPoint y: 152, distance: 32.1
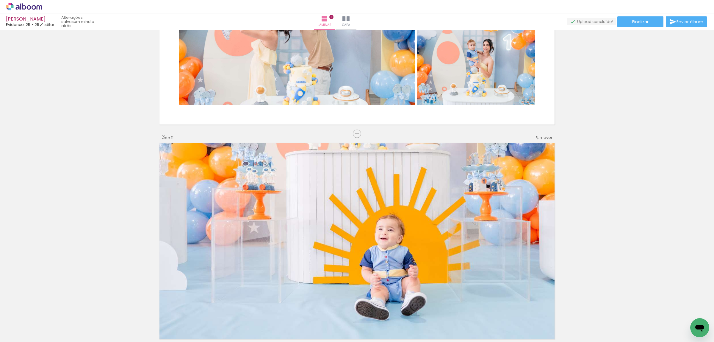
scroll to position [409, 0]
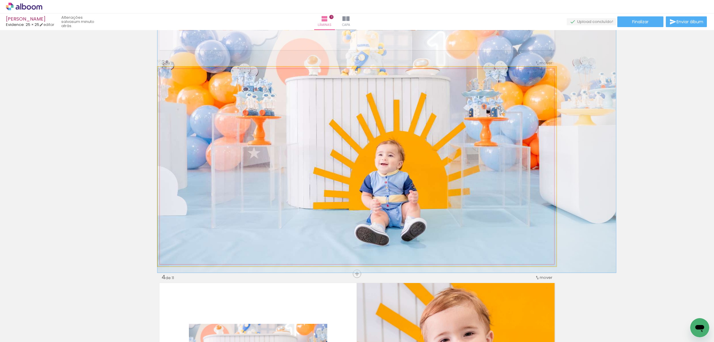
click at [497, 187] on quentale-photo at bounding box center [357, 166] width 399 height 199
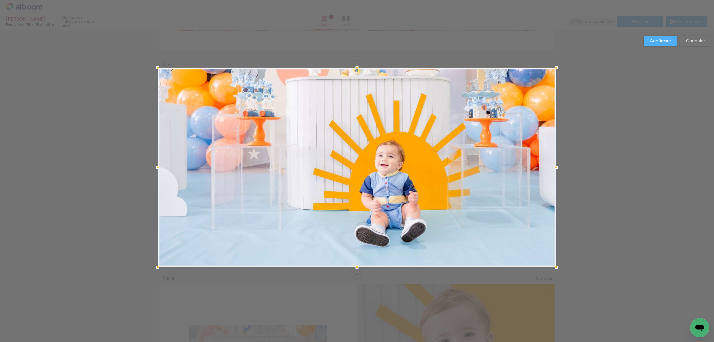
scroll to position [408, 0]
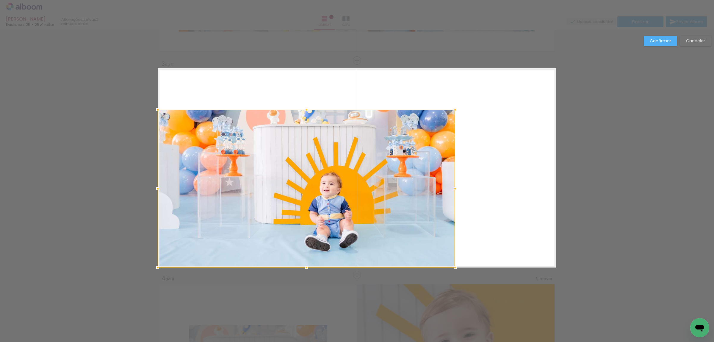
drag, startPoint x: 555, startPoint y: 68, endPoint x: 452, endPoint y: 111, distance: 111.1
click at [452, 111] on div at bounding box center [455, 110] width 12 height 12
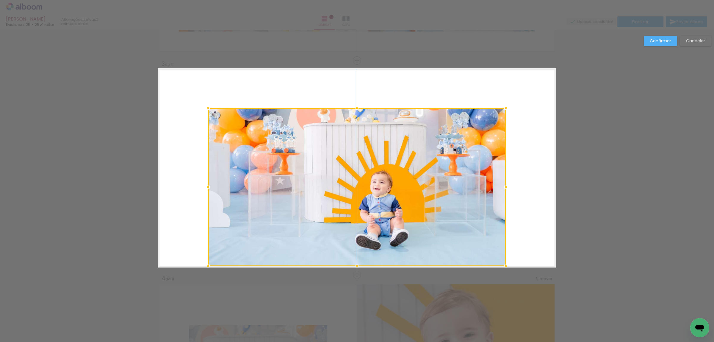
drag, startPoint x: 361, startPoint y: 159, endPoint x: 445, endPoint y: 132, distance: 88.7
click at [417, 157] on div at bounding box center [357, 187] width 298 height 158
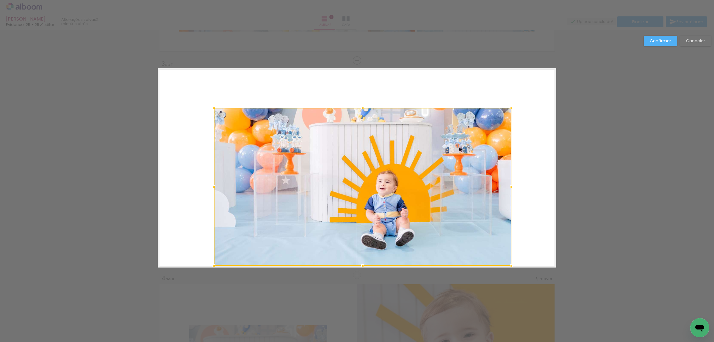
click at [511, 105] on div at bounding box center [512, 108] width 12 height 12
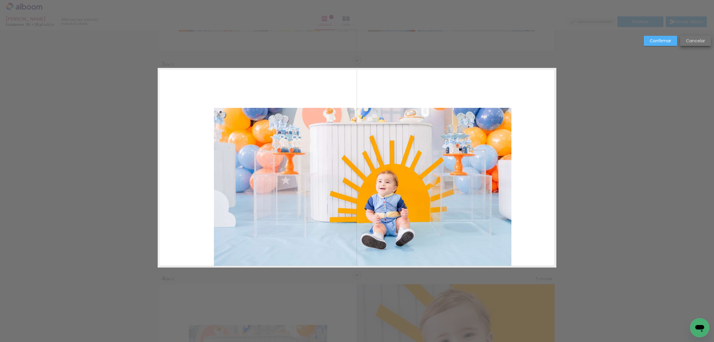
click at [0, 0] on slot "Cancelar" at bounding box center [0, 0] width 0 height 0
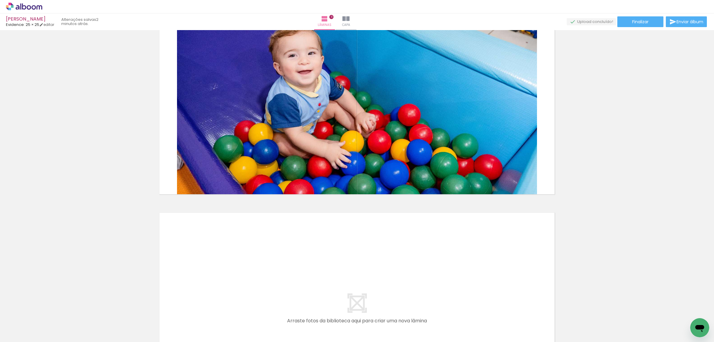
scroll to position [2119, 0]
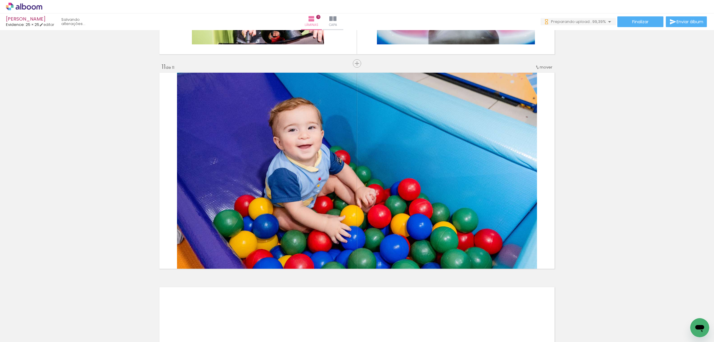
scroll to position [0, 4802]
click at [657, 323] on div at bounding box center [656, 322] width 29 height 20
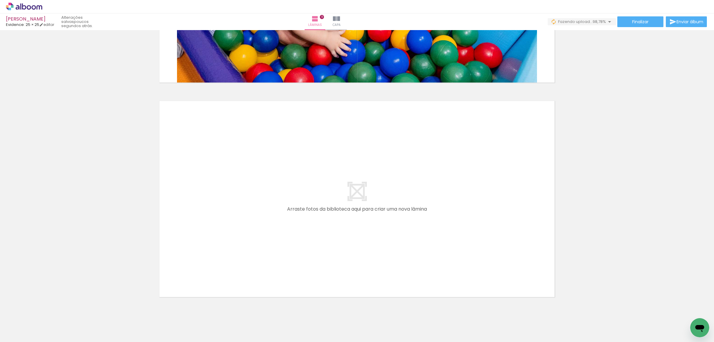
scroll to position [2320, 0]
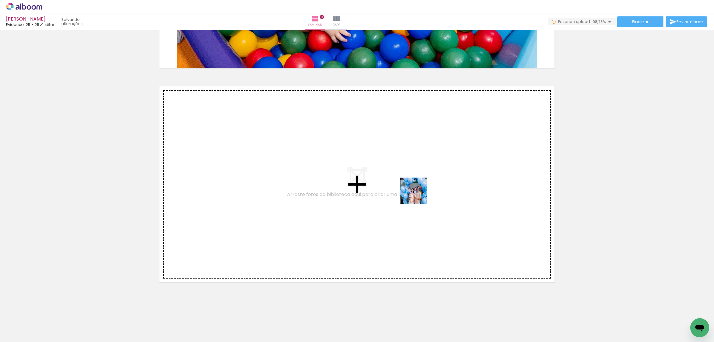
drag, startPoint x: 660, startPoint y: 328, endPoint x: 649, endPoint y: 311, distance: 20.4
click at [420, 195] on quentale-workspace at bounding box center [357, 171] width 714 height 342
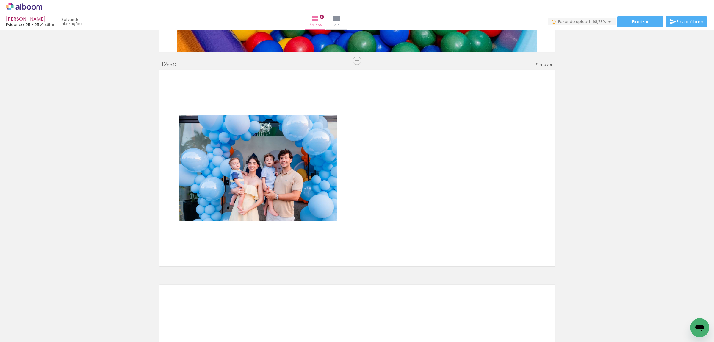
scroll to position [2336, 0]
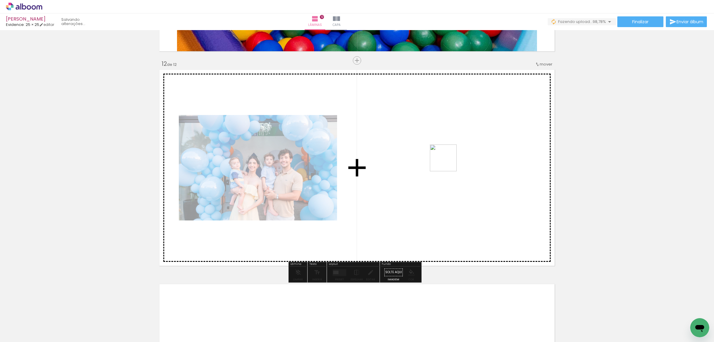
drag, startPoint x: 689, startPoint y: 326, endPoint x: 439, endPoint y: 156, distance: 302.1
click at [439, 156] on quentale-workspace at bounding box center [357, 171] width 714 height 342
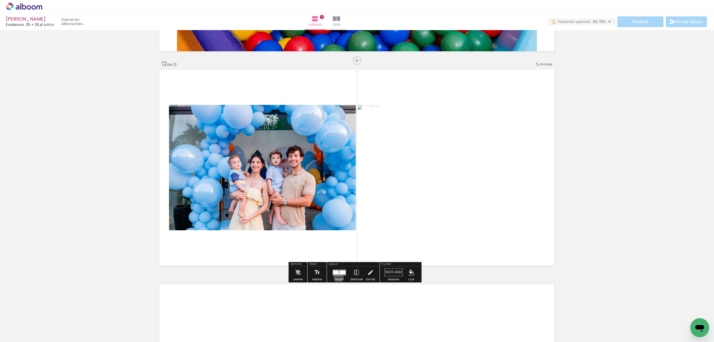
click at [337, 277] on div at bounding box center [340, 272] width 16 height 12
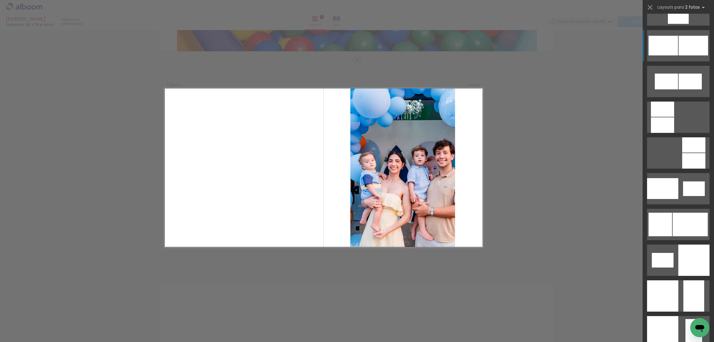
scroll to position [632, 0]
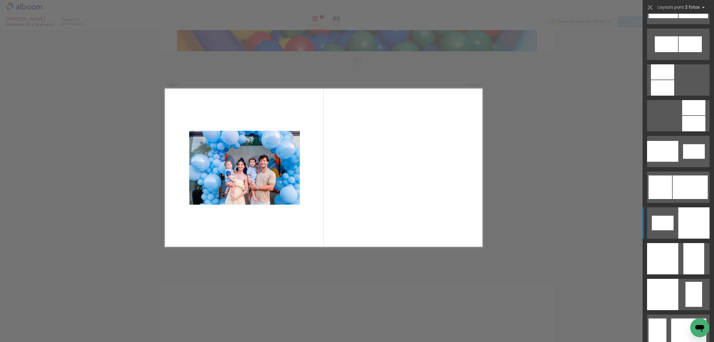
click at [678, 230] on div at bounding box center [693, 222] width 31 height 31
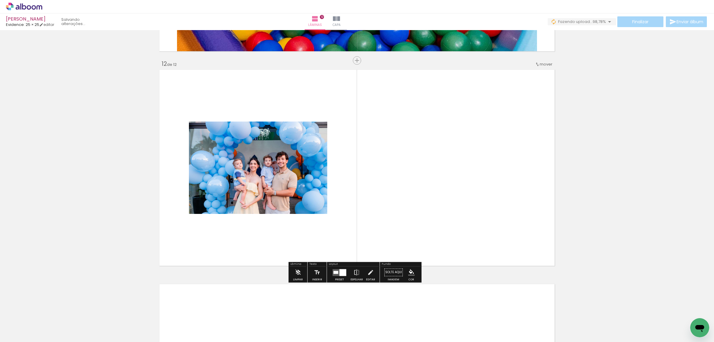
click at [488, 190] on quentale-photo at bounding box center [456, 167] width 199 height 199
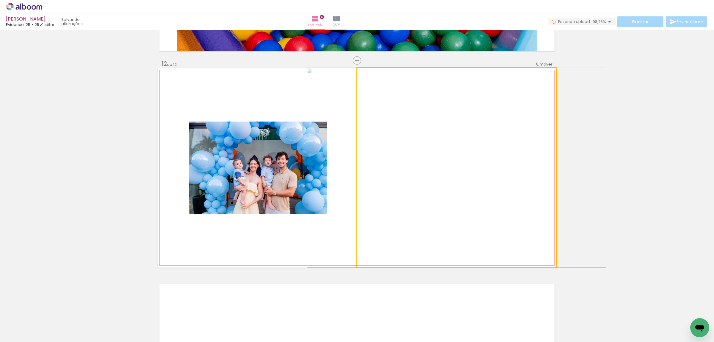
click at [488, 190] on quentale-photo at bounding box center [456, 167] width 199 height 199
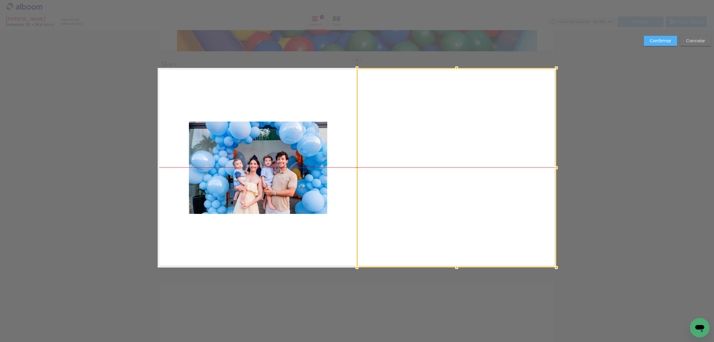
click at [487, 188] on div at bounding box center [456, 167] width 199 height 199
click at [487, 179] on div at bounding box center [456, 167] width 199 height 199
click at [479, 173] on div at bounding box center [455, 167] width 199 height 199
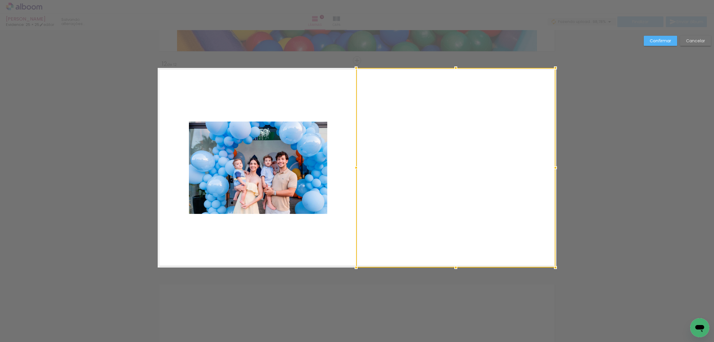
click at [0, 0] on slot "Cancelar" at bounding box center [0, 0] width 0 height 0
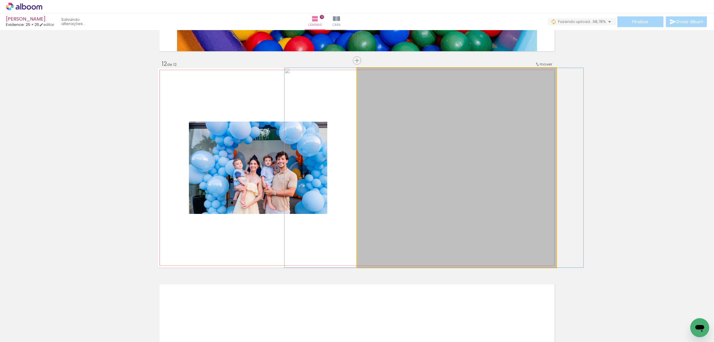
drag, startPoint x: 498, startPoint y: 151, endPoint x: 475, endPoint y: 149, distance: 22.7
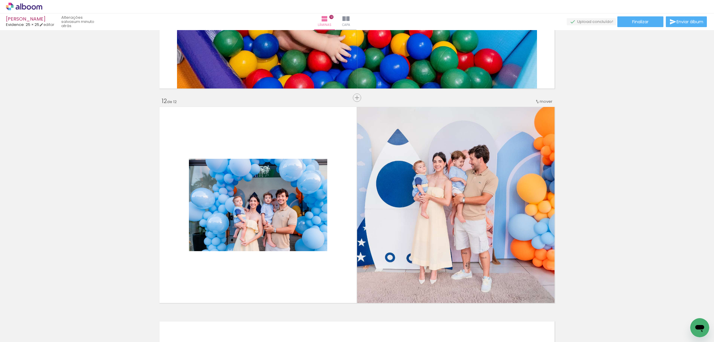
scroll to position [2522, 0]
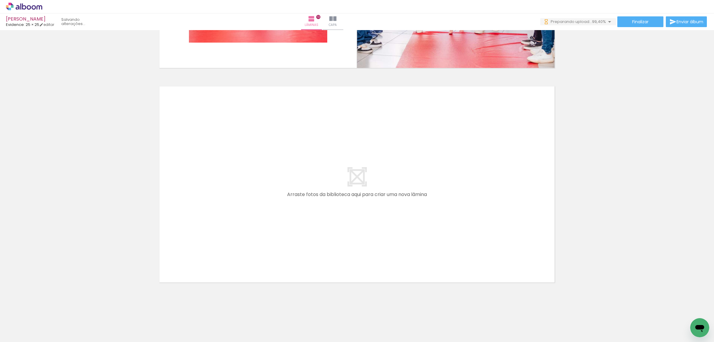
scroll to position [0, 5002]
click at [585, 327] on div at bounding box center [589, 322] width 29 height 20
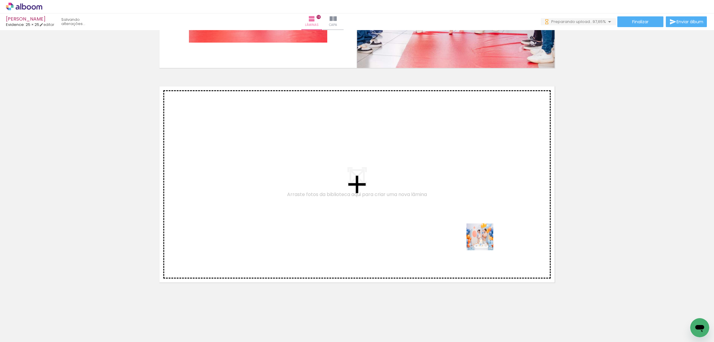
drag, startPoint x: 592, startPoint y: 329, endPoint x: 625, endPoint y: 316, distance: 35.3
click at [467, 223] on quentale-workspace at bounding box center [357, 171] width 714 height 342
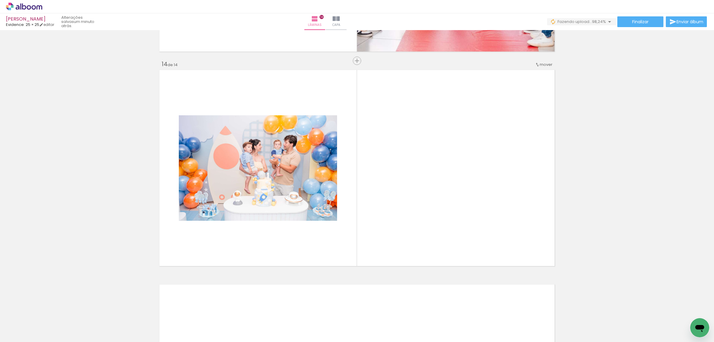
scroll to position [2765, 0]
drag, startPoint x: 627, startPoint y: 326, endPoint x: 505, endPoint y: 223, distance: 159.4
click at [505, 223] on quentale-workspace at bounding box center [357, 171] width 714 height 342
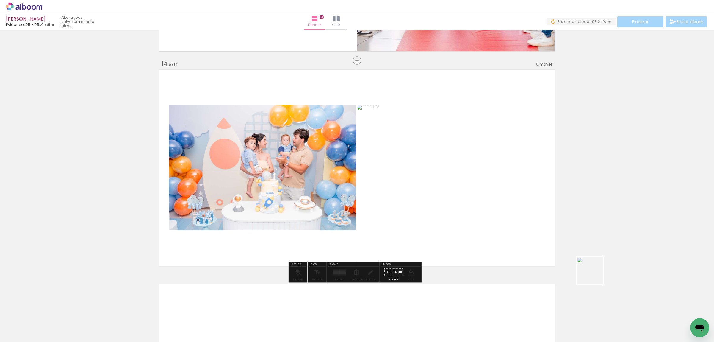
drag, startPoint x: 595, startPoint y: 275, endPoint x: 662, endPoint y: 303, distance: 73.4
click at [540, 238] on quentale-workspace at bounding box center [357, 171] width 714 height 342
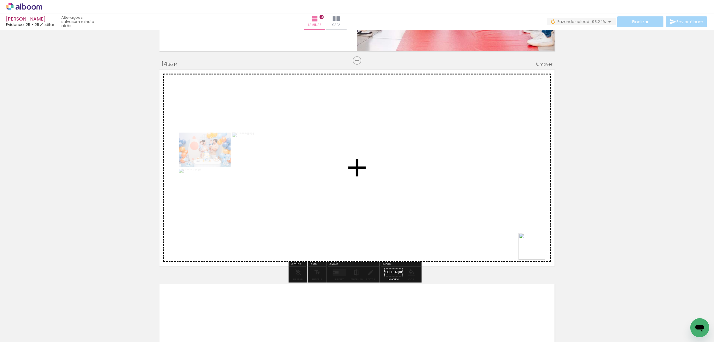
drag, startPoint x: 651, startPoint y: 304, endPoint x: 513, endPoint y: 237, distance: 153.7
click at [513, 237] on quentale-workspace at bounding box center [357, 171] width 714 height 342
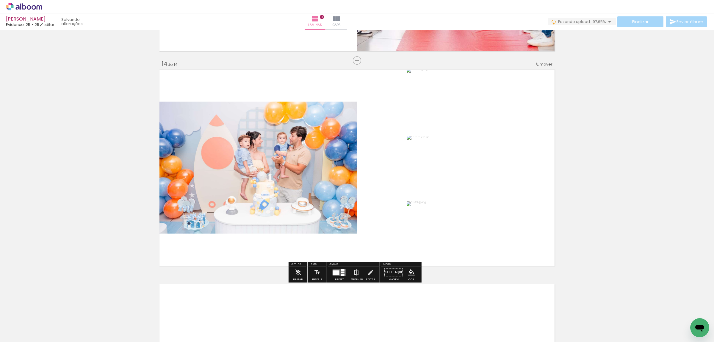
click at [337, 274] on div at bounding box center [336, 272] width 7 height 4
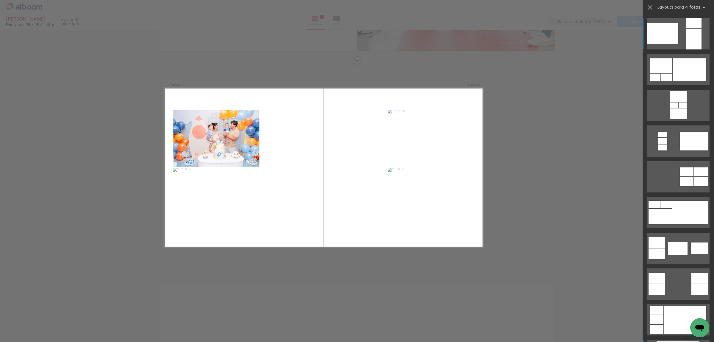
scroll to position [149, 0]
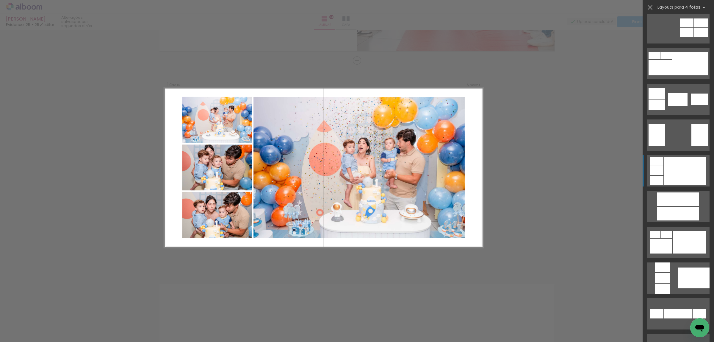
click at [676, 173] on div at bounding box center [685, 171] width 42 height 28
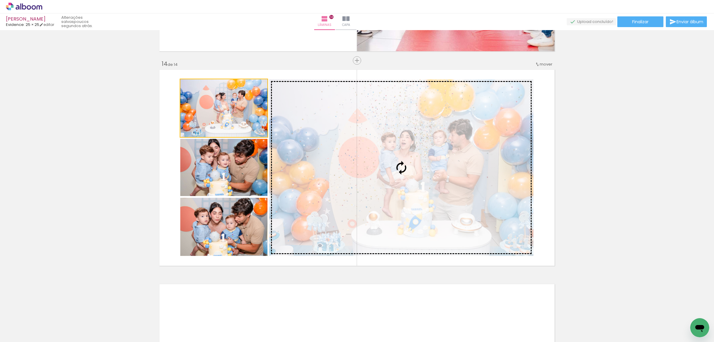
drag, startPoint x: 219, startPoint y: 112, endPoint x: 325, endPoint y: 151, distance: 112.9
click at [0, 0] on slot at bounding box center [0, 0] width 0 height 0
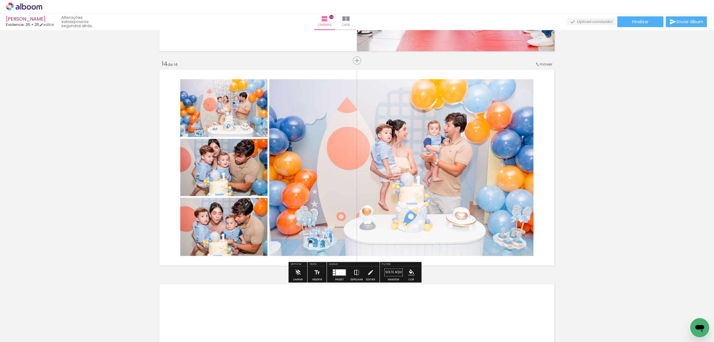
scroll to position [0, 5002]
click at [339, 274] on div at bounding box center [341, 272] width 10 height 6
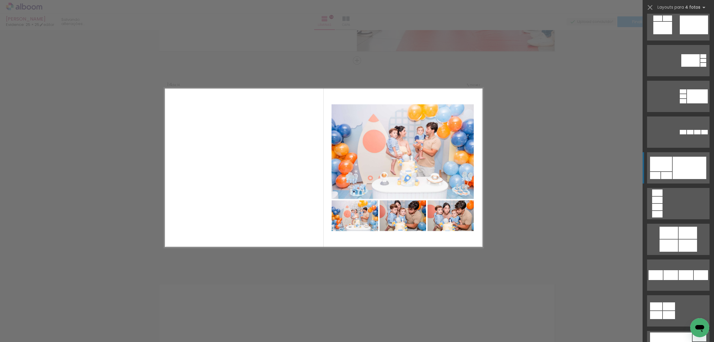
scroll to position [1339, 0]
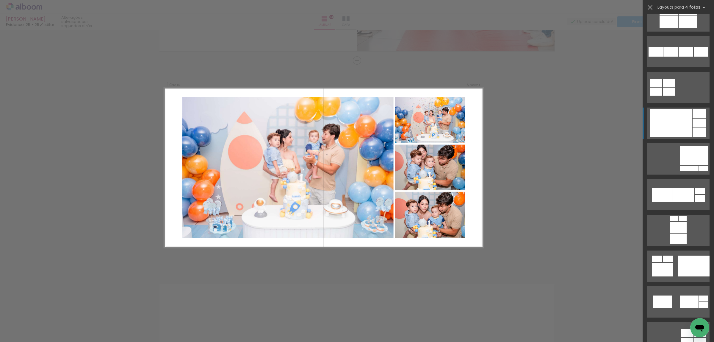
click at [678, 121] on div at bounding box center [671, 123] width 42 height 28
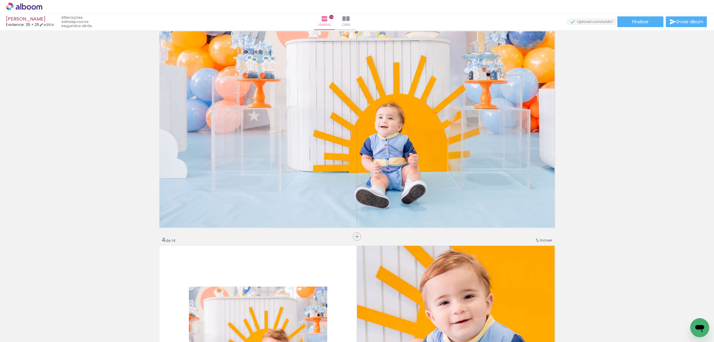
scroll to position [372, 0]
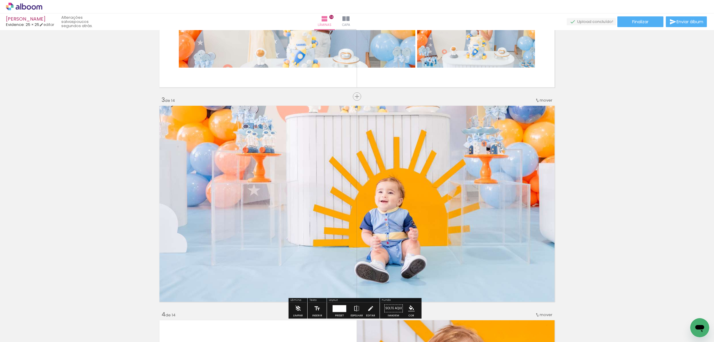
click at [542, 101] on span "mover" at bounding box center [546, 100] width 13 height 6
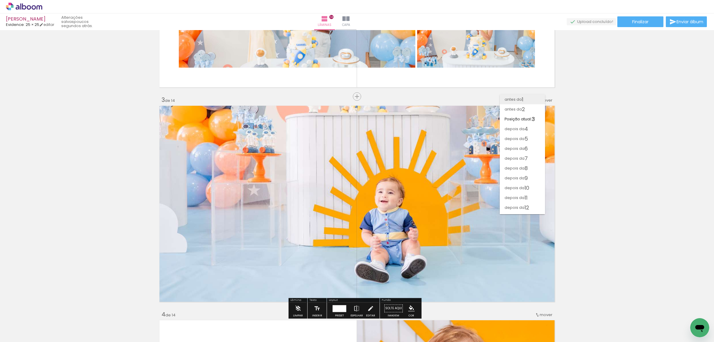
click at [516, 97] on span "antes da" at bounding box center [513, 99] width 17 height 10
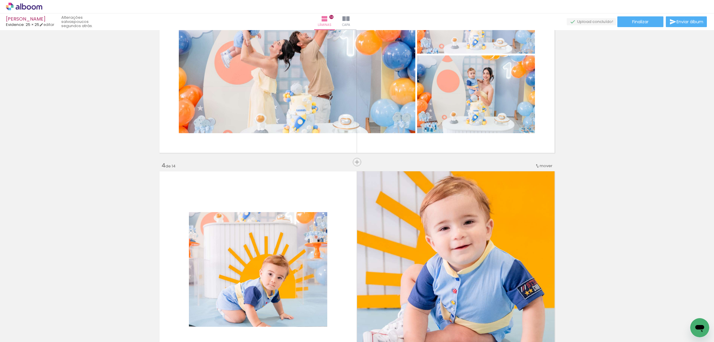
scroll to position [632, 0]
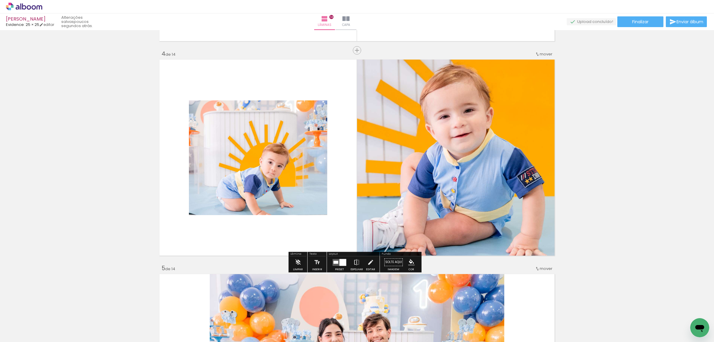
click at [547, 59] on div "mover" at bounding box center [544, 54] width 18 height 10
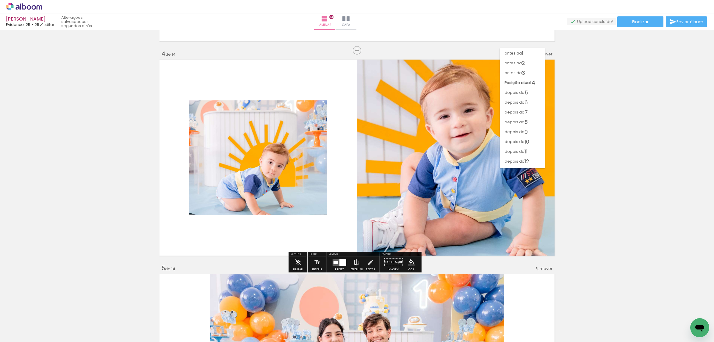
click at [534, 64] on paper-item "antes da 2" at bounding box center [522, 63] width 45 height 10
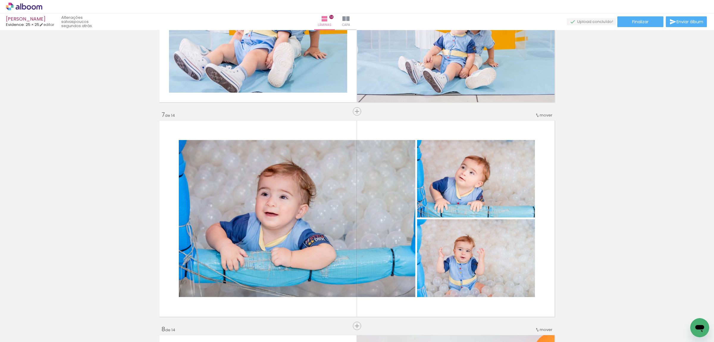
scroll to position [1065, 0]
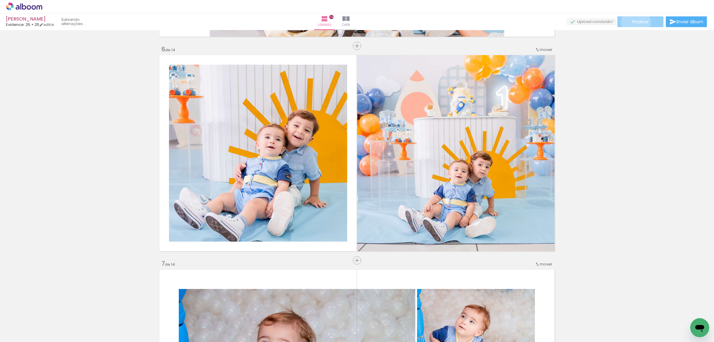
click at [634, 22] on span "Finalizar" at bounding box center [640, 22] width 16 height 4
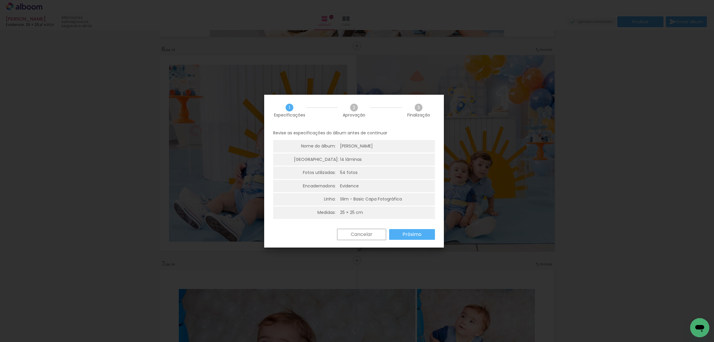
click at [0, 0] on slot "Próximo" at bounding box center [0, 0] width 0 height 0
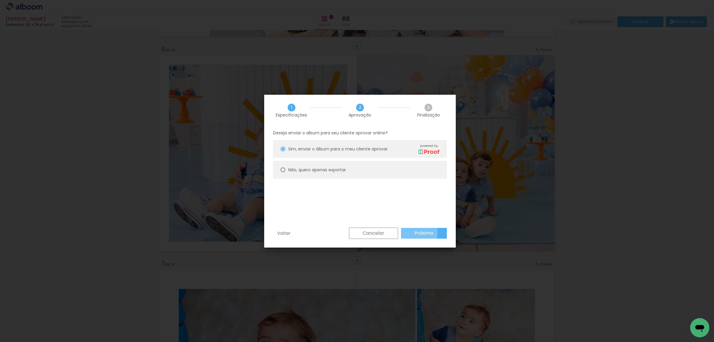
click at [0, 0] on slot "Próximo" at bounding box center [0, 0] width 0 height 0
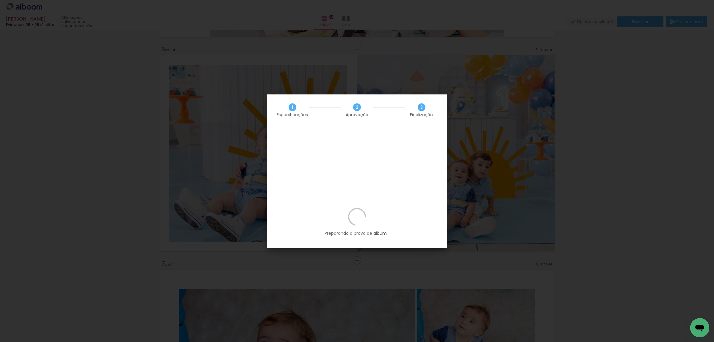
scroll to position [0, 5002]
click at [436, 97] on div "1 Especificações 2 Aprovação 3 Finalização" at bounding box center [357, 109] width 180 height 31
click at [419, 107] on span "3" at bounding box center [422, 107] width 8 height 8
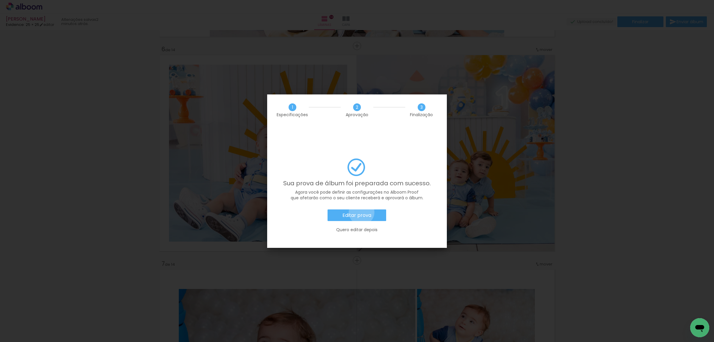
click at [0, 0] on slot "Editar prova" at bounding box center [0, 0] width 0 height 0
